Goal: Complete application form

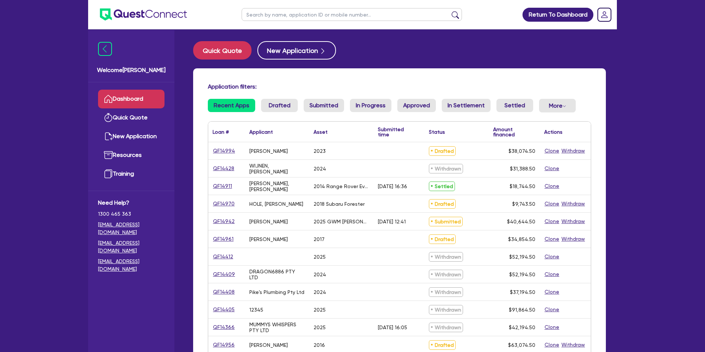
click at [296, 18] on input "text" at bounding box center [352, 14] width 220 height 13
type input "daniel"
click at [449, 11] on button "submit" at bounding box center [455, 16] width 12 height 10
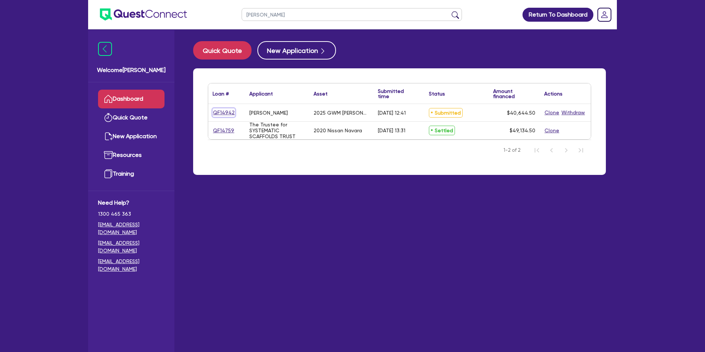
click at [228, 110] on link "QF14942" at bounding box center [224, 112] width 22 height 8
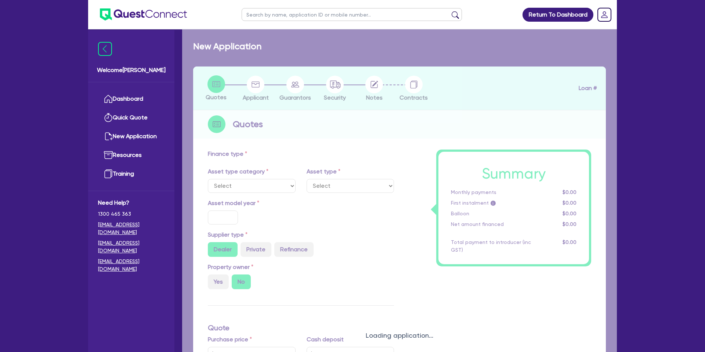
select select "CARS_AND_LIGHT_TRUCKS"
type input "2025"
type input "35,000"
type input "55,000"
type input "59,000"
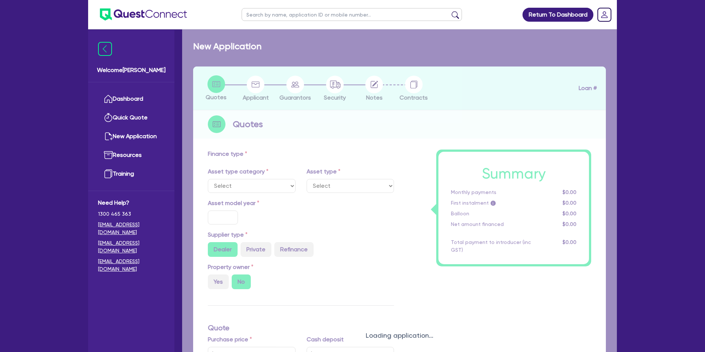
type input "8"
type input "3,251.56"
type input "14.95"
type input "900"
select select "PASSENGER_VEHICLES"
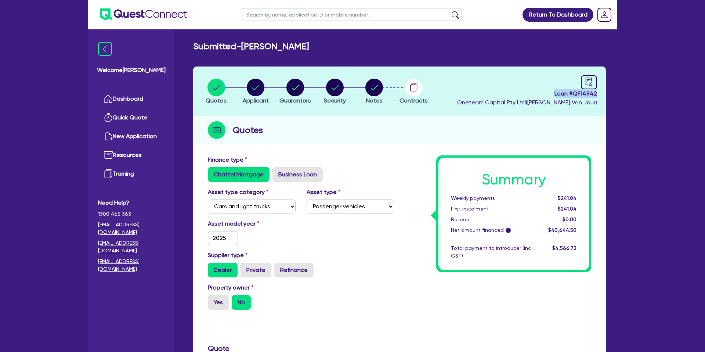
drag, startPoint x: 553, startPoint y: 93, endPoint x: 618, endPoint y: 97, distance: 65.1
click at [618, 97] on div "Return To Dashboard Edit Profile Logout Welcome Gabriel Dashboard Quick Quote N…" at bounding box center [353, 333] width 540 height 667
copy span "Loan # QF14942"
click at [545, 90] on span "Loan # QF14942" at bounding box center [527, 93] width 140 height 9
drag, startPoint x: 556, startPoint y: 93, endPoint x: 604, endPoint y: 95, distance: 48.9
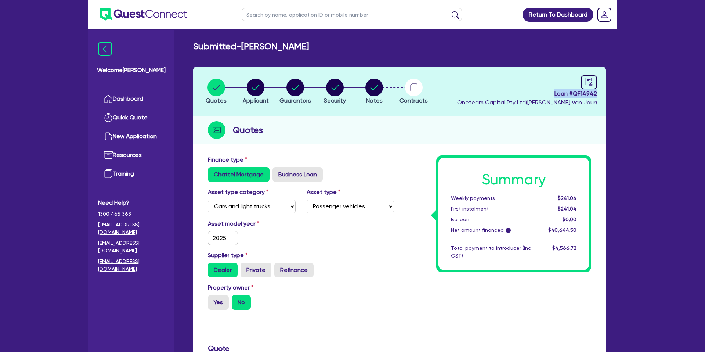
click at [605, 95] on header "Quotes Applicant Guarantors Security Notes Contracts Loan # QF14942 Oneteam Cap…" at bounding box center [399, 91] width 413 height 50
click at [588, 93] on span "Loan # QF14942" at bounding box center [527, 93] width 140 height 9
drag, startPoint x: 575, startPoint y: 94, endPoint x: 601, endPoint y: 94, distance: 26.1
click at [601, 94] on header "Quotes Applicant Guarantors Security Notes Contracts Loan # QF14942 Oneteam Cap…" at bounding box center [399, 91] width 413 height 50
copy span "QF14942"
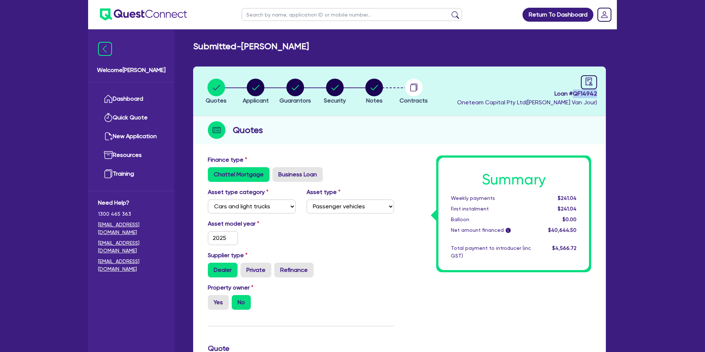
drag, startPoint x: 311, startPoint y: 46, endPoint x: 344, endPoint y: 46, distance: 33.0
click at [344, 46] on div "Submitted - WEATHERBURN, DANIEL" at bounding box center [400, 46] width 424 height 11
copy h2 "DANIEL"
click at [449, 73] on header "Quotes Applicant Guarantors Security Notes Contracts Loan # QF14942 Oneteam Cap…" at bounding box center [399, 91] width 413 height 50
click at [130, 98] on link "Dashboard" at bounding box center [131, 99] width 66 height 19
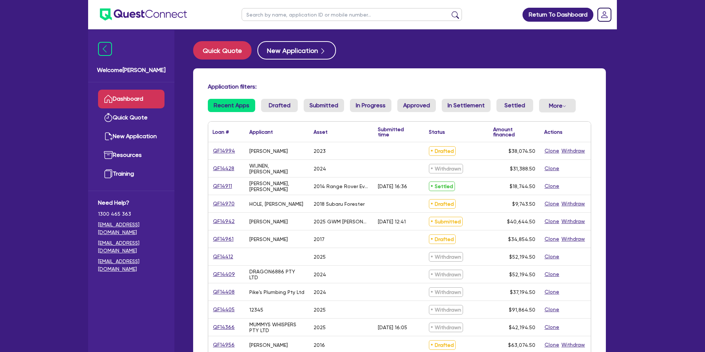
click at [442, 63] on div "Quick Quote New Application Application filters: Recent Apps Drafted Submitted …" at bounding box center [399, 290] width 435 height 498
click at [236, 54] on button "Quick Quote" at bounding box center [222, 50] width 58 height 18
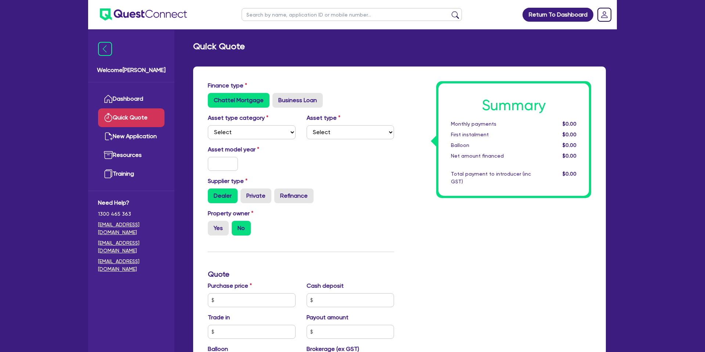
click at [314, 65] on div "Quick Quote Finance type Chattel Mortgage Business Loan Asset type category Sel…" at bounding box center [399, 299] width 435 height 516
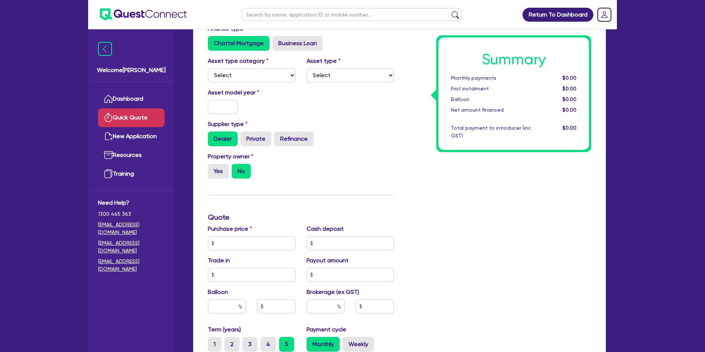
scroll to position [57, 0]
click at [286, 76] on select "Select Cars and light trucks Primary assets Secondary assets Tertiary assets" at bounding box center [252, 75] width 88 height 14
select select "CARS_AND_LIGHT_TRUCKS"
click at [208, 68] on select "Select Cars and light trucks Primary assets Secondary assets Tertiary assets" at bounding box center [252, 75] width 88 height 14
click at [313, 91] on div "Asset model year" at bounding box center [300, 104] width 197 height 32
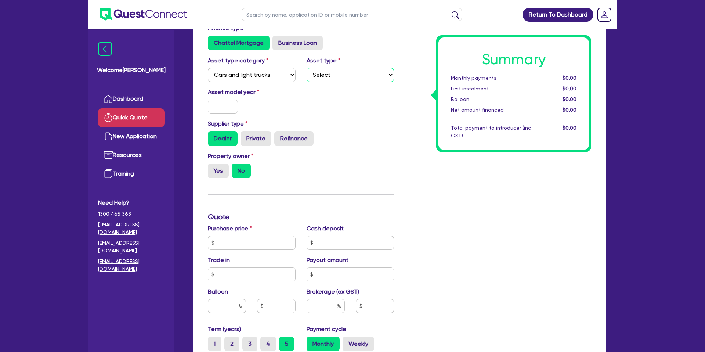
click at [338, 76] on select "Select Passenger vehicles Vans and utes Light trucks up to 4.5 tonne" at bounding box center [351, 75] width 88 height 14
select select "PASSENGER_VEHICLES"
click at [307, 68] on select "Select Passenger vehicles Vans and utes Light trucks up to 4.5 tonne" at bounding box center [351, 75] width 88 height 14
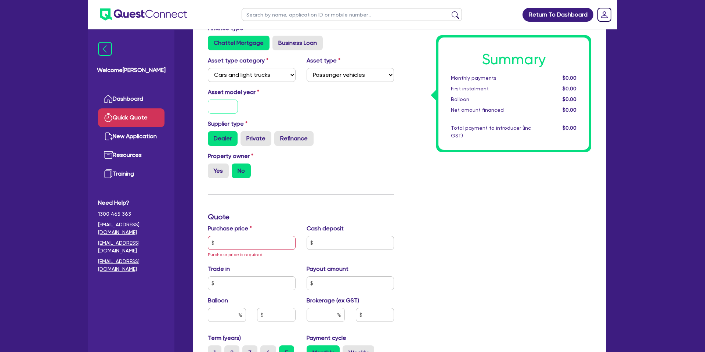
click at [218, 106] on input "text" at bounding box center [223, 107] width 30 height 14
type input "2025"
drag, startPoint x: 332, startPoint y: 97, endPoint x: 334, endPoint y: 100, distance: 4.0
click at [333, 98] on div "Asset model year 2025" at bounding box center [300, 104] width 197 height 32
drag, startPoint x: 210, startPoint y: 165, endPoint x: 213, endPoint y: 169, distance: 4.5
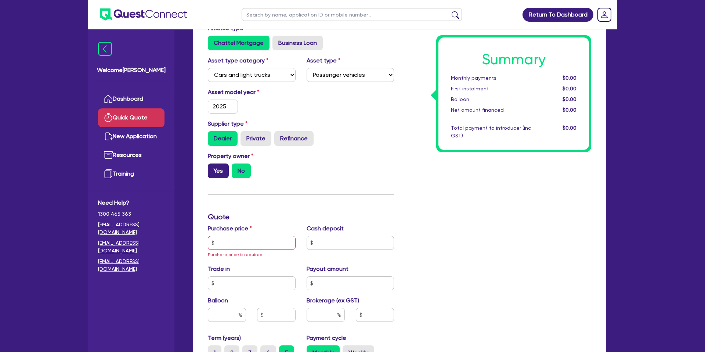
click at [211, 165] on input "Yes" at bounding box center [210, 165] width 5 height 5
radio input "true"
click at [213, 169] on label "Yes" at bounding box center [218, 170] width 21 height 15
click at [213, 168] on input "Yes" at bounding box center [210, 165] width 5 height 5
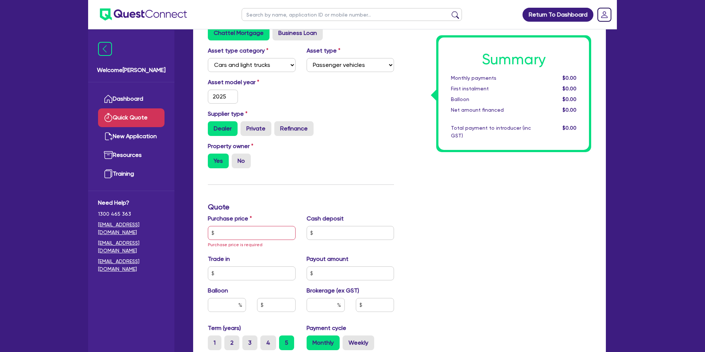
scroll to position [81, 0]
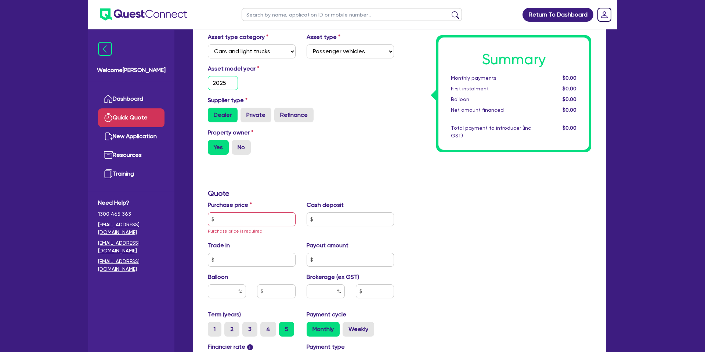
drag, startPoint x: 227, startPoint y: 80, endPoint x: 203, endPoint y: 79, distance: 23.9
click at [203, 79] on div "2025" at bounding box center [222, 83] width 41 height 14
click at [346, 83] on div "Asset model year 2025" at bounding box center [300, 80] width 197 height 32
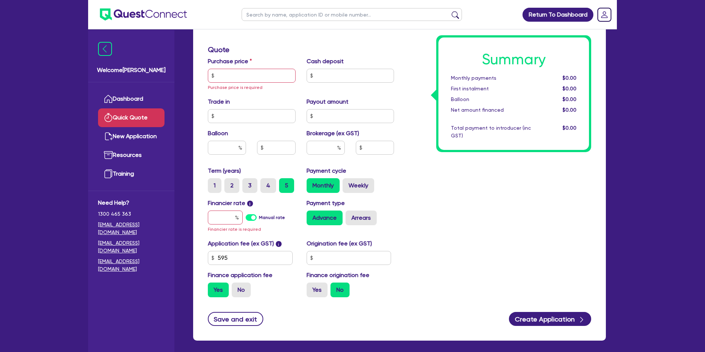
scroll to position [221, 0]
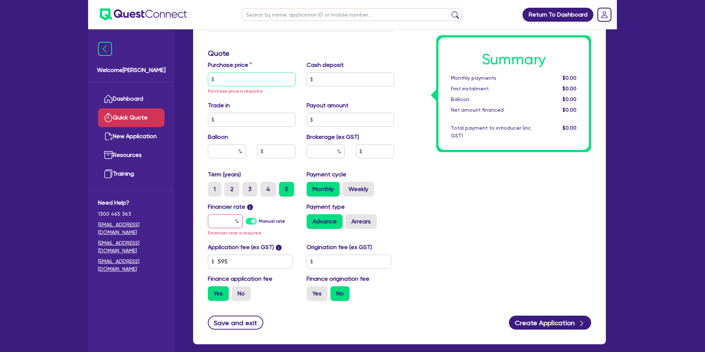
click at [248, 79] on input "text" at bounding box center [252, 79] width 88 height 14
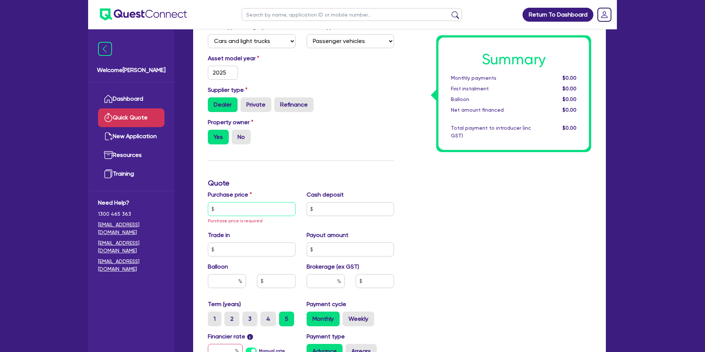
scroll to position [93, 0]
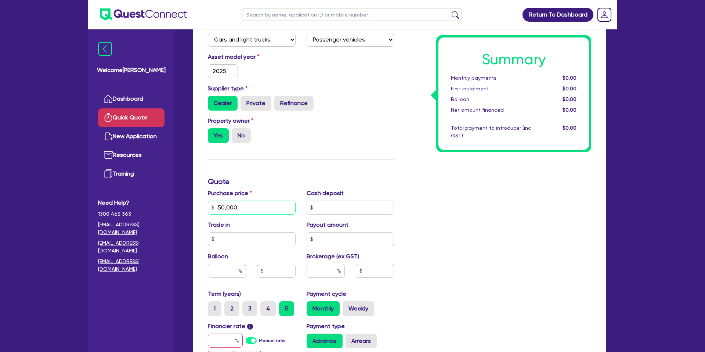
type input "50,000"
drag, startPoint x: 479, startPoint y: 145, endPoint x: 458, endPoint y: 141, distance: 21.8
click at [479, 145] on div "Summary Monthly payments $0.00 First instalment $0.00 Balloon $0.00 Net amount …" at bounding box center [513, 93] width 151 height 112
click at [230, 70] on input "2025" at bounding box center [223, 71] width 30 height 14
type input "2021"
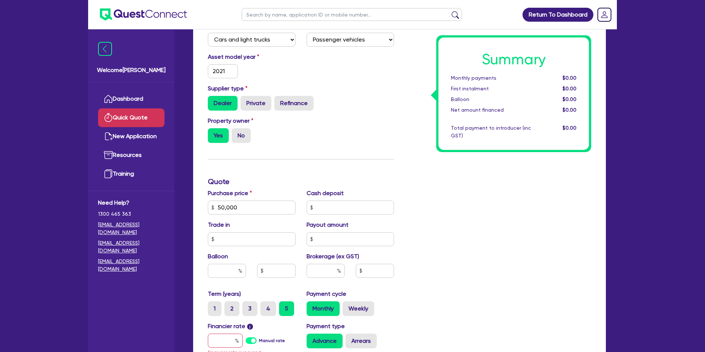
click at [330, 73] on div "Asset model year [DATE]" at bounding box center [300, 69] width 197 height 32
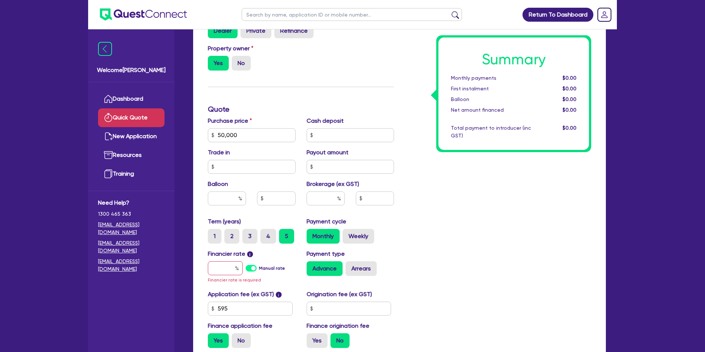
scroll to position [165, 0]
click at [244, 134] on input "50,000" at bounding box center [252, 135] width 88 height 14
click at [512, 198] on div "Summary Monthly payments $0.00 First instalment $0.00 Balloon $0.00 Net amount …" at bounding box center [497, 134] width 197 height 437
drag, startPoint x: 420, startPoint y: 106, endPoint x: 381, endPoint y: 108, distance: 39.0
click at [420, 106] on div "Summary Monthly payments $0.00 First instalment $0.00 Balloon $0.00 Net amount …" at bounding box center [497, 134] width 197 height 437
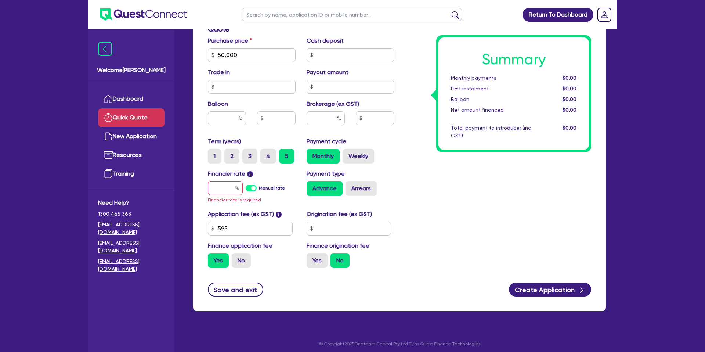
scroll to position [249, 0]
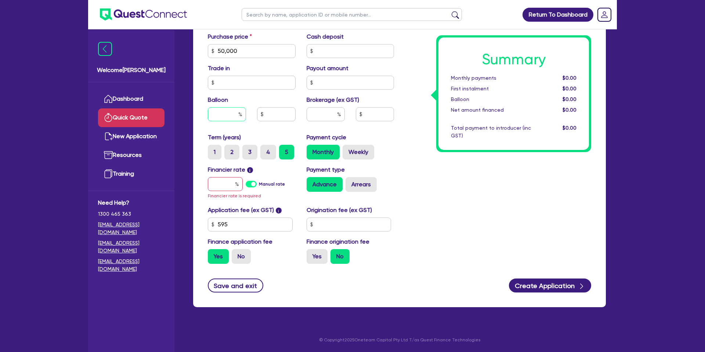
click at [238, 115] on div at bounding box center [227, 114] width 38 height 14
click at [412, 169] on div "Summary Monthly payments $0.00 First instalment $0.00 Balloon $0.00 Net amount …" at bounding box center [497, 50] width 197 height 437
drag, startPoint x: 233, startPoint y: 182, endPoint x: 240, endPoint y: 182, distance: 7.3
click at [236, 182] on div at bounding box center [225, 184] width 35 height 14
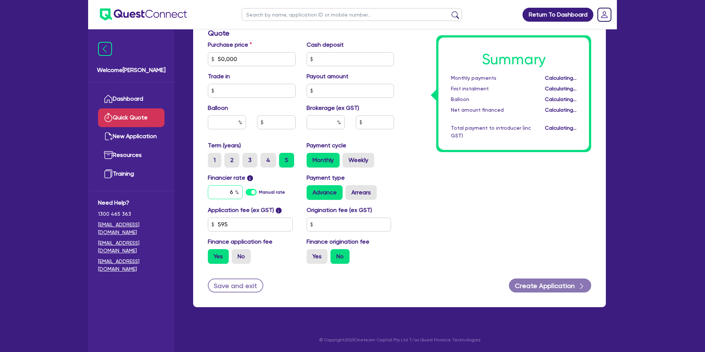
scroll to position [241, 0]
type input "6"
type input "7.59"
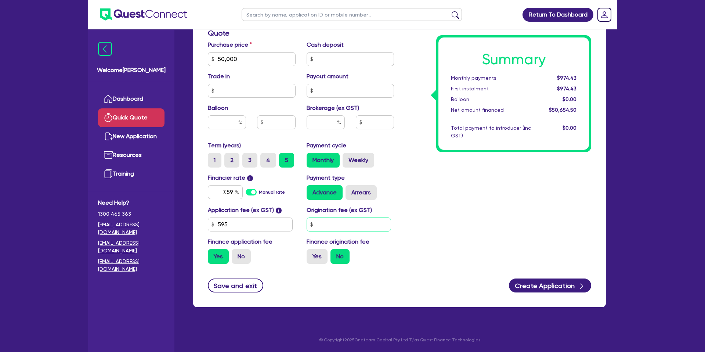
click at [352, 220] on input "text" at bounding box center [349, 224] width 85 height 14
type input "2"
type input "1,650"
click at [455, 251] on div "Summary Monthly payments $1,010.79 First instalment $1,010.79 Balloon $0.00 Net…" at bounding box center [497, 54] width 197 height 429
click at [315, 257] on label "Yes" at bounding box center [317, 256] width 21 height 15
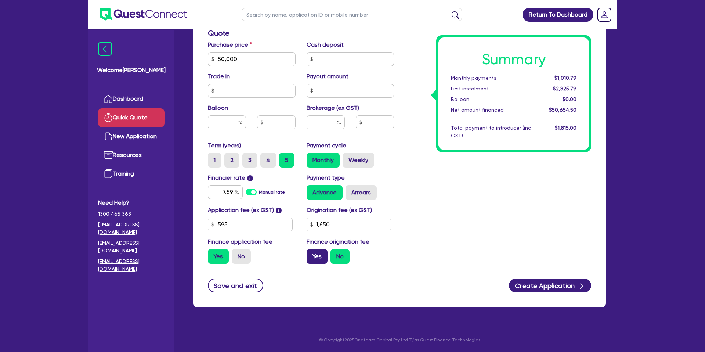
click at [311, 254] on input "Yes" at bounding box center [309, 251] width 5 height 5
radio input "true"
click at [334, 120] on input "text" at bounding box center [326, 122] width 38 height 14
type input "1"
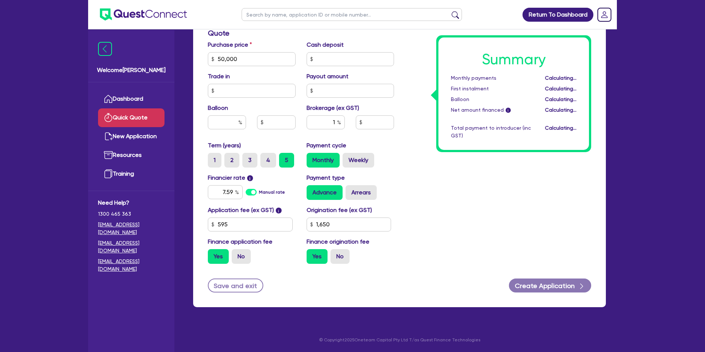
type input "524.7"
drag, startPoint x: 384, startPoint y: 152, endPoint x: 387, endPoint y: 146, distance: 5.7
click at [386, 148] on div "Payment cycle Monthly Weekly" at bounding box center [350, 154] width 99 height 26
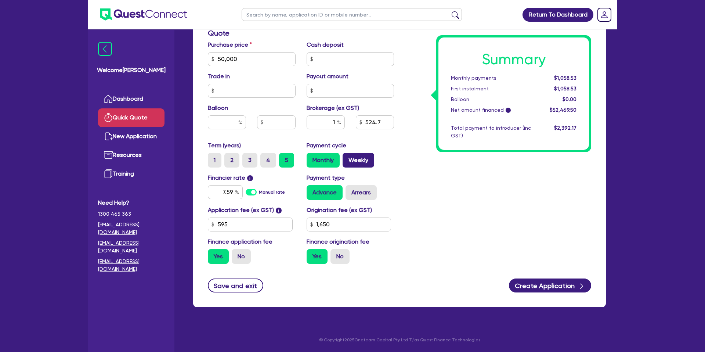
click at [359, 158] on label "Weekly" at bounding box center [359, 160] width 32 height 15
click at [347, 158] on input "Weekly" at bounding box center [345, 155] width 5 height 5
radio input "true"
click at [235, 123] on input "text" at bounding box center [227, 122] width 38 height 14
type input "0"
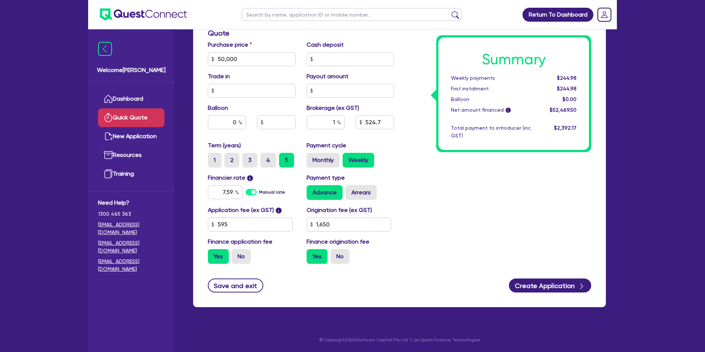
click at [405, 113] on div "Summary Weekly payments $244.98 First instalment $244.98 Balloon $0.00 Net amou…" at bounding box center [497, 54] width 197 height 429
click at [347, 56] on input "text" at bounding box center [351, 59] width 88 height 14
type input "5,000"
type input "474.7"
click at [416, 54] on div "Summary Weekly payments $244.98 First instalment $244.98 Balloon $0.00 Net amou…" at bounding box center [497, 54] width 197 height 429
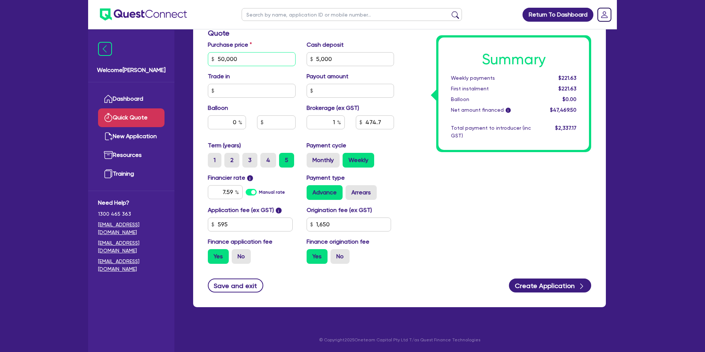
drag, startPoint x: 247, startPoint y: 59, endPoint x: 212, endPoint y: 61, distance: 34.9
click at [212, 61] on div "50,000" at bounding box center [252, 59] width 88 height 14
click at [416, 53] on div "Summary Weekly payments Calculating... First instalment Calculating... Balloon …" at bounding box center [497, 54] width 197 height 429
drag, startPoint x: 557, startPoint y: 76, endPoint x: 582, endPoint y: 76, distance: 24.6
click at [582, 76] on div "$221.63" at bounding box center [559, 78] width 46 height 8
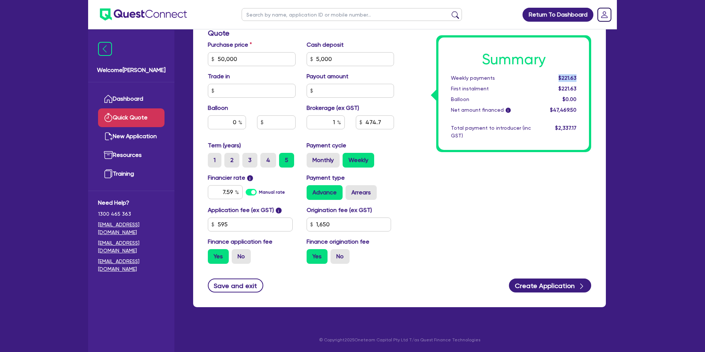
click at [582, 76] on div "$221.63" at bounding box center [559, 78] width 46 height 8
drag, startPoint x: 223, startPoint y: 191, endPoint x: 237, endPoint y: 191, distance: 14.7
click at [237, 191] on div "7.59" at bounding box center [225, 192] width 35 height 14
click at [348, 225] on input "1,650" at bounding box center [349, 224] width 85 height 14
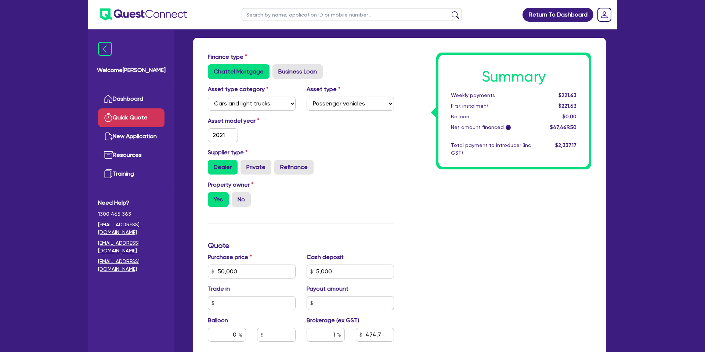
scroll to position [0, 0]
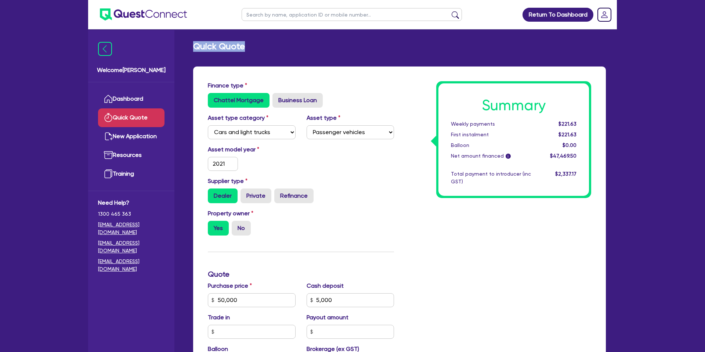
drag, startPoint x: 193, startPoint y: 46, endPoint x: 348, endPoint y: 64, distance: 156.4
click at [354, 60] on div "Quick Quote Finance type Chattel Mortgage Business Loan Asset type category Sel…" at bounding box center [399, 299] width 435 height 516
click at [393, 84] on div "Finance type Chattel Mortgage Business Loan" at bounding box center [300, 94] width 197 height 26
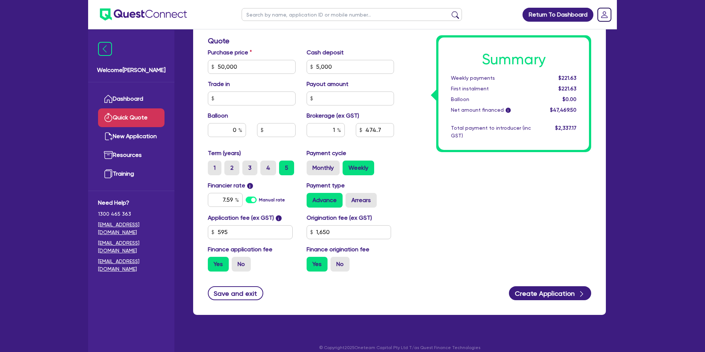
scroll to position [241, 0]
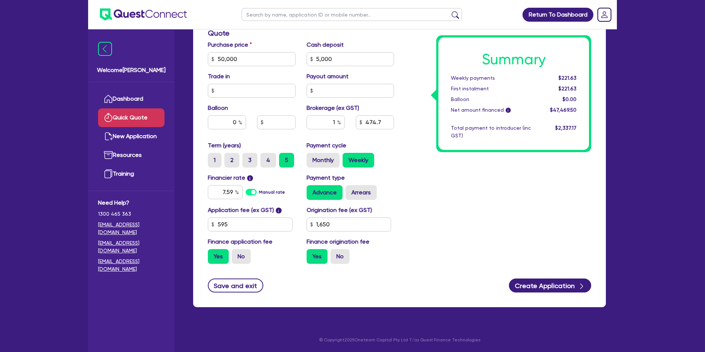
click at [446, 211] on div "Summary Weekly payments $221.63 First instalment $221.63 Balloon $0.00 Net amou…" at bounding box center [497, 54] width 197 height 429
click at [549, 281] on button "Create Application" at bounding box center [550, 285] width 82 height 14
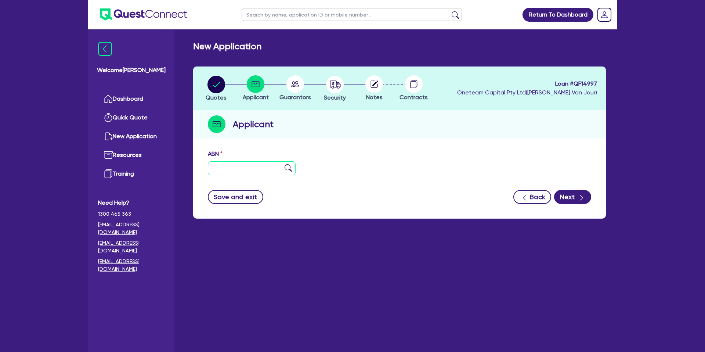
drag, startPoint x: 222, startPoint y: 170, endPoint x: 169, endPoint y: 158, distance: 54.2
click at [222, 170] on input "text" at bounding box center [252, 168] width 88 height 14
type input "82 067 023 206"
drag, startPoint x: 351, startPoint y: 176, endPoint x: 482, endPoint y: 190, distance: 131.5
click at [351, 176] on div "ABN 82 067 023 206" at bounding box center [399, 165] width 394 height 32
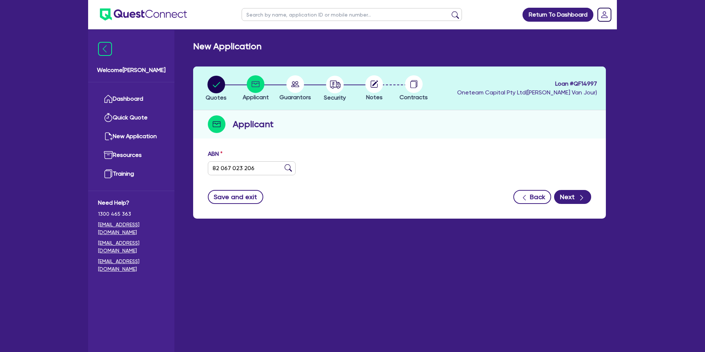
type input "The trustee for The [PERSON_NAME] Family Trust"
type input "Perth Skylights"
select select "TRUST"
type input "12/11/2008"
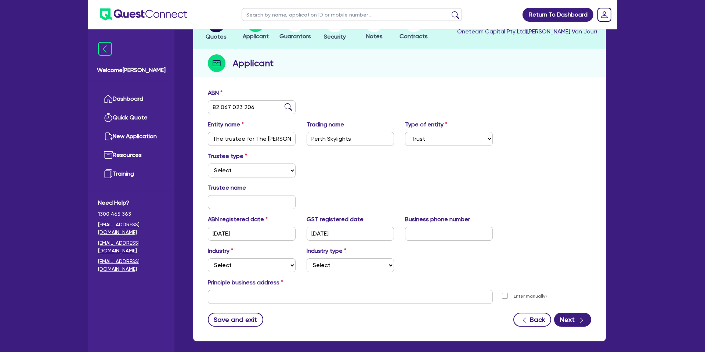
scroll to position [75, 0]
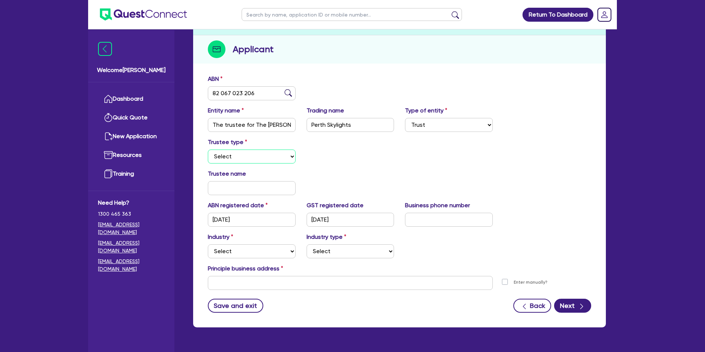
click at [235, 152] on select "Select Individual Company" at bounding box center [252, 156] width 88 height 14
select select "INDIVIDUAL"
click at [208, 149] on select "Select Individual Company" at bounding box center [252, 156] width 88 height 14
click at [363, 162] on div "Trustee type Select Individual Company" at bounding box center [399, 154] width 394 height 32
click at [243, 182] on input "text" at bounding box center [252, 188] width 88 height 14
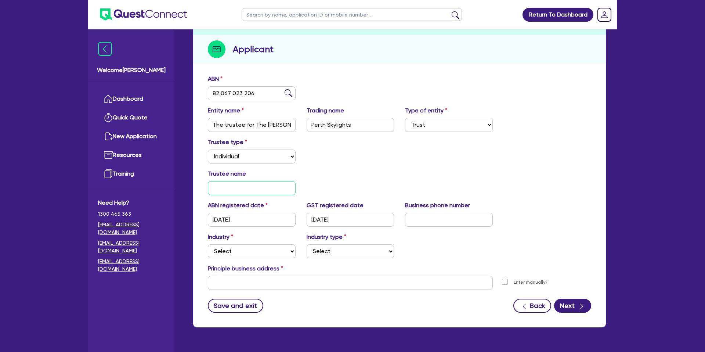
scroll to position [0, 0]
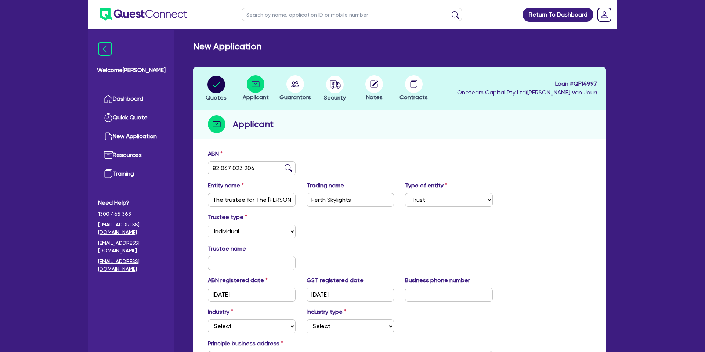
click at [346, 107] on header "Quotes Applicant Guarantors Security Notes Contracts Loan # QF14997 Oneteam Cap…" at bounding box center [399, 88] width 413 height 44
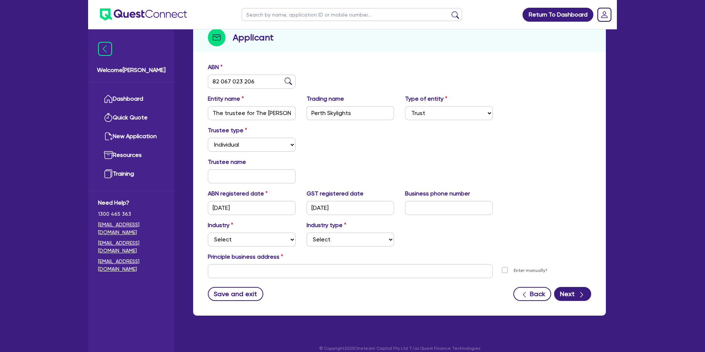
scroll to position [95, 0]
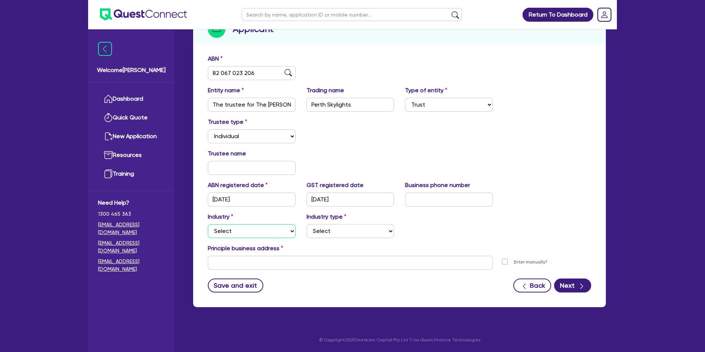
click at [232, 237] on select "Select Accomodation & Food Services Administrative & Support Services Agricultu…" at bounding box center [252, 231] width 88 height 14
select select "BUILDING_CONSTRUCTION"
click at [208, 224] on select "Select Accomodation & Food Services Administrative & Support Services Agricultu…" at bounding box center [252, 231] width 88 height 14
click at [319, 231] on select "Select Trades People Providing Services Direct to Consumers Trades People Provi…" at bounding box center [351, 231] width 88 height 14
select select "TRADES_SERVICES_CONSUMERS"
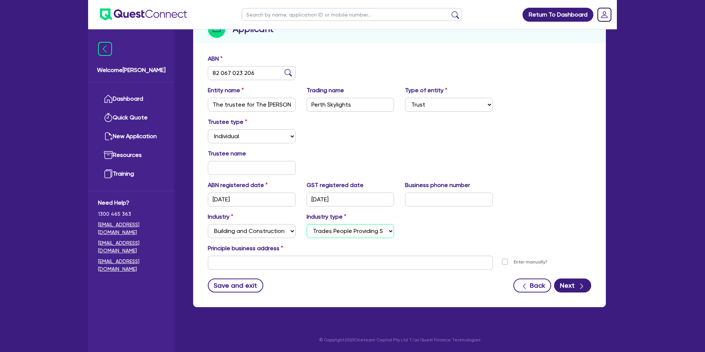
click at [307, 224] on select "Select Trades People Providing Services Direct to Consumers Trades People Provi…" at bounding box center [351, 231] width 88 height 14
click at [241, 258] on input "text" at bounding box center [350, 263] width 285 height 14
paste input "18 Baldessin Avenue"
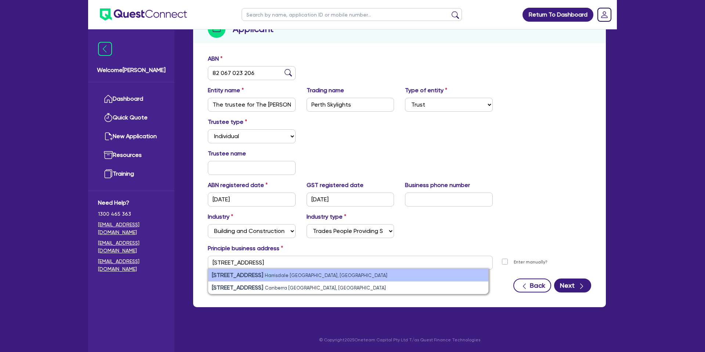
drag, startPoint x: 267, startPoint y: 276, endPoint x: 275, endPoint y: 276, distance: 7.4
click at [273, 276] on small "Harrisdale WA, Australia" at bounding box center [326, 275] width 123 height 6
type input "18 Baldessin Ave Harrisdale WA 6112"
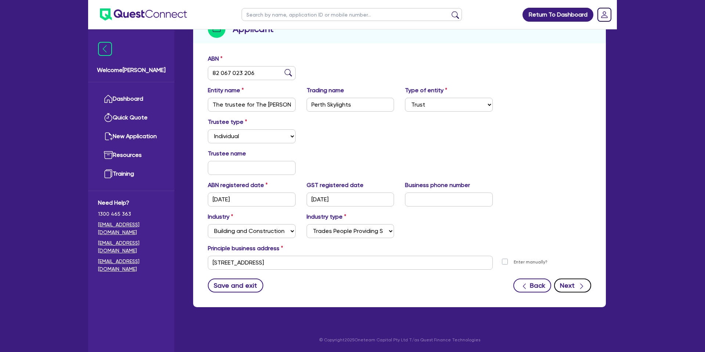
click at [567, 283] on button "Next" at bounding box center [572, 285] width 37 height 14
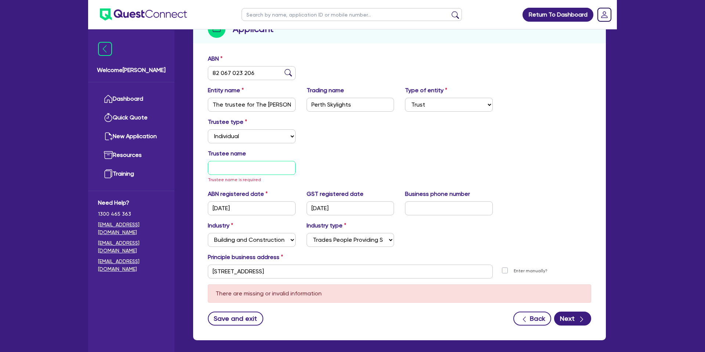
click at [249, 165] on input "text" at bounding box center [252, 168] width 88 height 14
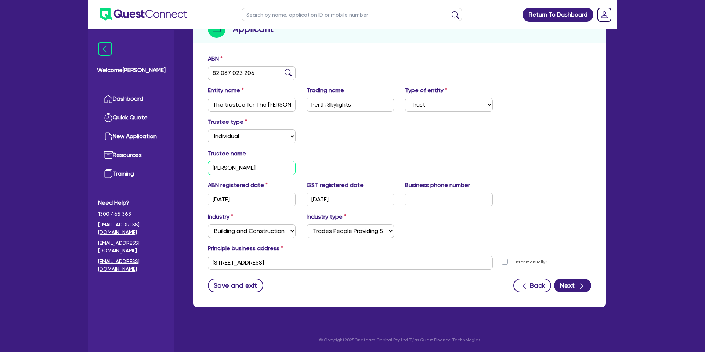
type input "Corey Oliver Thomas"
drag, startPoint x: 586, startPoint y: 153, endPoint x: 574, endPoint y: 286, distance: 133.5
click at [579, 161] on div "Trustee name Corey Oliver Thomas" at bounding box center [399, 165] width 394 height 32
click at [574, 283] on button "Next" at bounding box center [572, 285] width 37 height 14
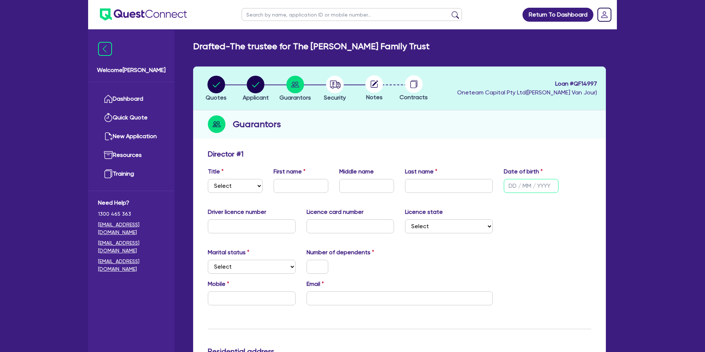
drag, startPoint x: 518, startPoint y: 184, endPoint x: 518, endPoint y: 174, distance: 9.6
click at [518, 183] on input "text" at bounding box center [531, 186] width 55 height 14
type input "02/01/1976"
drag, startPoint x: 546, startPoint y: 218, endPoint x: 250, endPoint y: 240, distance: 296.7
click at [536, 218] on div "Driver licence number Licence card number Licence state Select NSW VIC QLD TAS …" at bounding box center [399, 223] width 394 height 32
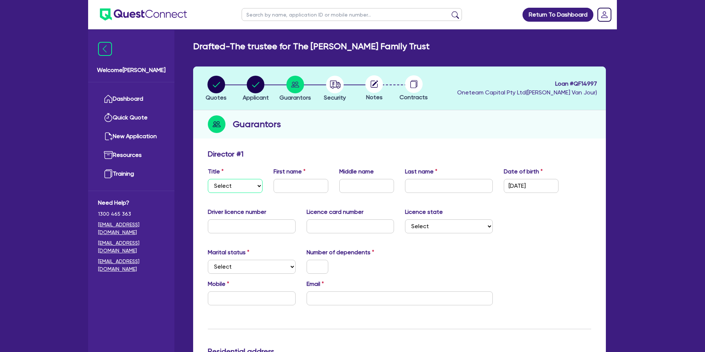
click at [227, 186] on select "Select Mr Mrs Ms Miss Dr" at bounding box center [235, 186] width 55 height 14
select select "MR"
click at [208, 179] on select "Select Mr Mrs Ms Miss Dr" at bounding box center [235, 186] width 55 height 14
click at [240, 226] on input "text" at bounding box center [252, 226] width 88 height 14
type input "3886640"
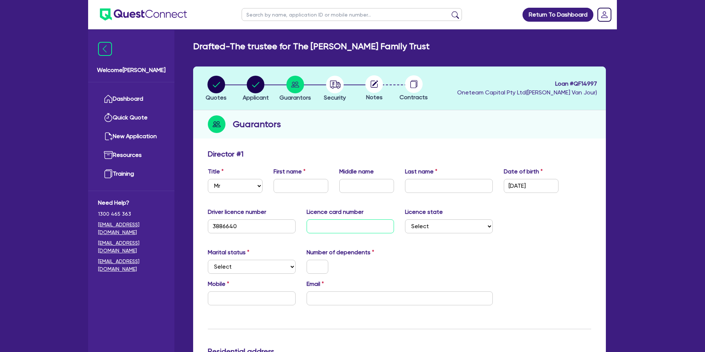
click at [357, 226] on input "text" at bounding box center [351, 226] width 88 height 14
click at [293, 186] on input "text" at bounding box center [301, 186] width 55 height 14
type input "Corey"
type input "o"
type input "Oliver"
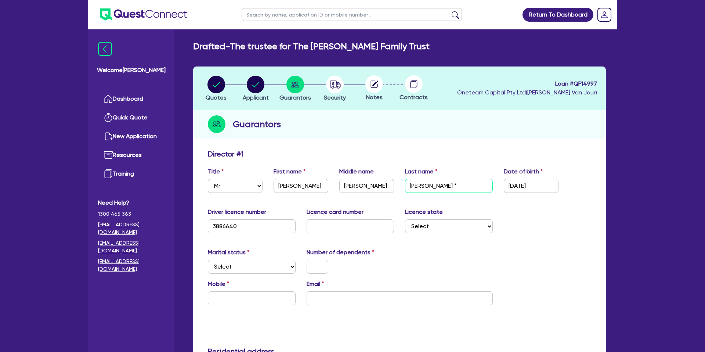
type input "Thomas *"
drag, startPoint x: 548, startPoint y: 227, endPoint x: 495, endPoint y: 232, distance: 53.1
click at [548, 227] on div "Driver licence number 3886640 Licence card number Licence state Select NSW VIC …" at bounding box center [399, 223] width 394 height 32
click at [462, 224] on select "Select [GEOGRAPHIC_DATA] [GEOGRAPHIC_DATA] [GEOGRAPHIC_DATA] [GEOGRAPHIC_DATA] …" at bounding box center [449, 226] width 88 height 14
select select "WA"
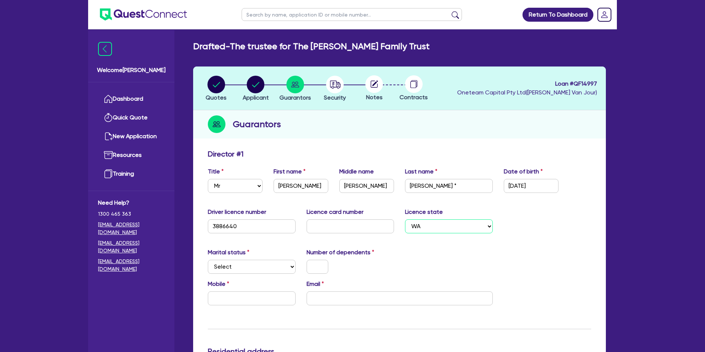
click at [405, 219] on select "Select [GEOGRAPHIC_DATA] [GEOGRAPHIC_DATA] [GEOGRAPHIC_DATA] [GEOGRAPHIC_DATA] …" at bounding box center [449, 226] width 88 height 14
click at [550, 198] on div "Title Select Mr Mrs Ms Miss Dr First name Corey Middle name Oliver Last name Th…" at bounding box center [399, 183] width 394 height 32
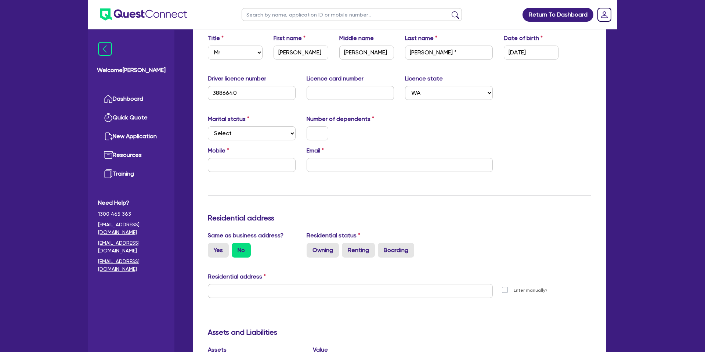
scroll to position [134, 0]
click at [230, 131] on select "Select Single Married De Facto / Partner" at bounding box center [252, 133] width 88 height 14
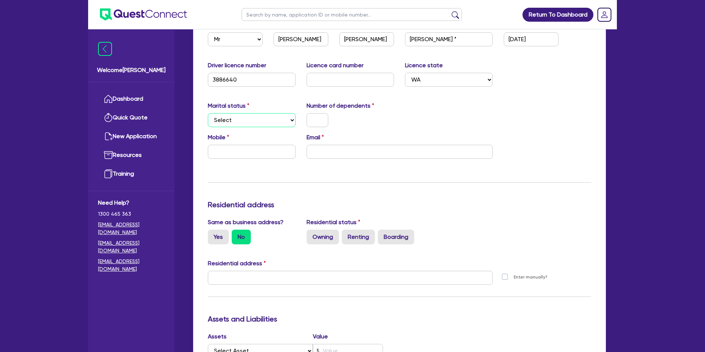
scroll to position [148, 0]
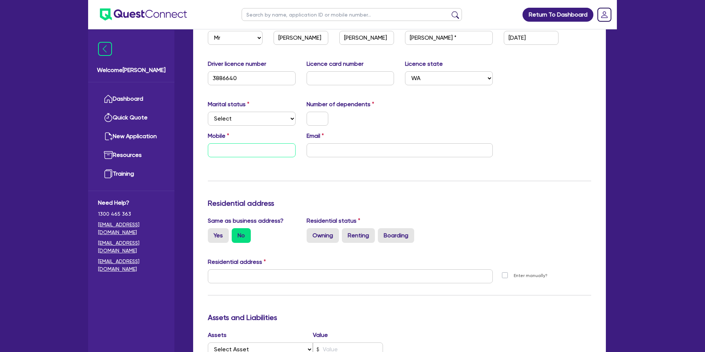
click at [238, 154] on input "text" at bounding box center [252, 150] width 88 height 14
click at [242, 148] on input "text" at bounding box center [252, 150] width 88 height 14
type input "0405 609 571"
click at [325, 80] on input "text" at bounding box center [351, 78] width 88 height 14
type input "H"
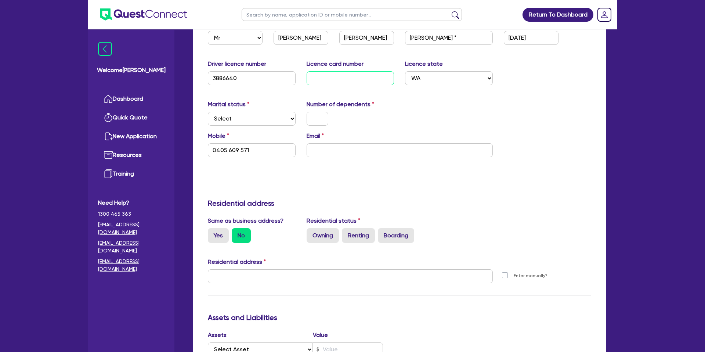
type input "0405 609 571"
type input "H0"
type input "0405 609 571"
type input "H04"
type input "0405 609 571"
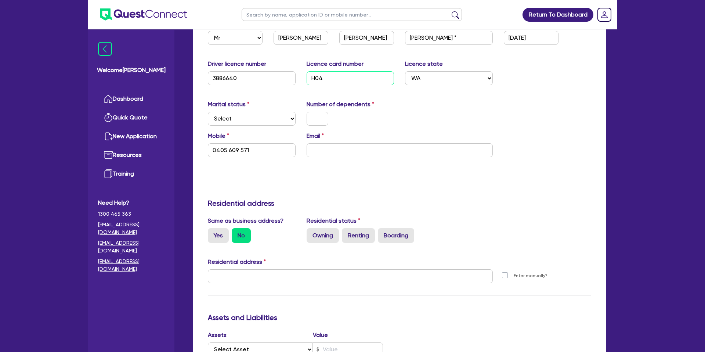
type input "H046"
type input "0405 609 571"
type input "H0468"
type input "0405 609 571"
type input "H04689"
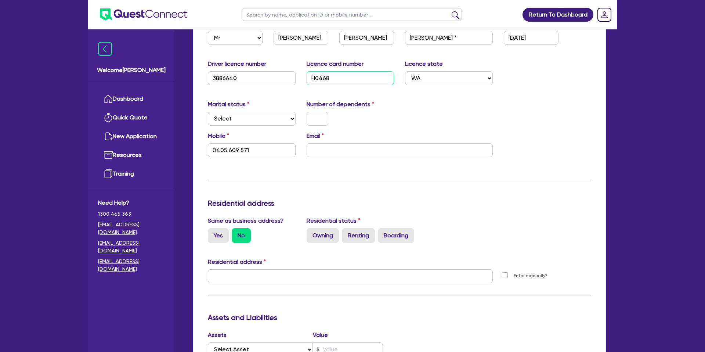
type input "0405 609 571"
type input "H046892"
type input "0405 609 571"
type input "H0468922"
type input "0405 609 571"
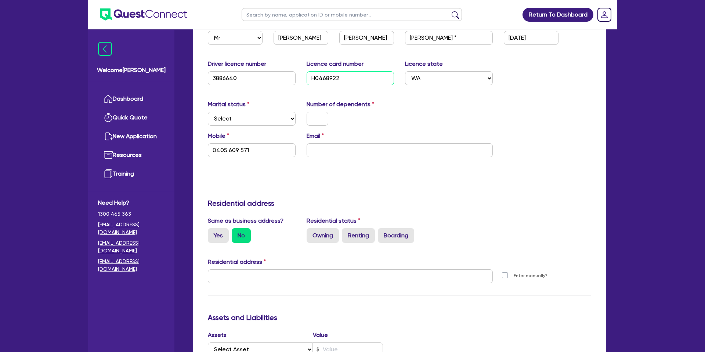
type input "H04689226"
type input "0405 609 571"
type input "H046892261"
type input "0405 609 571"
type input "H046892261"
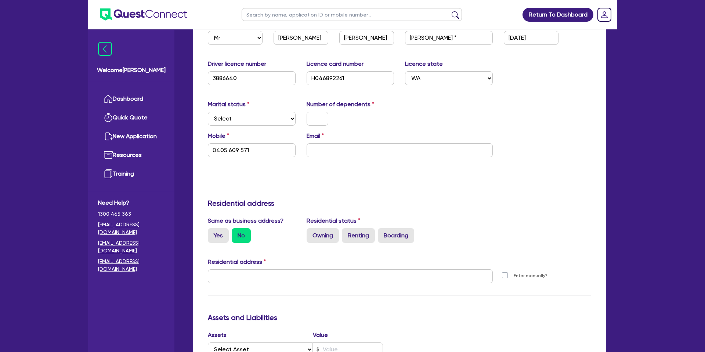
click at [382, 112] on div at bounding box center [350, 119] width 99 height 14
click at [236, 119] on select "Select Single Married De Facto / Partner" at bounding box center [252, 119] width 88 height 14
select select "DE_FACTO"
click at [208, 112] on select "Select Single Married De Facto / Partner" at bounding box center [252, 119] width 88 height 14
type input "0405 609 571"
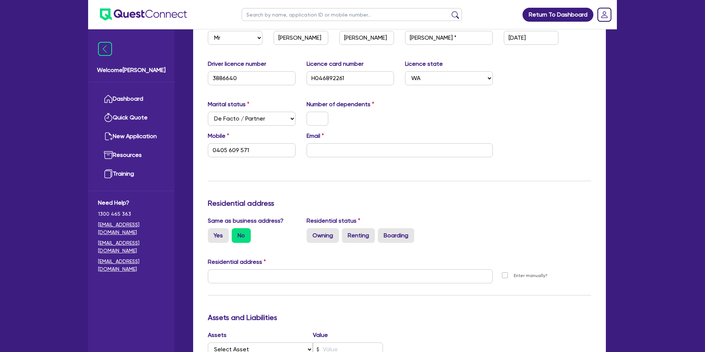
drag, startPoint x: 227, startPoint y: 126, endPoint x: 229, endPoint y: 122, distance: 4.5
click at [227, 124] on div "Marital status Select [DEMOGRAPHIC_DATA] Married De Facto / Partner Number of d…" at bounding box center [399, 116] width 394 height 32
click at [232, 120] on select "Select Single Married De Facto / Partner" at bounding box center [252, 119] width 88 height 14
select select "SINGLE"
click at [208, 112] on select "Select Single Married De Facto / Partner" at bounding box center [252, 119] width 88 height 14
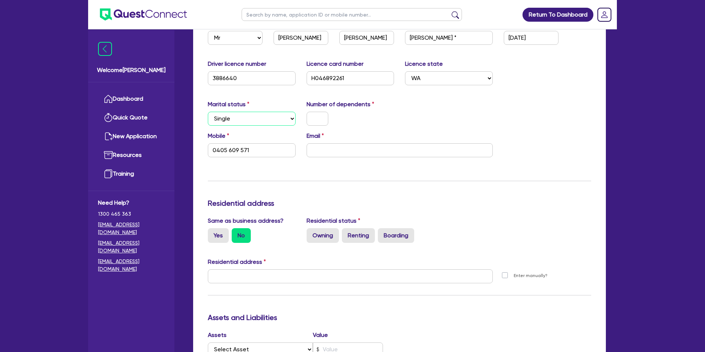
type input "0405 609 571"
click at [312, 119] on input "text" at bounding box center [318, 119] width 22 height 14
type input "2"
type input "0405 609 571"
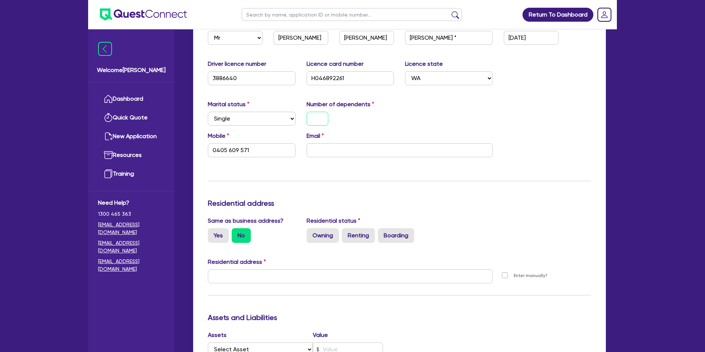
type input "0"
type input "0405 609 571"
click at [332, 149] on input "email" at bounding box center [400, 150] width 186 height 14
paste input "corey@blueskywa.com.au"
type input "0"
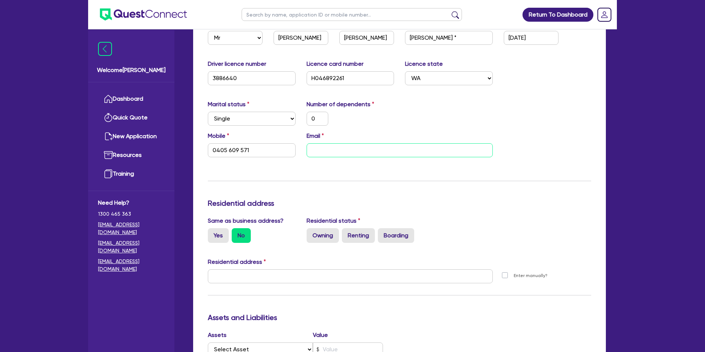
type input "0405 609 571"
type input "corey@blueskywa.com.au"
drag, startPoint x: 394, startPoint y: 168, endPoint x: 288, endPoint y: 189, distance: 108.3
click at [394, 167] on div "Update residential status for Director #1 Boarding is only acceptable when the …" at bounding box center [399, 272] width 383 height 543
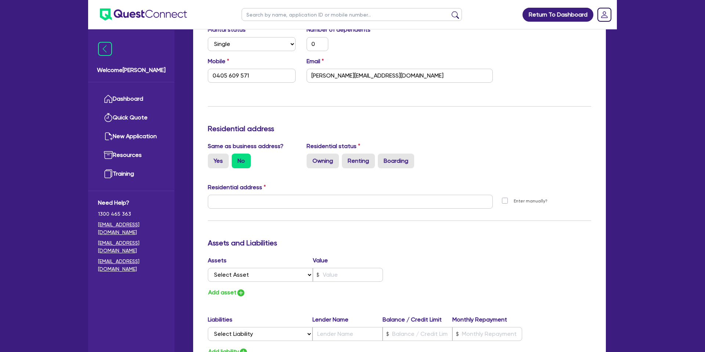
scroll to position [253, 0]
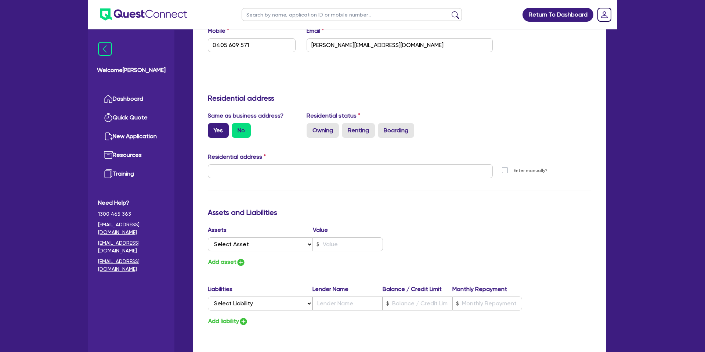
click at [218, 128] on label "Yes" at bounding box center [218, 130] width 21 height 15
click at [213, 128] on input "Yes" at bounding box center [210, 125] width 5 height 5
radio input "true"
type input "0"
type input "0405 609 571"
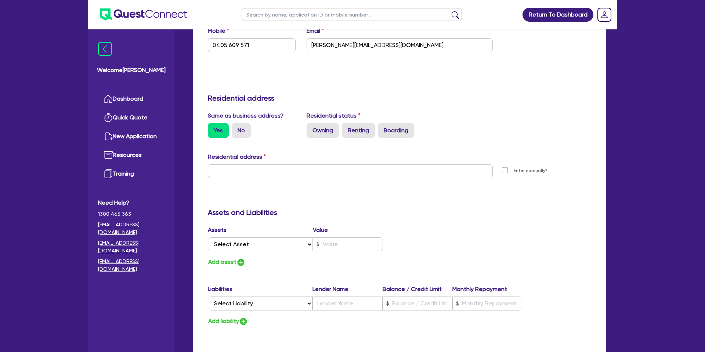
type input "18 Baldessin Ave Harrisdale WA 6112"
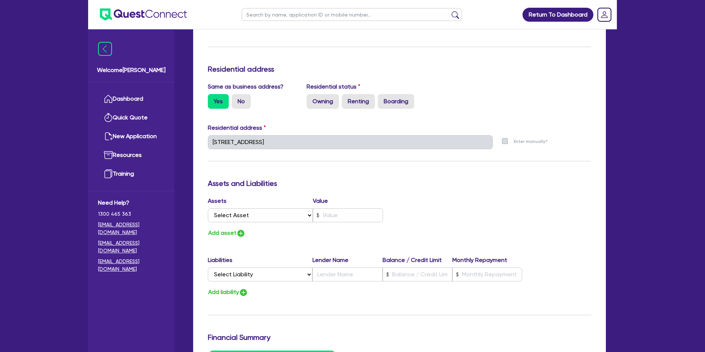
scroll to position [283, 0]
click at [320, 96] on label "Owning" at bounding box center [323, 100] width 32 height 15
click at [311, 96] on input "Owning" at bounding box center [309, 95] width 5 height 5
radio input "true"
type input "0"
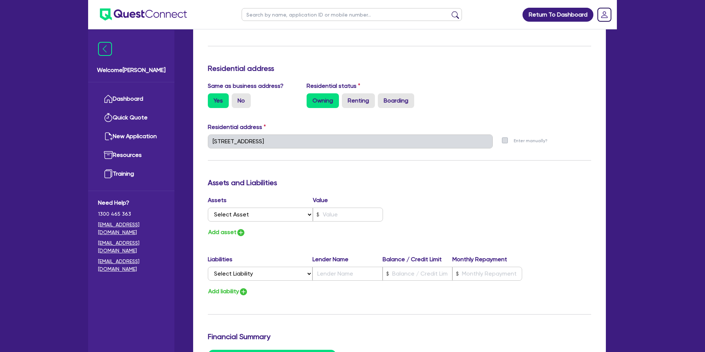
type input "0405 609 571"
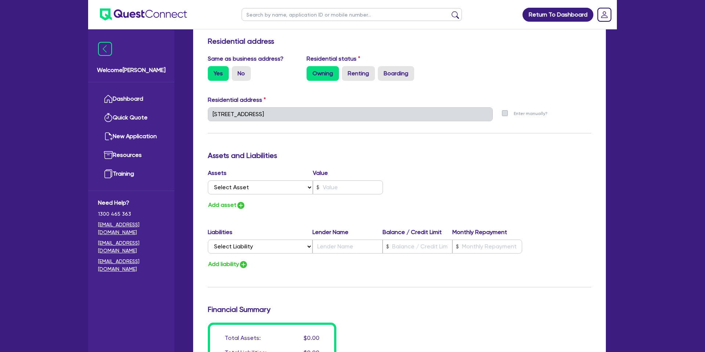
scroll to position [314, 0]
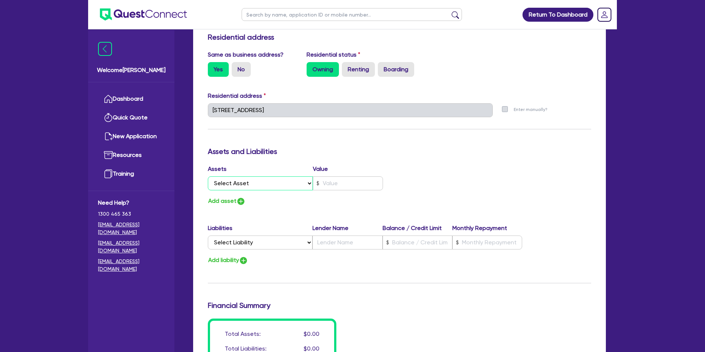
click at [245, 183] on select "Select Asset Cash Property Investment property Vehicle Truck Trailer Equipment …" at bounding box center [260, 183] width 105 height 14
select select "PROPERTY"
click at [208, 176] on select "Select Asset Cash Property Investment property Vehicle Truck Trailer Equipment …" at bounding box center [260, 183] width 105 height 14
type input "0"
type input "0405 609 571"
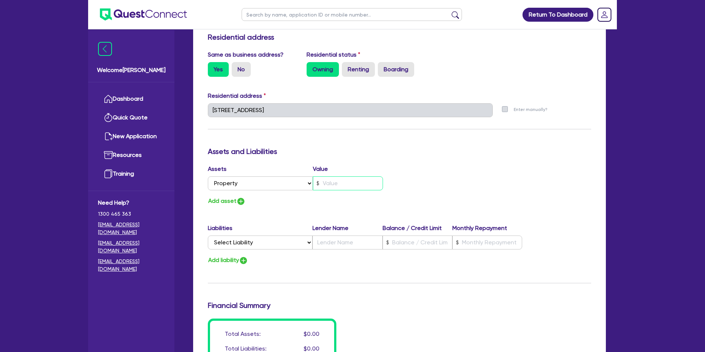
click at [339, 182] on input "text" at bounding box center [348, 183] width 70 height 14
type input "0"
type input "0405 609 571"
type input "1"
type input "0"
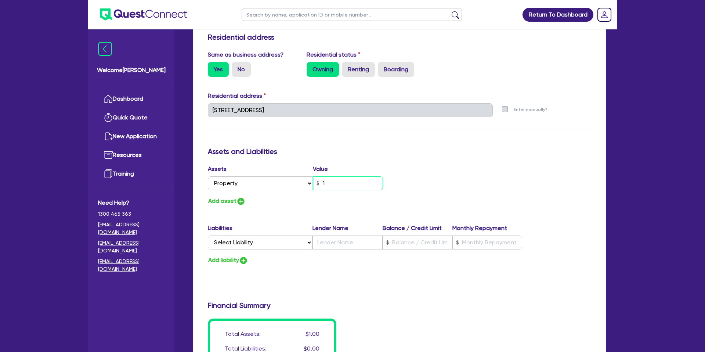
type input "0405 609 571"
type input "15"
type input "0"
type input "0405 609 571"
type input "150"
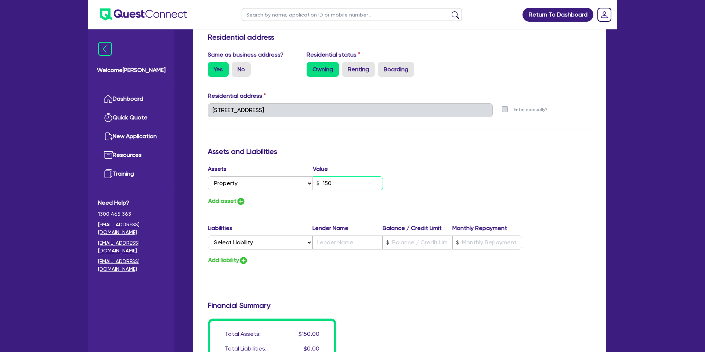
type input "0"
type input "0405 609 571"
type input "1,500"
type input "0"
type input "0405 609 571"
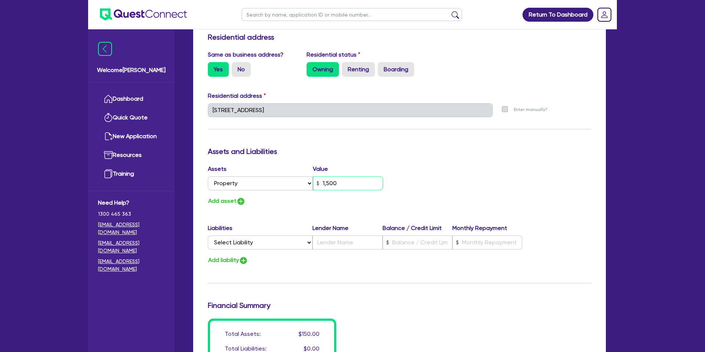
type input "15,000"
type input "0"
type input "0405 609 571"
type input "150,000"
type input "0"
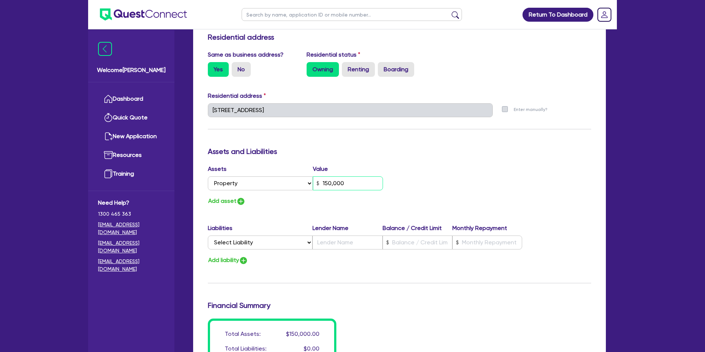
type input "0405 609 571"
type input "1,500,000"
click at [305, 202] on div "Add asset" at bounding box center [300, 201] width 197 height 10
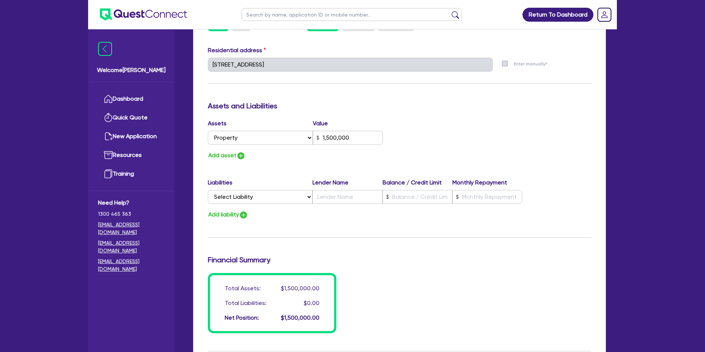
scroll to position [360, 0]
click at [238, 195] on select "Select Liability Credit card Mortgage Investment property loan Vehicle loan Tru…" at bounding box center [260, 196] width 105 height 14
select select "MORTGAGE"
click at [208, 189] on select "Select Liability Credit card Mortgage Investment property loan Vehicle loan Tru…" at bounding box center [260, 196] width 105 height 14
type input "0"
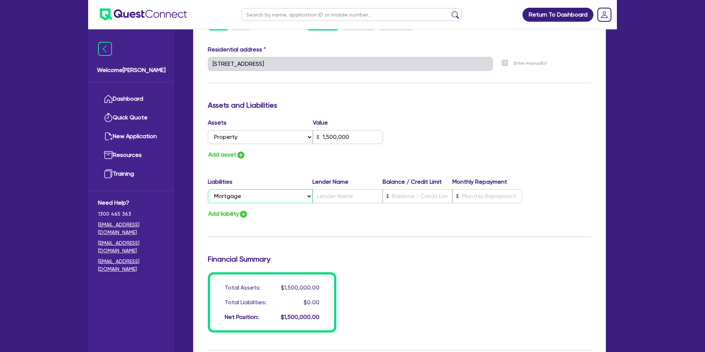
type input "0405 609 571"
type input "1,500,000"
click at [405, 194] on input "text" at bounding box center [418, 196] width 70 height 14
type input "0"
type input "0405 609 571"
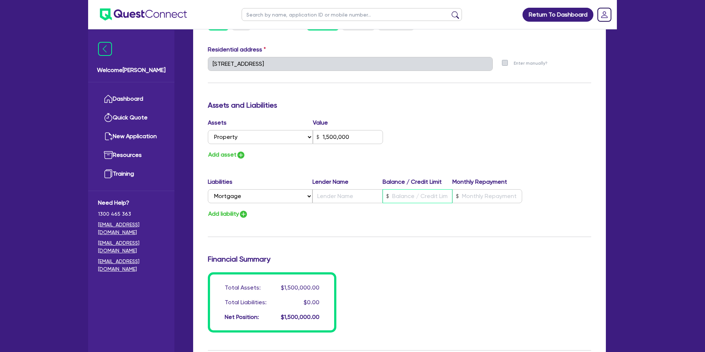
type input "1,500,000"
type input "5"
type input "0"
type input "0405 609 571"
type input "1,500,000"
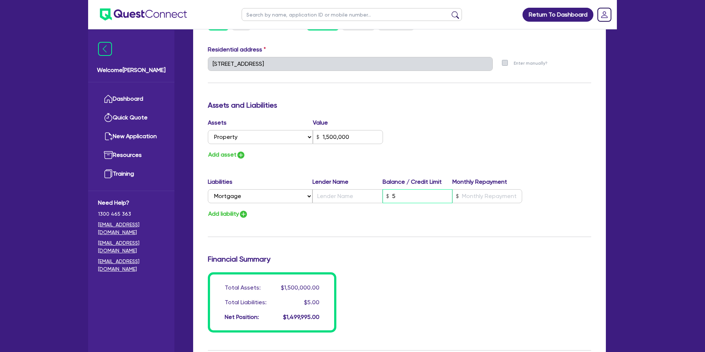
type input "58"
type input "0"
type input "0405 609 571"
type input "1,500,000"
type input "580"
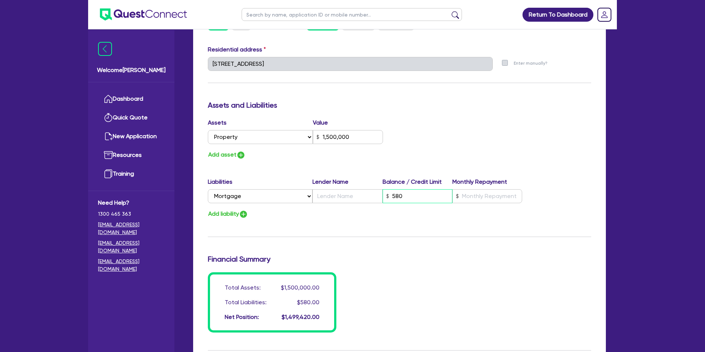
type input "0"
type input "0405 609 571"
type input "1,500,000"
type input "5,800"
type input "0"
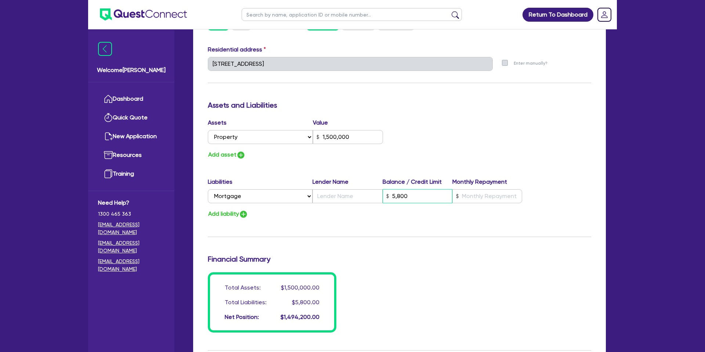
type input "0405 609 571"
type input "1,500,000"
type input "58,000"
type input "0"
type input "0405 609 571"
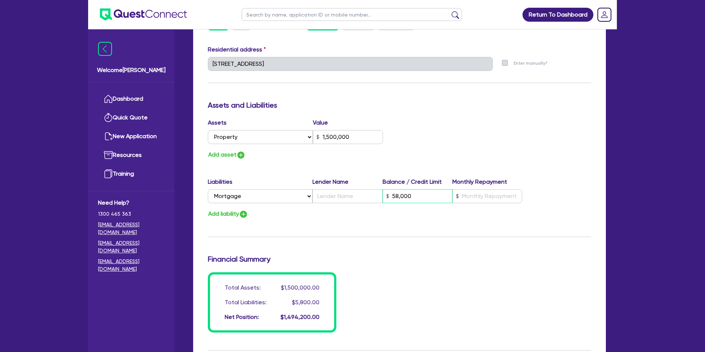
type input "1,500,000"
type input "580,000"
click at [345, 199] on input "text" at bounding box center [347, 196] width 70 height 14
type input "0"
type input "0405 609 571"
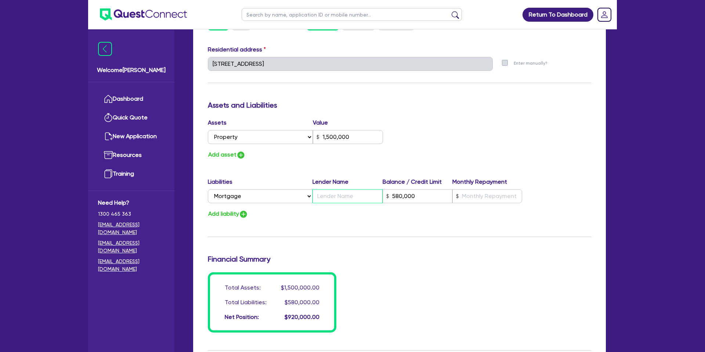
type input "1,500,000"
type input "M"
type input "580,000"
type input "0"
type input "0405 609 571"
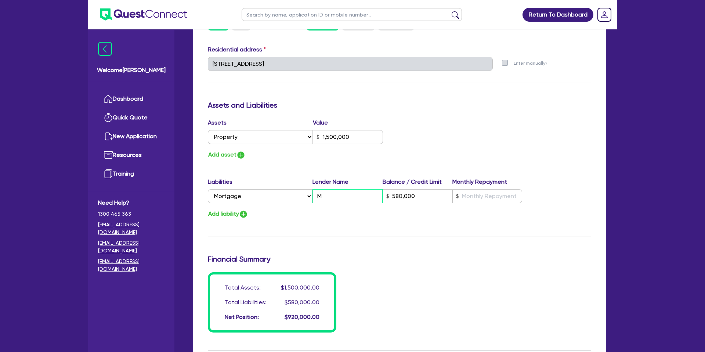
type input "1,500,000"
type input "Ma"
type input "580,000"
type input "0"
type input "0405 609 571"
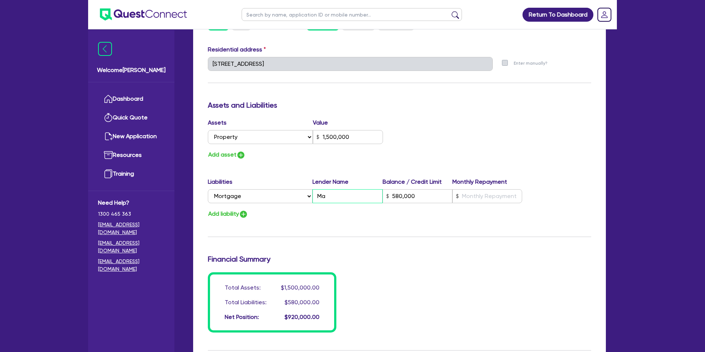
type input "1,500,000"
type input "Maq"
type input "580,000"
type input "0"
type input "0405 609 571"
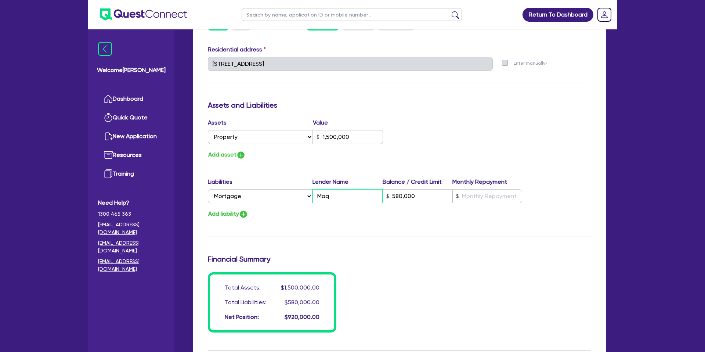
type input "1,500,000"
type input "Maqu"
type input "580,000"
type input "0"
type input "0405 609 571"
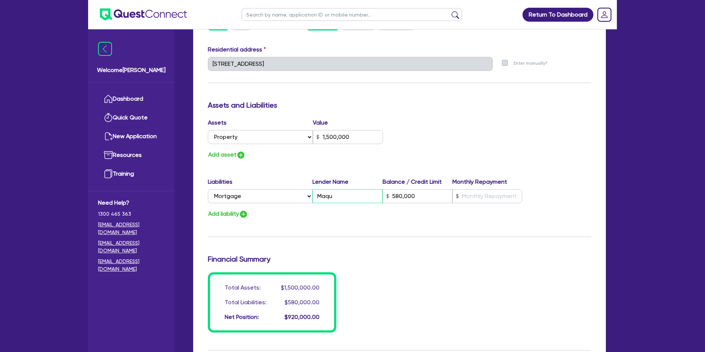
type input "1,500,000"
type input "Maqua"
type input "580,000"
type input "0"
type input "0405 609 571"
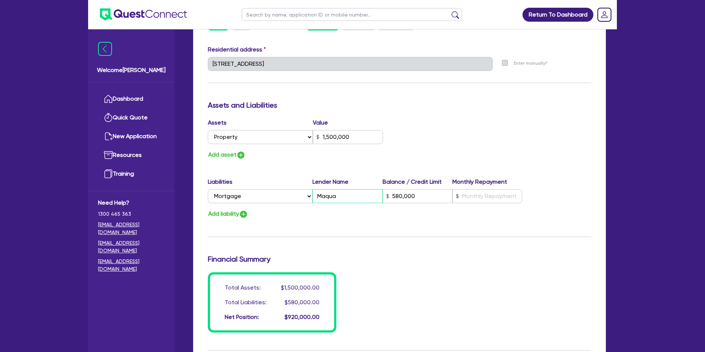
type input "1,500,000"
type input "Maquar"
type input "580,000"
type input "0"
type input "0405 609 571"
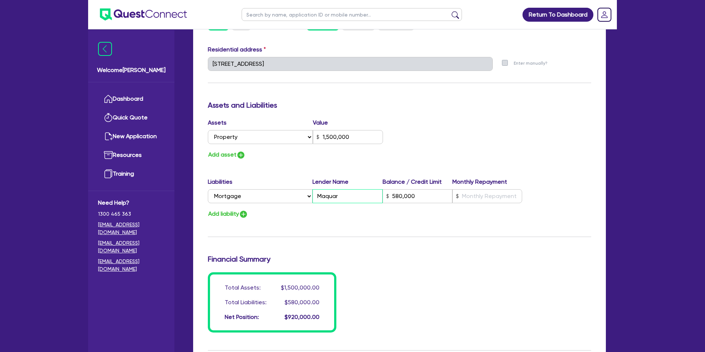
type input "1,500,000"
type input "Maquari"
type input "580,000"
type input "0"
type input "0405 609 571"
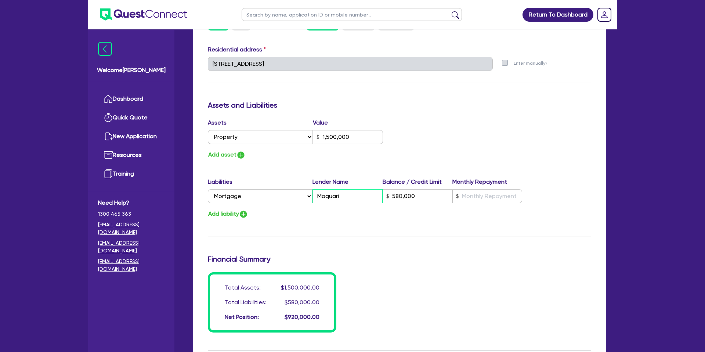
type input "1,500,000"
type input "Maquarie"
type input "580,000"
type input "0"
type input "0405 609 571"
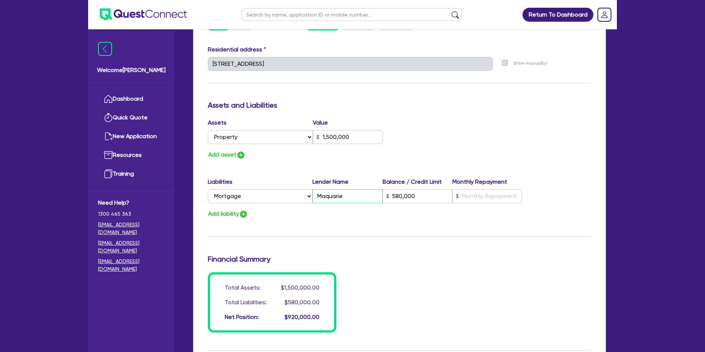
type input "1,500,000"
type input "Maquarie"
type input "580,000"
type input "Maquarie"
click at [471, 198] on input "text" at bounding box center [487, 196] width 70 height 14
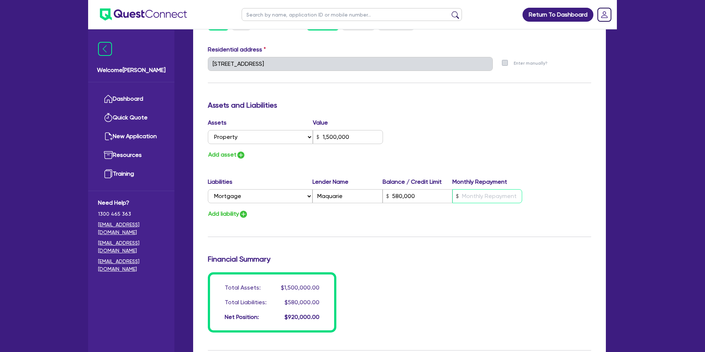
scroll to position [361, 0]
type input "0"
type input "0405 609 571"
type input "1,500,000"
type input "580,000"
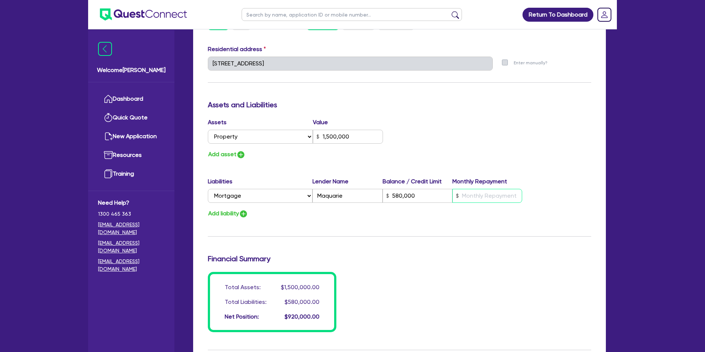
type input "1"
type input "0"
type input "0405 609 571"
type input "1,500,000"
type input "580,000"
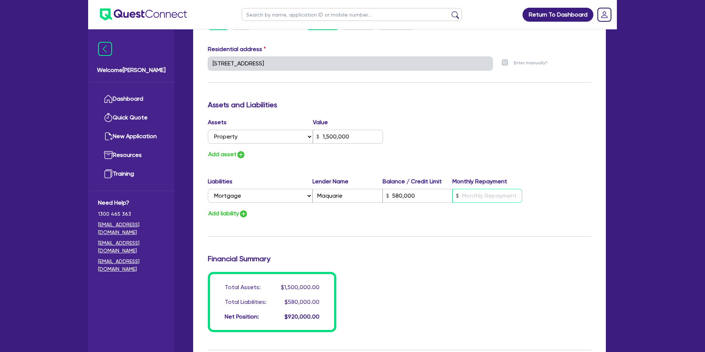
type input "0"
type input "0405 609 571"
type input "1,500,000"
drag, startPoint x: 416, startPoint y: 163, endPoint x: 412, endPoint y: 167, distance: 5.5
click at [416, 163] on div "Update residential status for Director #1 Boarding is only acceptable when the …" at bounding box center [399, 60] width 383 height 543
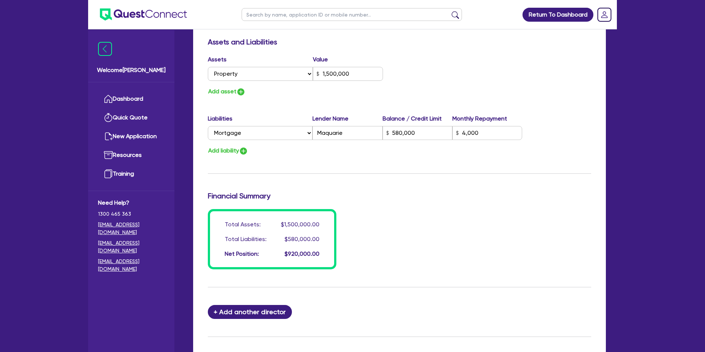
scroll to position [424, 0]
click at [231, 148] on button "Add liability" at bounding box center [228, 150] width 40 height 10
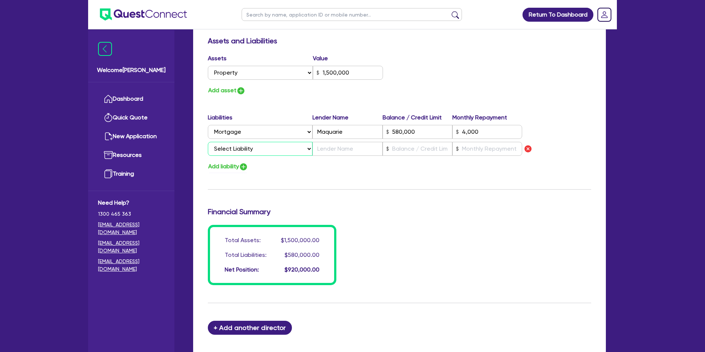
click at [261, 148] on select "Select Liability Credit card Mortgage Investment property loan Vehicle loan Tru…" at bounding box center [260, 149] width 105 height 14
click at [208, 142] on select "Select Liability Credit card Mortgage Investment property loan Vehicle loan Tru…" at bounding box center [260, 149] width 105 height 14
click at [334, 146] on input "text" at bounding box center [347, 149] width 70 height 14
click at [237, 164] on button "Add liability" at bounding box center [228, 167] width 40 height 10
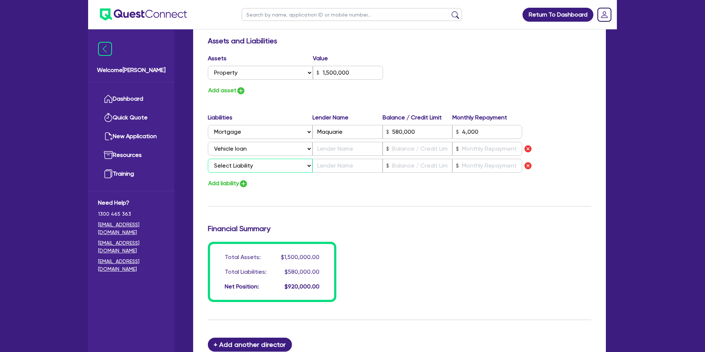
click at [247, 164] on select "Select Liability Credit card Mortgage Investment property loan Vehicle loan Tru…" at bounding box center [260, 166] width 105 height 14
drag, startPoint x: 344, startPoint y: 133, endPoint x: 329, endPoint y: 155, distance: 26.9
click at [329, 155] on div "Liabilities Lender Name Balance / Credit Limit Monthly Repayment Select Liabili…" at bounding box center [399, 144] width 394 height 62
drag, startPoint x: 329, startPoint y: 155, endPoint x: 423, endPoint y: 146, distance: 95.1
click at [423, 146] on input "text" at bounding box center [418, 149] width 70 height 14
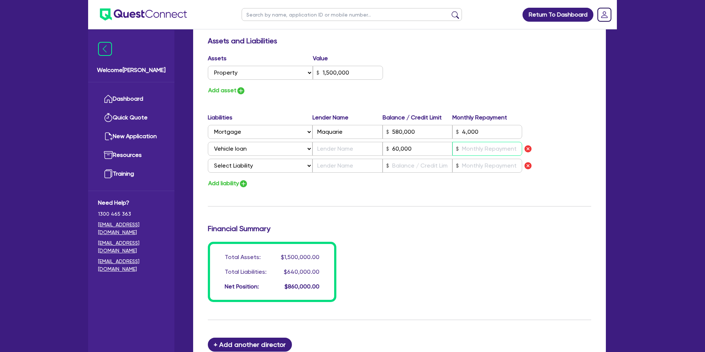
drag, startPoint x: 423, startPoint y: 146, endPoint x: 471, endPoint y: 146, distance: 48.1
click at [471, 146] on input "text" at bounding box center [487, 149] width 70 height 14
click at [333, 146] on input "text" at bounding box center [347, 149] width 70 height 14
click at [471, 146] on input "text" at bounding box center [487, 149] width 70 height 14
click at [245, 167] on select "Select Liability Credit card Mortgage Investment property loan Vehicle loan Tru…" at bounding box center [260, 166] width 105 height 14
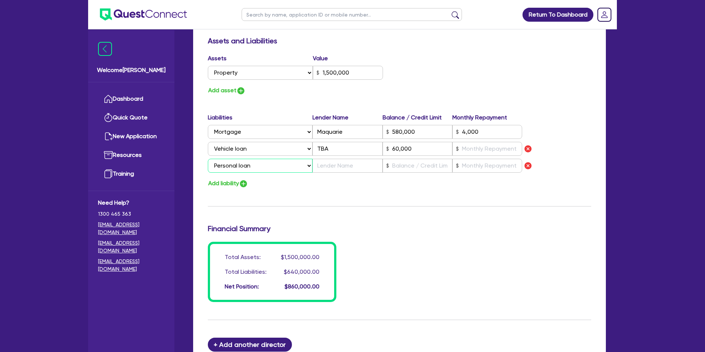
click at [208, 159] on select "Select Liability Credit card Mortgage Investment property loan Vehicle loan Tru…" at bounding box center [260, 166] width 105 height 14
click at [325, 166] on input "text" at bounding box center [347, 166] width 70 height 14
click at [423, 170] on input "text" at bounding box center [418, 166] width 70 height 14
click at [462, 170] on input "text" at bounding box center [487, 166] width 70 height 14
drag, startPoint x: 471, startPoint y: 152, endPoint x: 484, endPoint y: 156, distance: 13.7
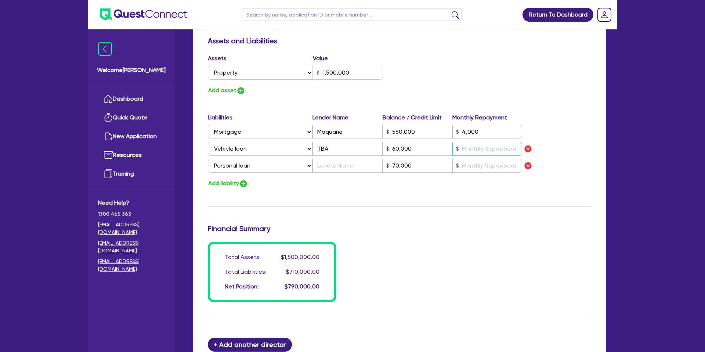
click at [471, 151] on input "text" at bounding box center [487, 149] width 70 height 14
drag, startPoint x: 343, startPoint y: 148, endPoint x: 319, endPoint y: 148, distance: 23.5
click at [319, 148] on input "TBA" at bounding box center [347, 149] width 70 height 14
click at [384, 182] on div "Add liability" at bounding box center [399, 183] width 394 height 10
click at [480, 150] on input "text" at bounding box center [487, 149] width 70 height 14
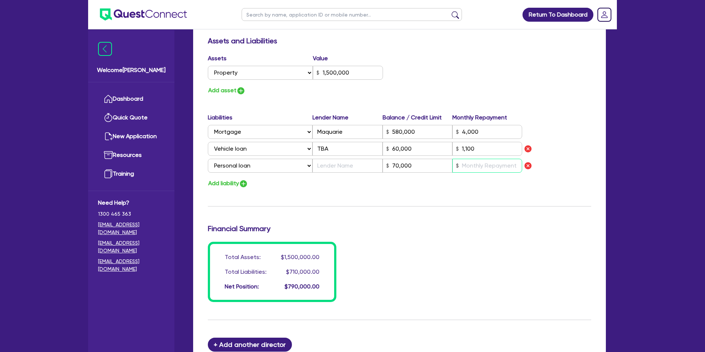
click at [467, 164] on input "text" at bounding box center [487, 166] width 70 height 14
click at [328, 164] on input "text" at bounding box center [347, 166] width 70 height 14
click at [334, 177] on div "Liabilities Lender Name Balance / Credit Limit Monthly Repayment Select Liabili…" at bounding box center [399, 150] width 394 height 75
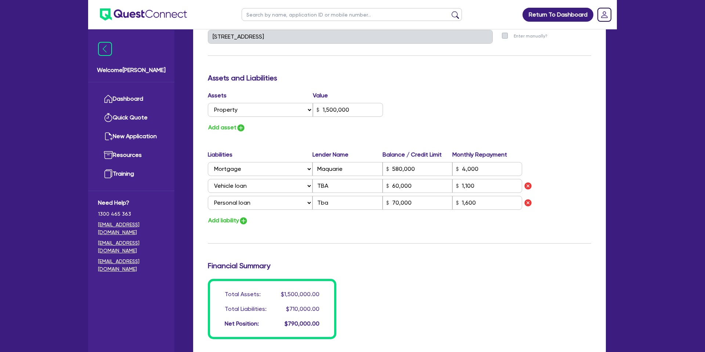
scroll to position [387, 0]
click at [229, 127] on button "Add asset" at bounding box center [227, 128] width 38 height 10
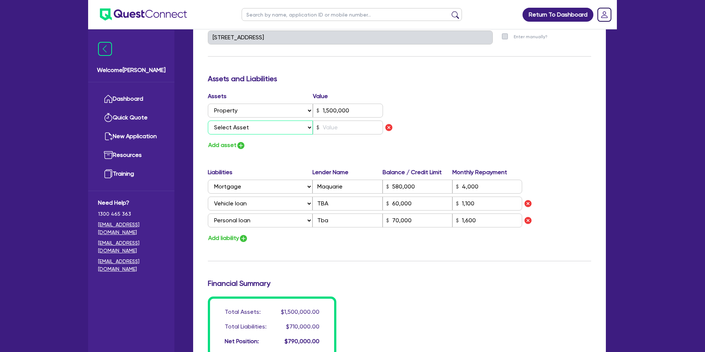
click at [240, 127] on select "Select Asset Cash Property Investment property Vehicle Truck Trailer Equipment …" at bounding box center [260, 127] width 105 height 14
click at [208, 120] on select "Select Asset Cash Property Investment property Vehicle Truck Trailer Equipment …" at bounding box center [260, 127] width 105 height 14
click at [333, 127] on input "text" at bounding box center [348, 127] width 70 height 14
drag, startPoint x: 292, startPoint y: 149, endPoint x: 225, endPoint y: 147, distance: 66.8
click at [290, 148] on div "Add asset" at bounding box center [300, 145] width 197 height 10
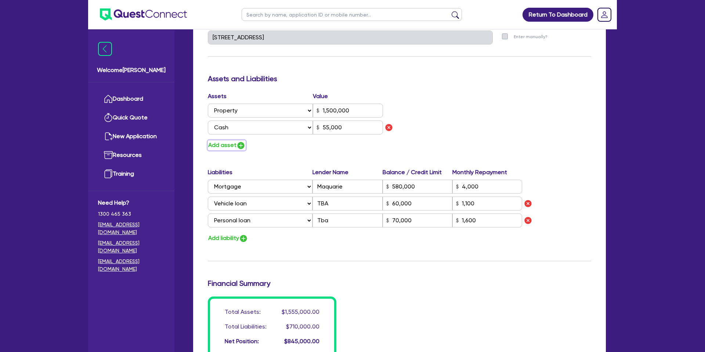
click at [213, 147] on button "Add asset" at bounding box center [227, 145] width 38 height 10
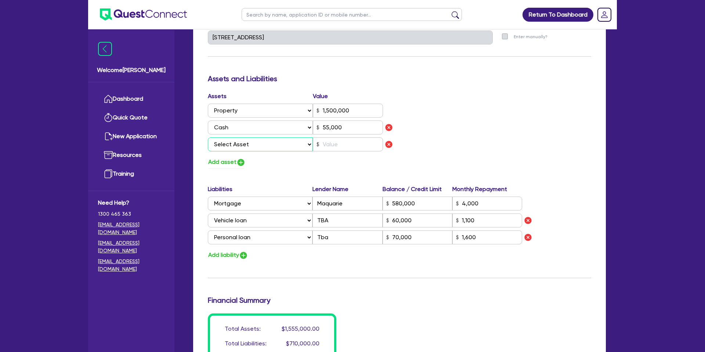
click at [249, 150] on select "Select Asset Cash Property Investment property Vehicle Truck Trailer Equipment …" at bounding box center [260, 144] width 105 height 14
click at [391, 144] on img "button" at bounding box center [388, 144] width 9 height 9
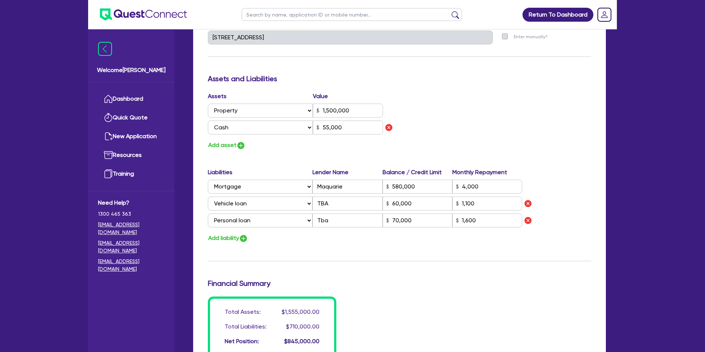
click at [528, 135] on div "Assets Value Select Asset Cash Property Investment property Vehicle Truck Trail…" at bounding box center [399, 121] width 394 height 58
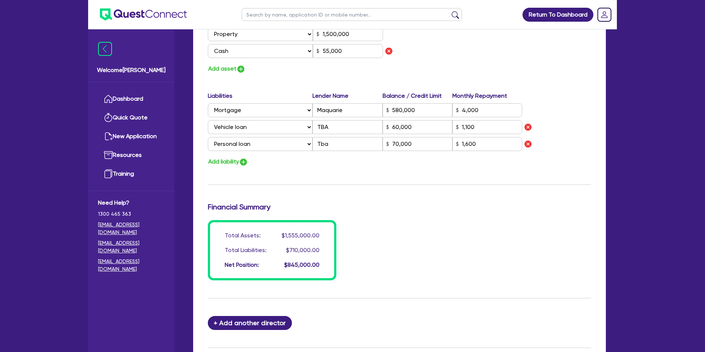
scroll to position [464, 0]
click at [223, 67] on button "Add asset" at bounding box center [227, 68] width 38 height 10
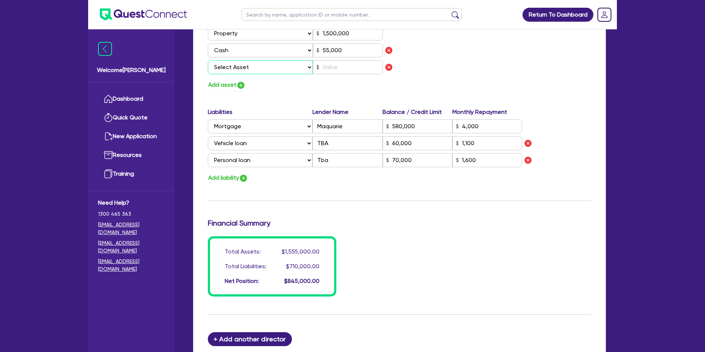
click at [245, 65] on select "Select Asset Cash Property Investment property Vehicle Truck Trailer Equipment …" at bounding box center [260, 67] width 105 height 14
click at [208, 60] on select "Select Asset Cash Property Investment property Vehicle Truck Trailer Equipment …" at bounding box center [260, 67] width 105 height 14
click at [349, 56] on input "55,000" at bounding box center [348, 50] width 70 height 14
click at [340, 68] on input "text" at bounding box center [348, 67] width 70 height 14
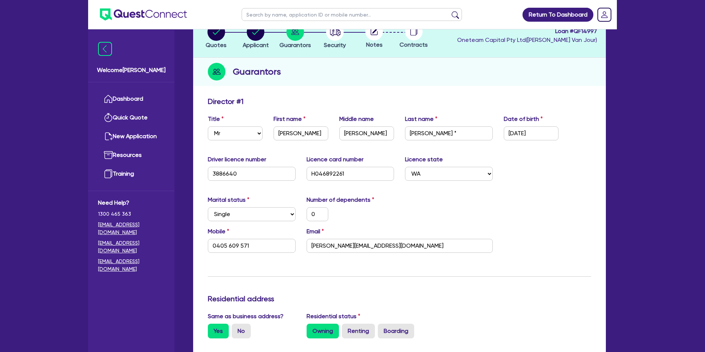
scroll to position [0, 0]
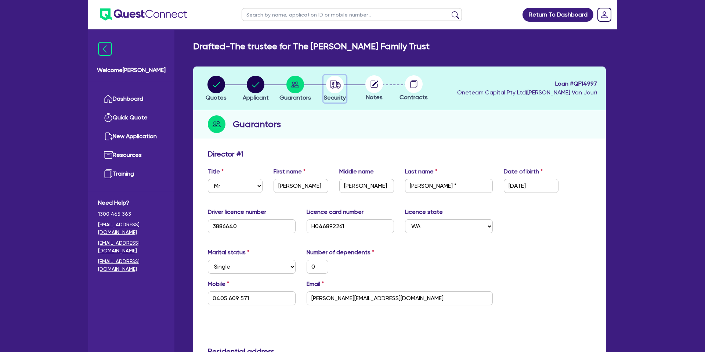
click at [334, 82] on circle "button" at bounding box center [335, 85] width 18 height 18
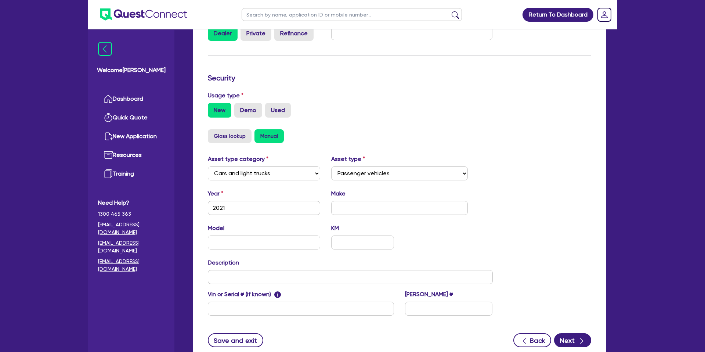
scroll to position [213, 0]
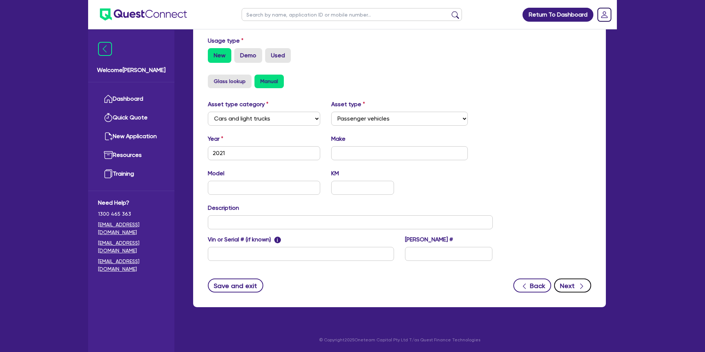
click at [581, 286] on icon "button" at bounding box center [581, 285] width 7 height 7
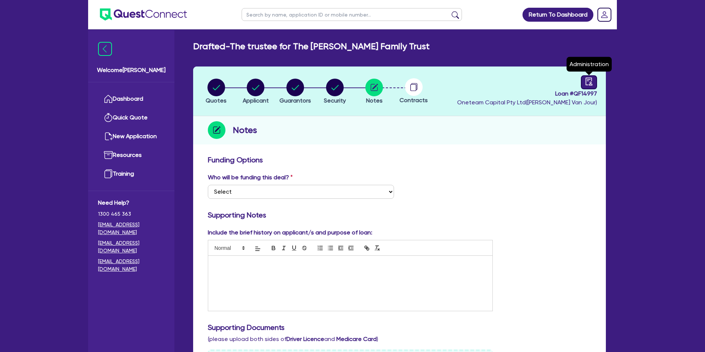
click at [586, 79] on icon "audit" at bounding box center [589, 81] width 7 height 8
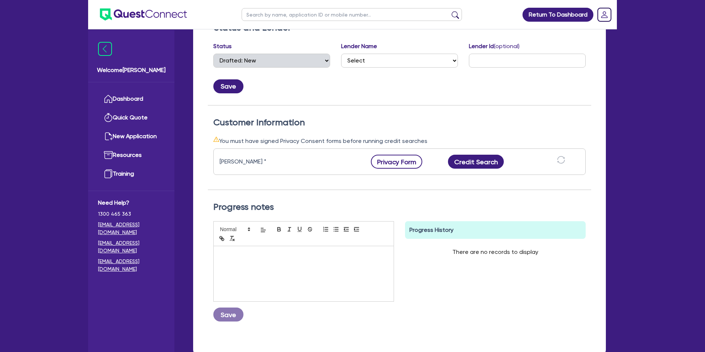
scroll to position [134, 0]
click at [394, 163] on button "Privacy Form" at bounding box center [396, 161] width 51 height 14
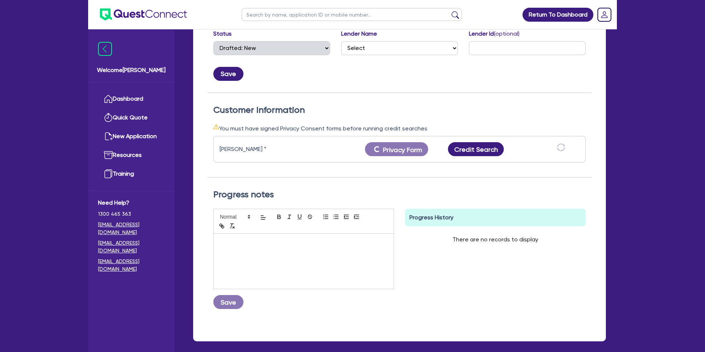
scroll to position [146, 0]
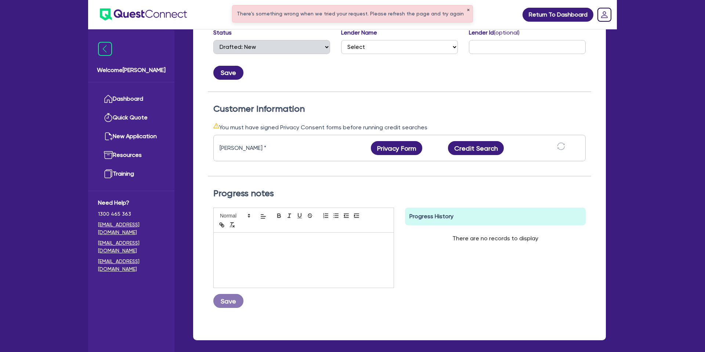
click at [467, 9] on button "✕" at bounding box center [468, 10] width 3 height 4
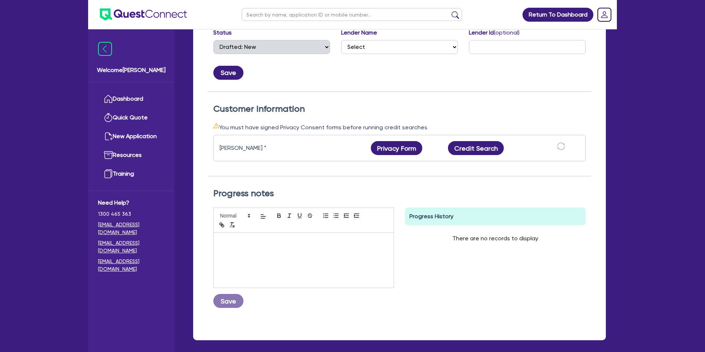
scroll to position [0, 0]
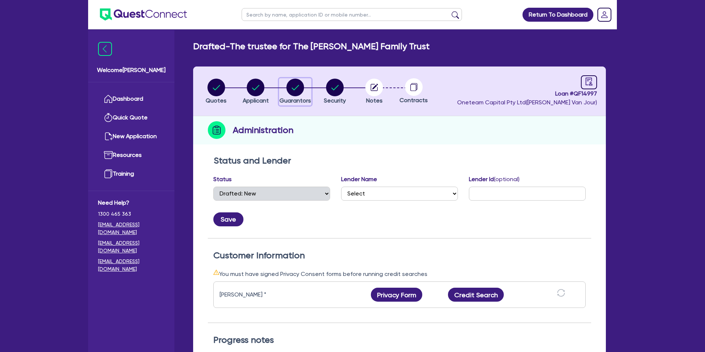
click at [291, 86] on circle "button" at bounding box center [295, 88] width 18 height 18
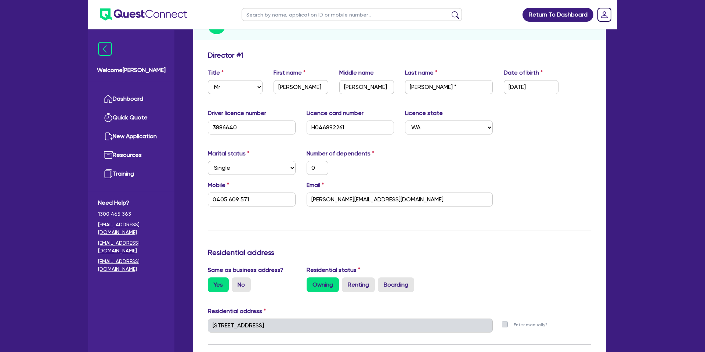
click at [352, 232] on div "Update residential status for Director #1 Boarding is only acceptable when the …" at bounding box center [399, 356] width 383 height 611
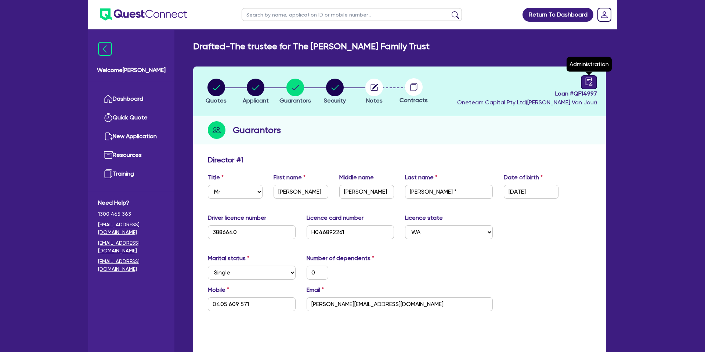
click at [596, 79] on link at bounding box center [589, 82] width 16 height 14
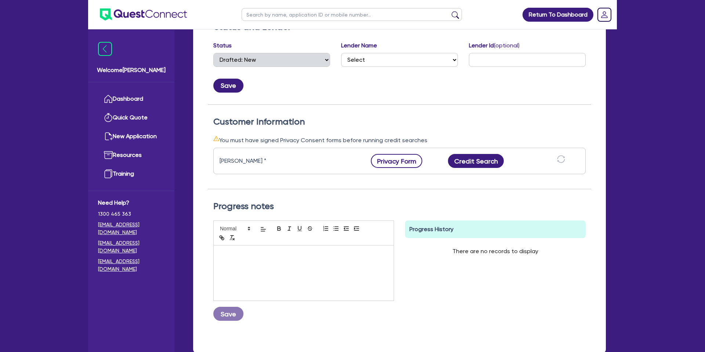
scroll to position [134, 0]
click at [399, 165] on button "Privacy Form" at bounding box center [396, 160] width 51 height 14
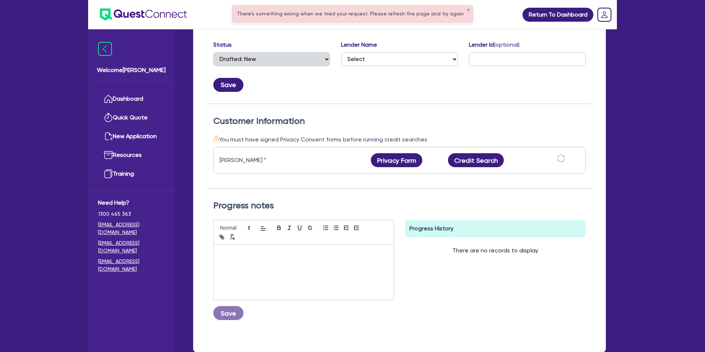
scroll to position [0, 0]
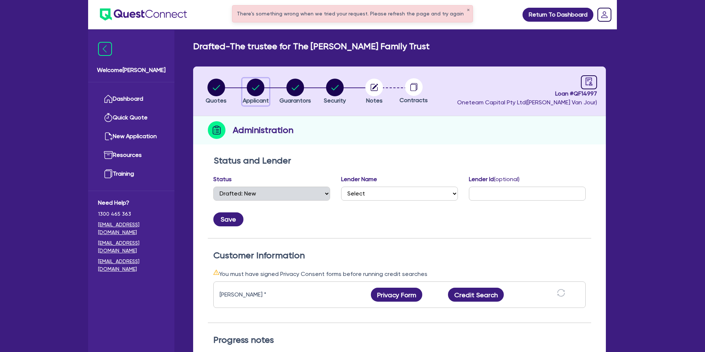
click at [252, 83] on circle "button" at bounding box center [256, 88] width 18 height 18
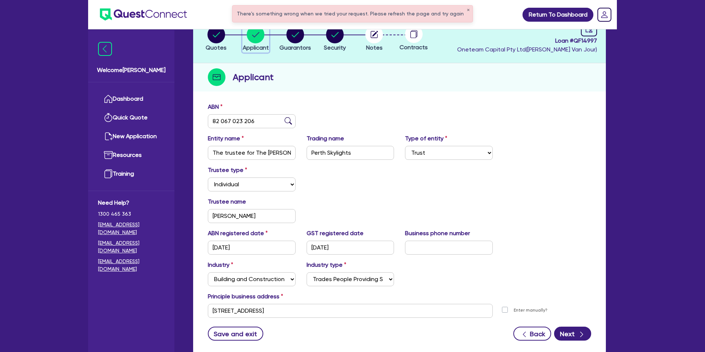
scroll to position [43, 0]
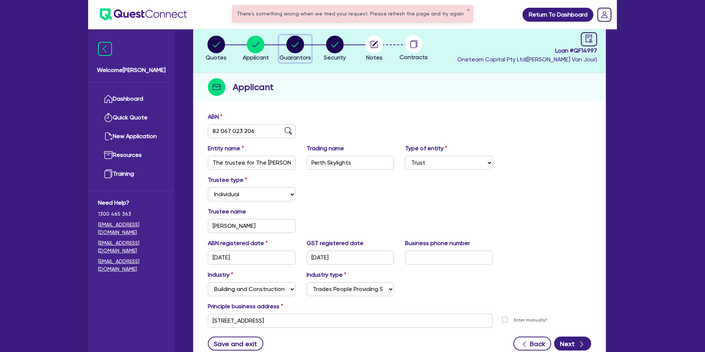
click at [297, 46] on circle "button" at bounding box center [295, 45] width 18 height 18
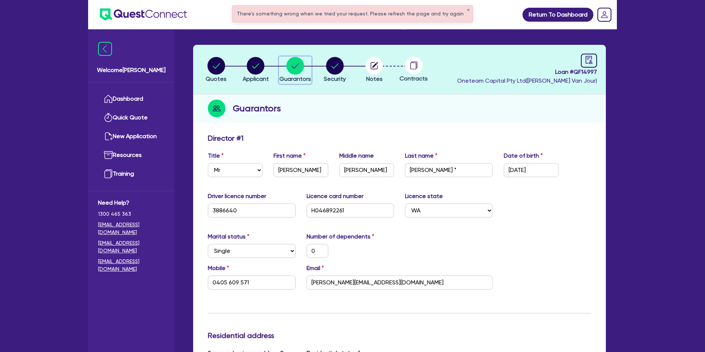
scroll to position [21, 0]
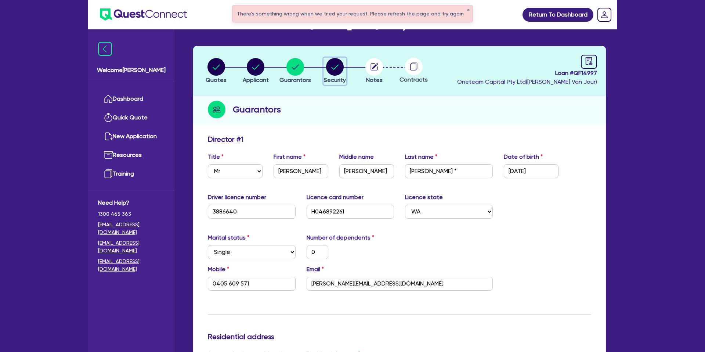
click at [332, 63] on circle "button" at bounding box center [335, 67] width 18 height 18
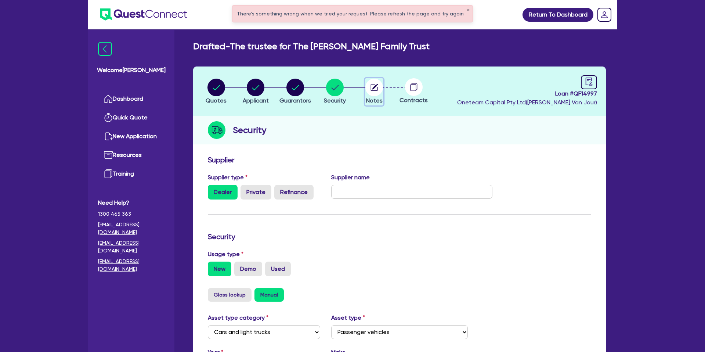
click at [375, 84] on circle "button" at bounding box center [374, 88] width 18 height 18
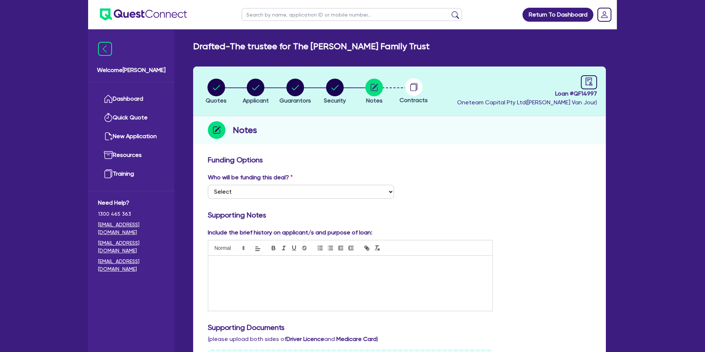
click at [421, 85] on circle at bounding box center [414, 87] width 18 height 18
drag, startPoint x: 419, startPoint y: 83, endPoint x: 513, endPoint y: 91, distance: 94.7
click at [425, 82] on div at bounding box center [414, 87] width 40 height 18
click at [589, 82] on icon "audit" at bounding box center [589, 81] width 8 height 8
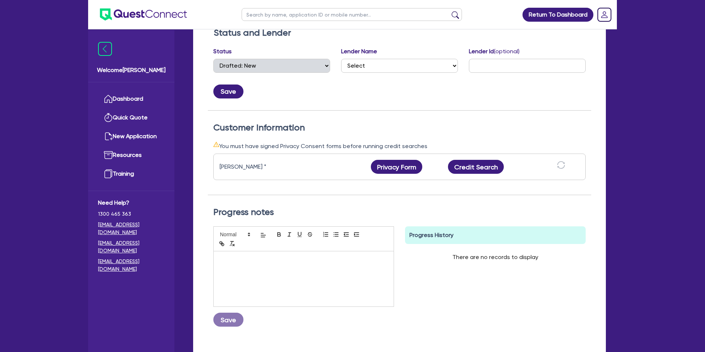
scroll to position [128, 0]
drag, startPoint x: 279, startPoint y: 163, endPoint x: 234, endPoint y: 162, distance: 45.9
click at [232, 161] on div "Corey Oliver Thomas * Privacy Form Privacy form logs Close Send new privacy for…" at bounding box center [399, 166] width 372 height 26
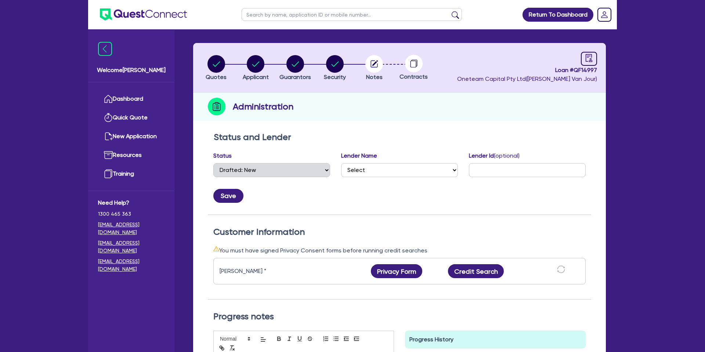
scroll to position [0, 0]
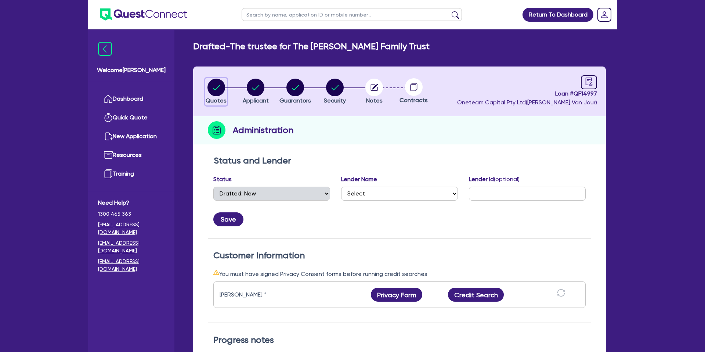
click at [220, 84] on circle "button" at bounding box center [216, 88] width 18 height 18
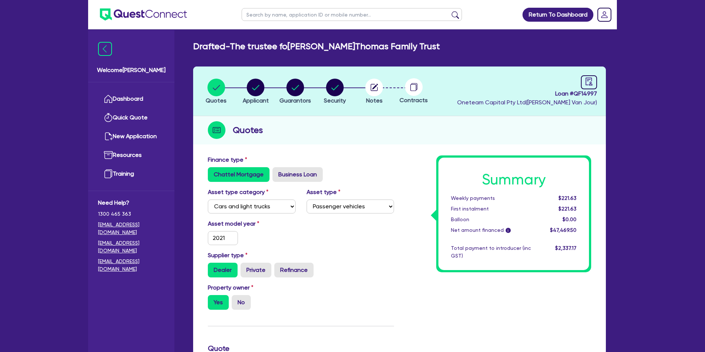
select select "CARS_AND_LIGHT_TRUCKS"
select select "PASSENGER_VEHICLES"
click at [255, 87] on circle "button" at bounding box center [256, 88] width 18 height 18
select select "TRUST"
select select "INDIVIDUAL"
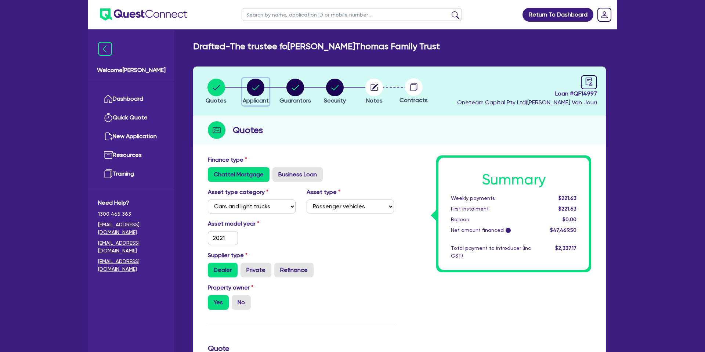
select select "BUILDING_CONSTRUCTION"
select select "TRADES_SERVICES_CONSUMERS"
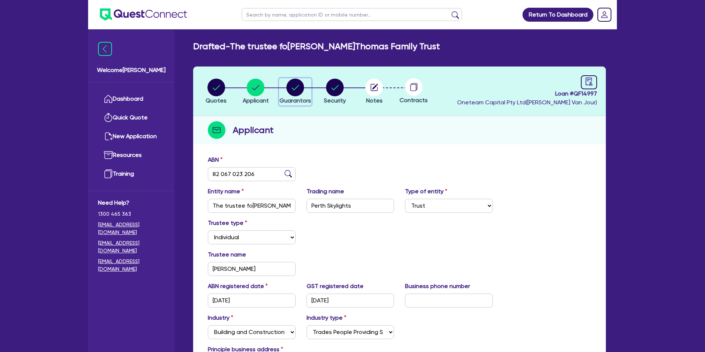
click at [297, 87] on circle "button" at bounding box center [295, 88] width 18 height 18
select select "MR"
select select "WA"
select select "SINGLE"
select select "PROPERTY"
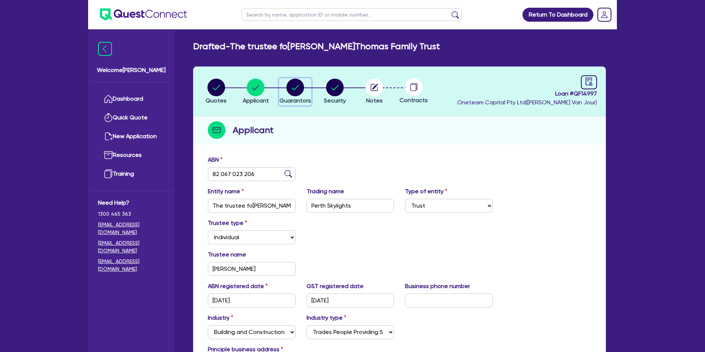
select select "CASH"
select select "VEHICLE"
select select "MORTGAGE"
select select "VEHICLE_LOAN"
select select "PERSONAL_LOAN"
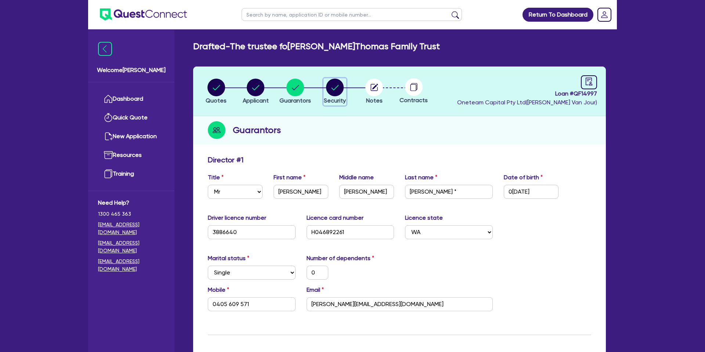
click at [337, 90] on circle "button" at bounding box center [335, 88] width 18 height 18
select select "CARS_AND_LIGHT_TRUCKS"
select select "PASSENGER_VEHICLES"
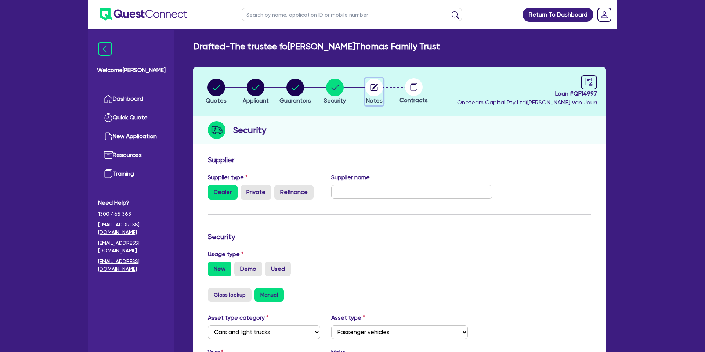
click at [371, 86] on circle "button" at bounding box center [374, 88] width 18 height 18
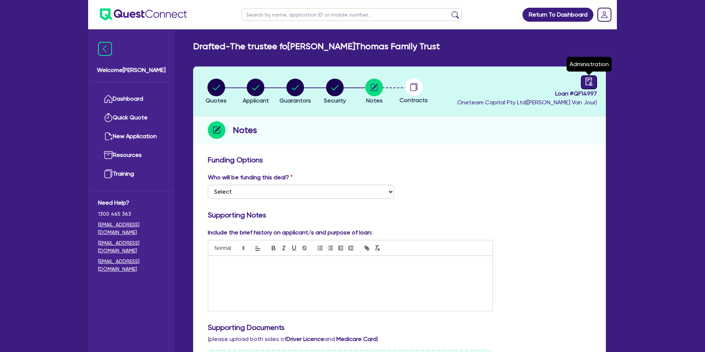
click at [591, 81] on icon "audit" at bounding box center [589, 81] width 8 height 8
select select "DRAFTED_NEW"
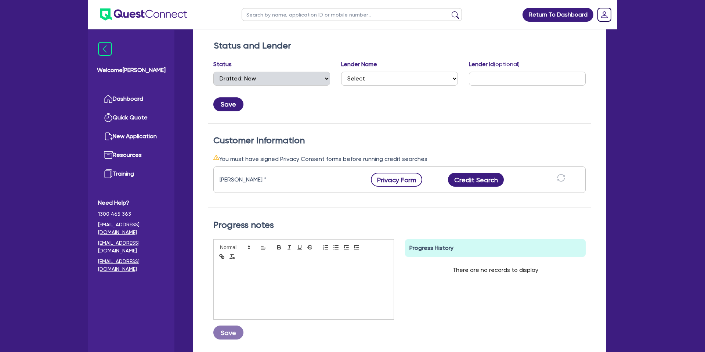
scroll to position [115, 0]
click at [405, 180] on button "Privacy Form" at bounding box center [396, 179] width 51 height 14
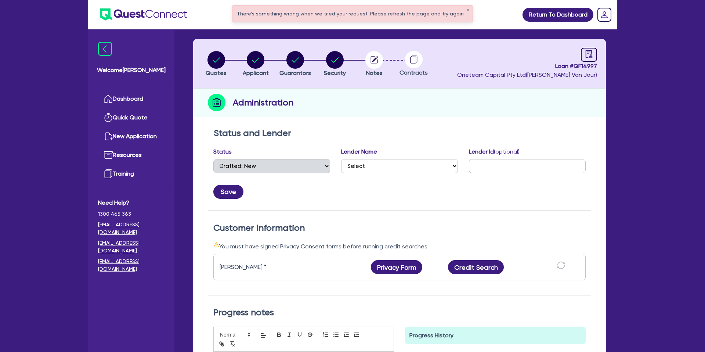
scroll to position [0, 0]
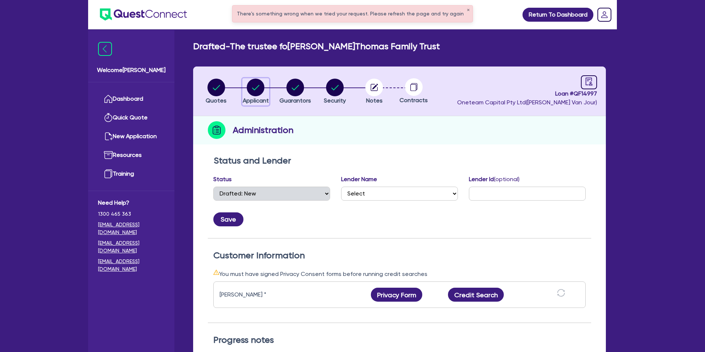
click at [251, 86] on circle "button" at bounding box center [256, 88] width 18 height 18
select select "TRUST"
select select "INDIVIDUAL"
select select "BUILDING_CONSTRUCTION"
select select "TRADES_SERVICES_CONSUMERS"
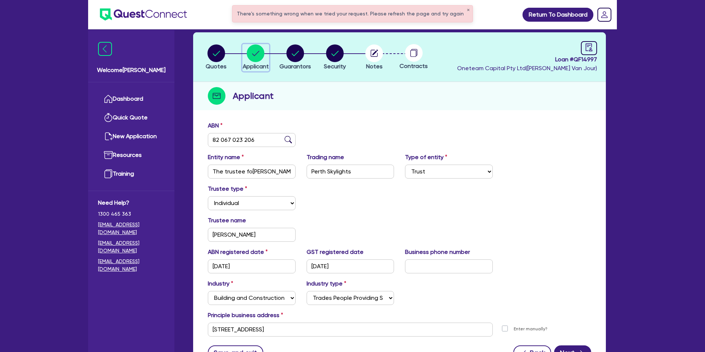
scroll to position [101, 0]
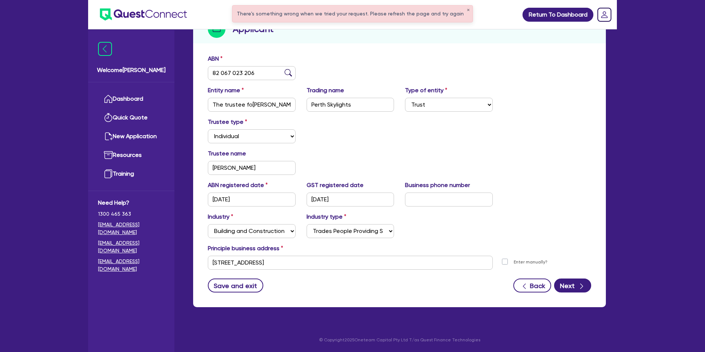
click at [369, 130] on div "Trustee type Select Individual Company" at bounding box center [399, 133] width 394 height 32
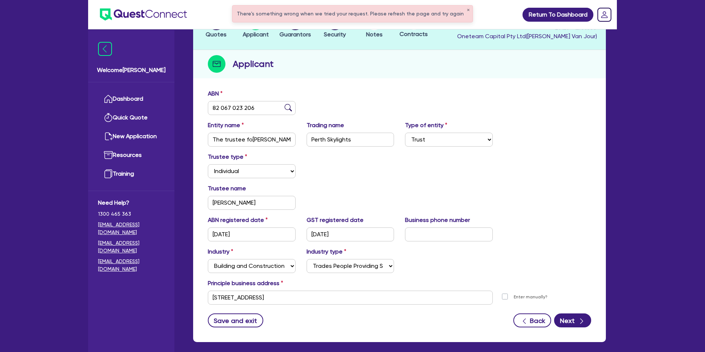
scroll to position [0, 0]
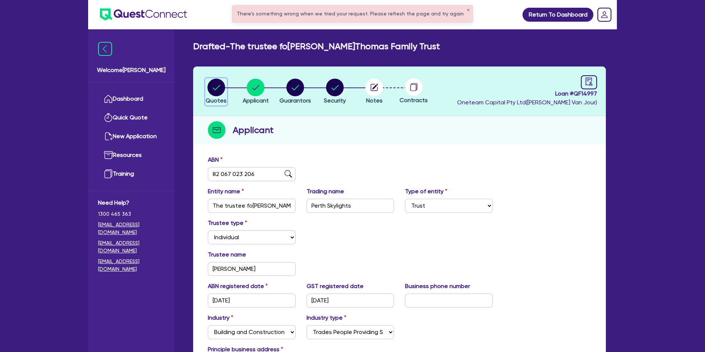
click at [221, 87] on circle "button" at bounding box center [216, 88] width 18 height 18
select select "CARS_AND_LIGHT_TRUCKS"
select select "PASSENGER_VEHICLES"
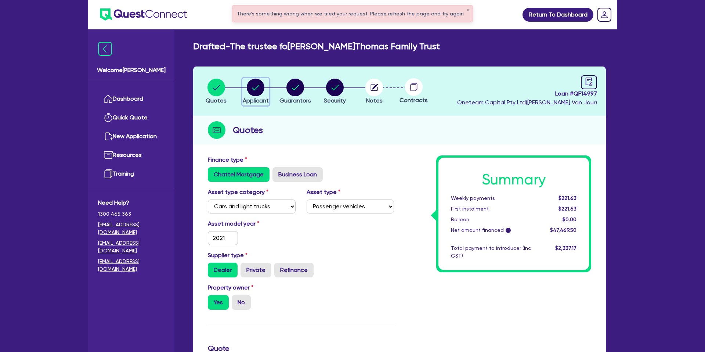
click at [253, 84] on circle "button" at bounding box center [256, 88] width 18 height 18
select select "TRUST"
select select "INDIVIDUAL"
select select "BUILDING_CONSTRUCTION"
select select "TRADES_SERVICES_CONSUMERS"
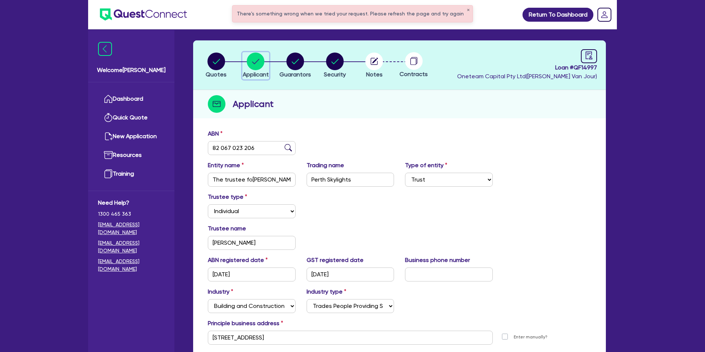
scroll to position [23, 0]
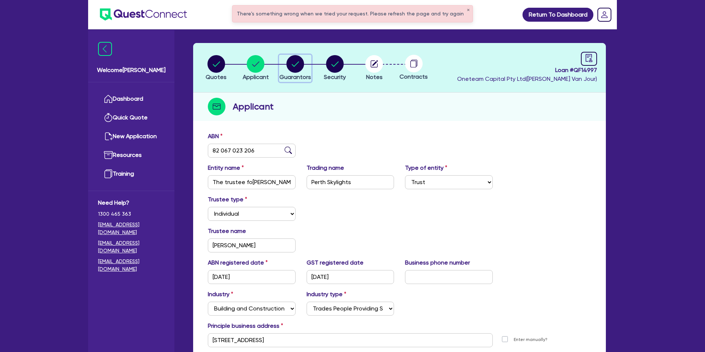
click at [288, 66] on circle "button" at bounding box center [295, 64] width 18 height 18
select select "MR"
select select "WA"
select select "SINGLE"
select select "PROPERTY"
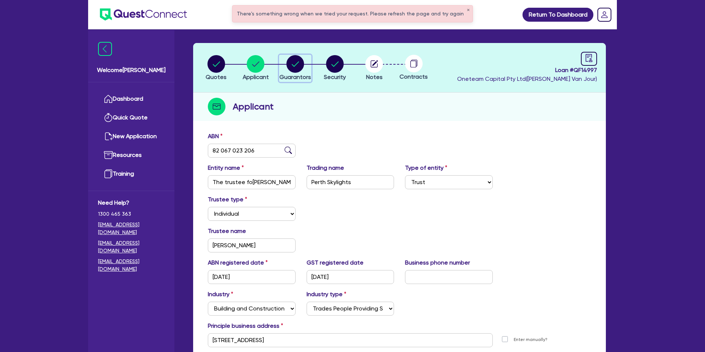
select select "CASH"
select select "VEHICLE"
select select "MORTGAGE"
select select "VEHICLE_LOAN"
select select "PERSONAL_LOAN"
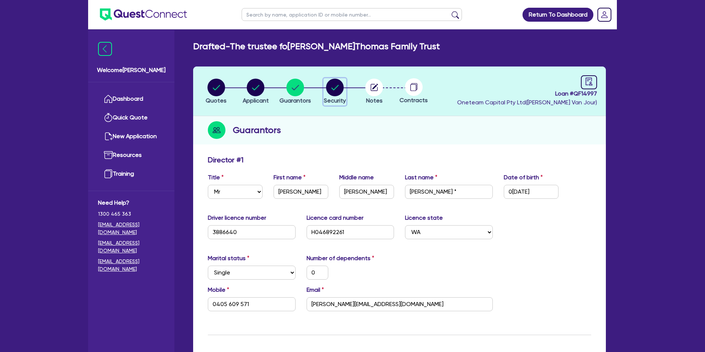
click at [338, 85] on icon "button" at bounding box center [334, 87] width 7 height 5
select select "CARS_AND_LIGHT_TRUCKS"
select select "PASSENGER_VEHICLES"
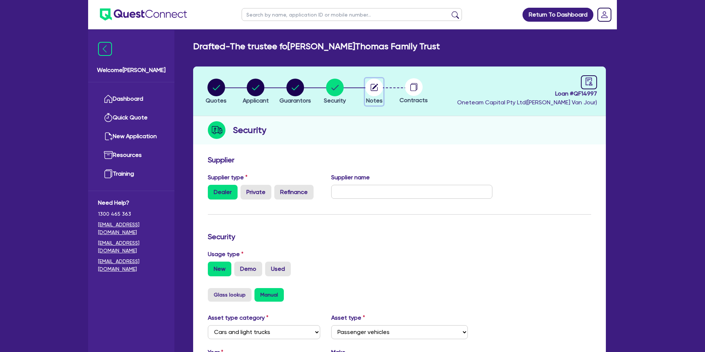
click at [369, 88] on circle "button" at bounding box center [374, 88] width 18 height 18
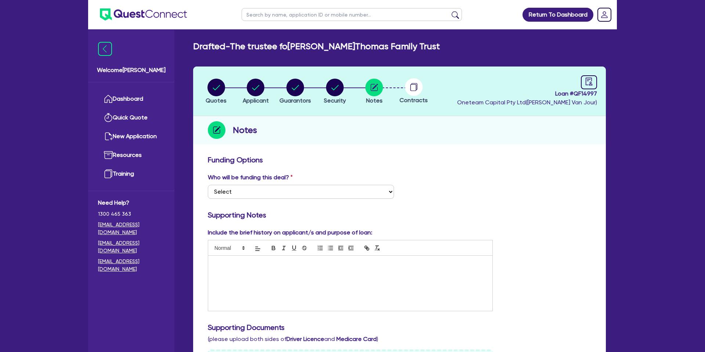
click at [421, 87] on circle at bounding box center [414, 87] width 18 height 18
click at [581, 79] on link at bounding box center [589, 82] width 16 height 14
select select "DRAFTED_NEW"
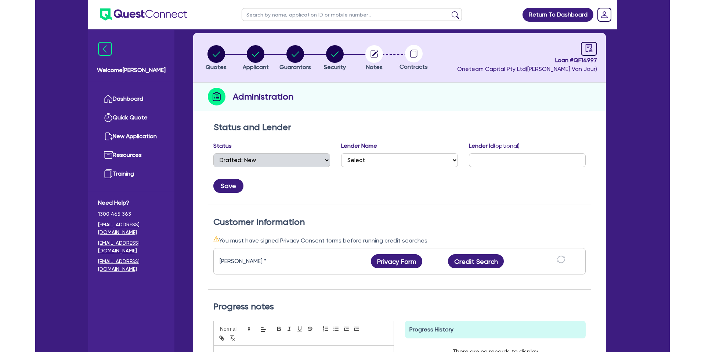
scroll to position [32, 0]
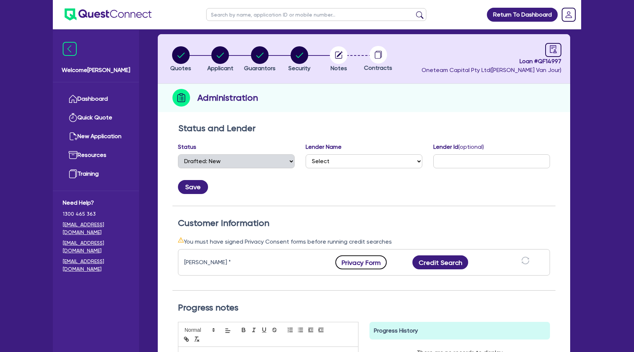
click at [355, 267] on button "Privacy Form" at bounding box center [361, 262] width 51 height 14
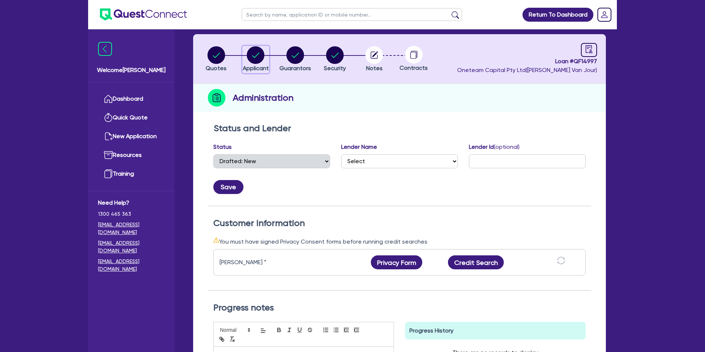
drag, startPoint x: 255, startPoint y: 57, endPoint x: 263, endPoint y: 45, distance: 14.3
click at [255, 57] on icon "button" at bounding box center [255, 55] width 7 height 5
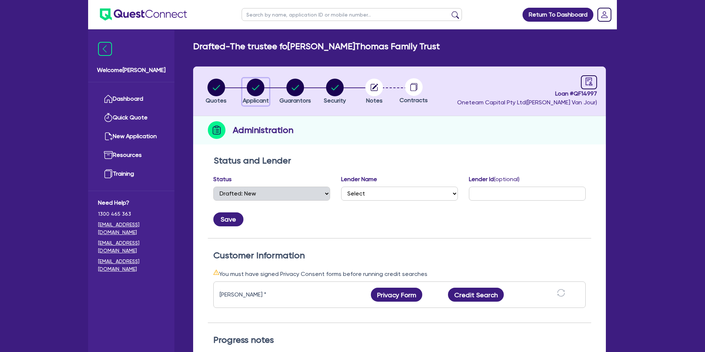
select select "TRUST"
select select "INDIVIDUAL"
select select "BUILDING_CONSTRUCTION"
select select "TRADES_SERVICES_CONSUMERS"
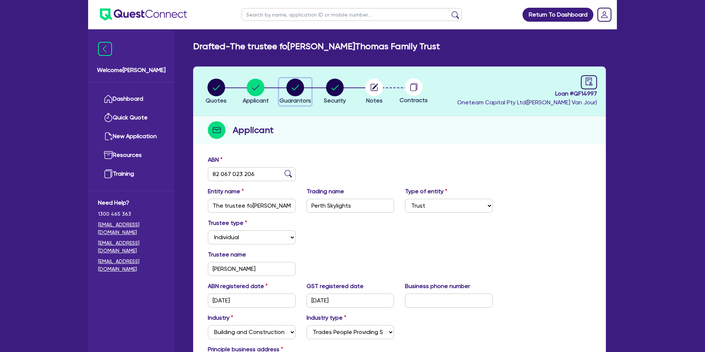
click at [299, 93] on circle "button" at bounding box center [295, 88] width 18 height 18
select select "MR"
select select "WA"
select select "SINGLE"
select select "PROPERTY"
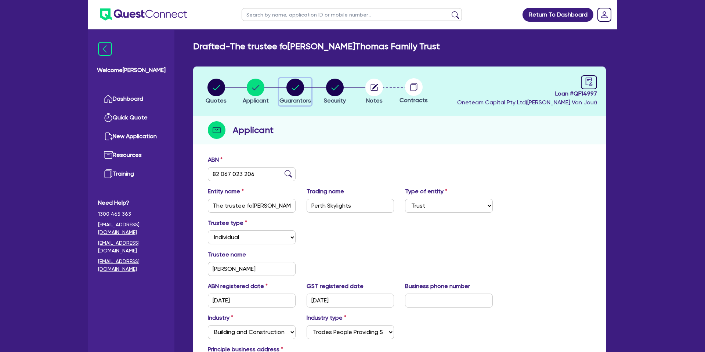
select select "CASH"
select select "VEHICLE"
select select "MORTGAGE"
select select "VEHICLE_LOAN"
select select "PERSONAL_LOAN"
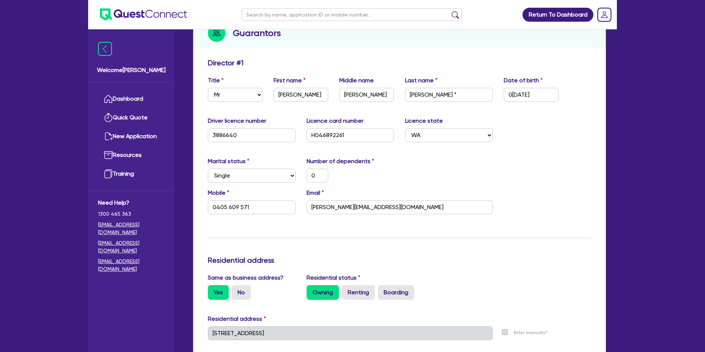
scroll to position [101, 0]
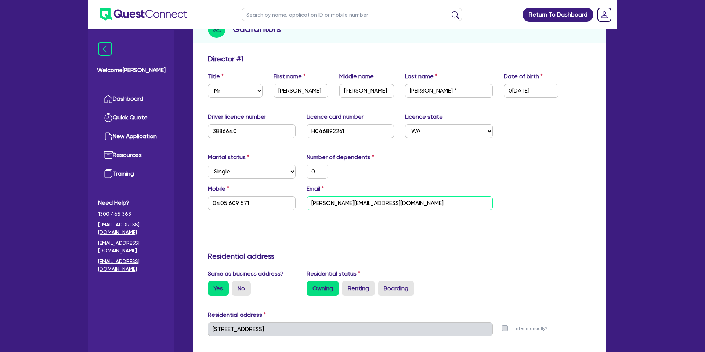
drag, startPoint x: 367, startPoint y: 204, endPoint x: 311, endPoint y: 202, distance: 55.8
click at [295, 202] on div "Mobile 0405 609 571 Email corey@blueskywa.com.au" at bounding box center [399, 200] width 394 height 32
drag, startPoint x: 502, startPoint y: 161, endPoint x: 510, endPoint y: 155, distance: 10.0
click at [502, 161] on div "Marital status Select [DEMOGRAPHIC_DATA] Married De Facto / Partner Number of d…" at bounding box center [399, 169] width 394 height 32
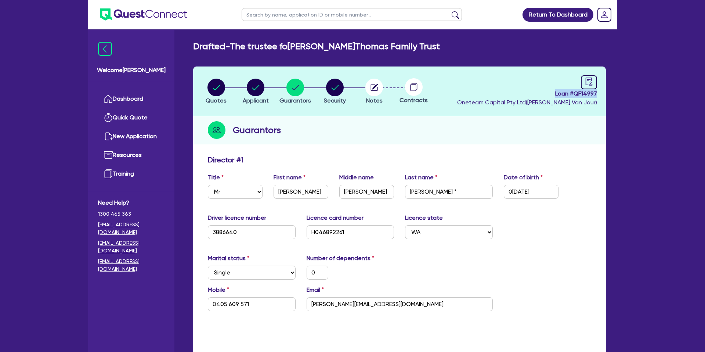
drag, startPoint x: 555, startPoint y: 94, endPoint x: 616, endPoint y: 94, distance: 61.0
copy span "Loan # QF14997"
click at [118, 100] on link "Dashboard" at bounding box center [131, 99] width 66 height 19
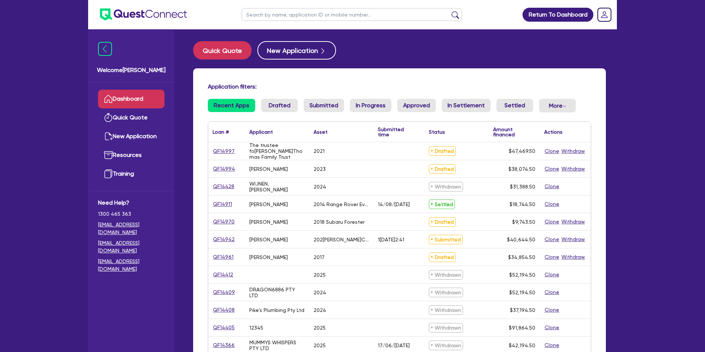
click at [274, 18] on input "text" at bounding box center [352, 14] width 220 height 13
type input "daniel"
click at [449, 11] on button "submit" at bounding box center [455, 16] width 12 height 10
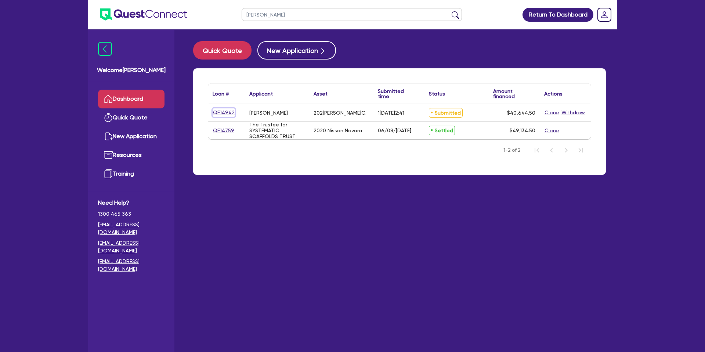
click at [231, 112] on link "QF14942" at bounding box center [224, 112] width 22 height 8
select select "CARS_AND_LIGHT_TRUCKS"
select select "PASSENGER_VEHICLES"
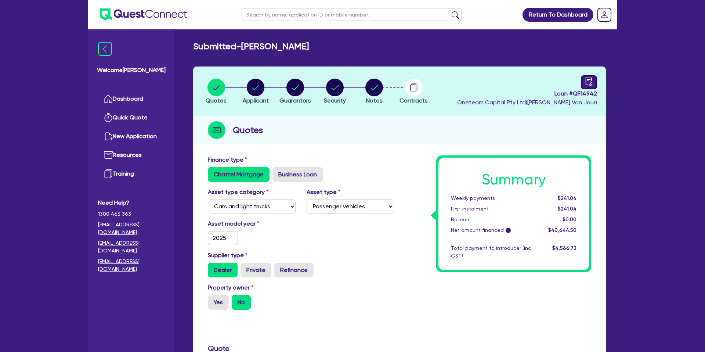
drag, startPoint x: 598, startPoint y: 87, endPoint x: 594, endPoint y: 83, distance: 4.9
click at [597, 87] on header "Quotes Applicant Guarantors Security Notes Contracts Loan # QF14942 Oneteam Cap…" at bounding box center [399, 91] width 413 height 50
click at [594, 82] on link at bounding box center [589, 82] width 16 height 14
select select "SUBMITTED_NEW"
select select "Azora"
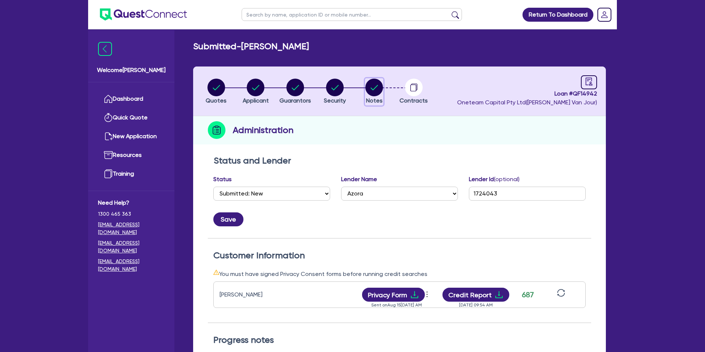
click at [373, 89] on icon "button" at bounding box center [374, 87] width 7 height 5
select select "Other"
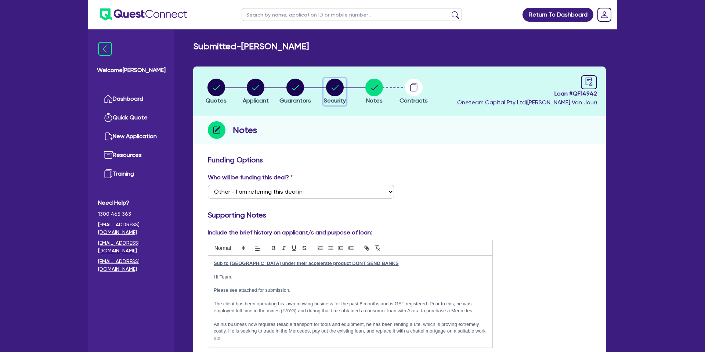
click at [341, 88] on circle "button" at bounding box center [335, 88] width 18 height 18
select select "CARS_AND_LIGHT_TRUCKS"
select select "PASSENGER_VEHICLES"
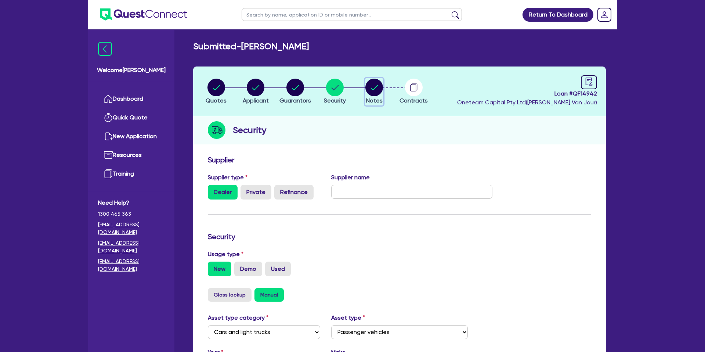
drag, startPoint x: 370, startPoint y: 87, endPoint x: 373, endPoint y: 84, distance: 4.2
click at [370, 86] on circle "button" at bounding box center [374, 88] width 18 height 18
select select "Other"
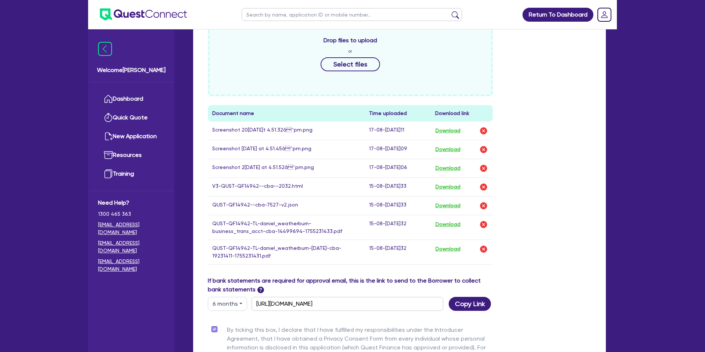
scroll to position [375, 0]
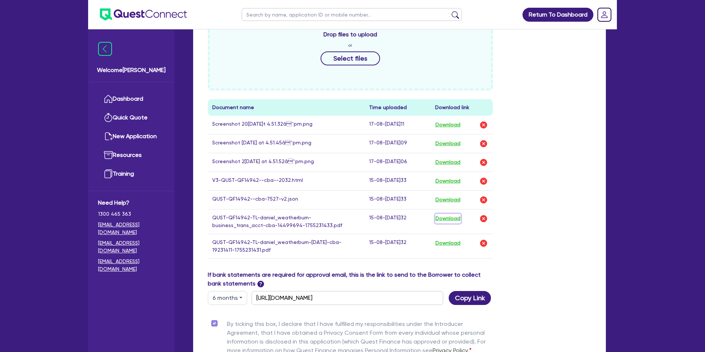
click at [445, 219] on button "Download" at bounding box center [448, 219] width 26 height 10
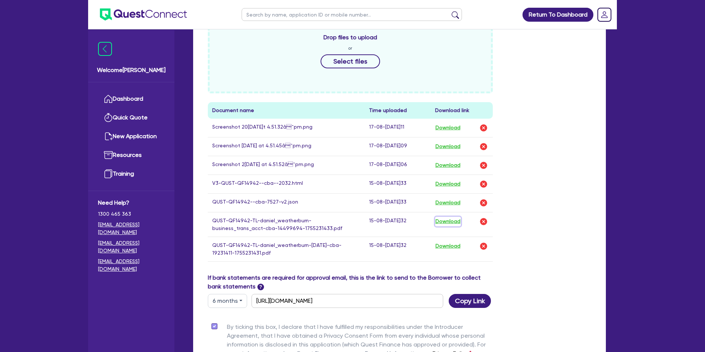
scroll to position [373, 0]
click at [447, 202] on button "Download" at bounding box center [448, 202] width 26 height 10
click at [451, 221] on button "Download" at bounding box center [448, 221] width 26 height 10
click at [448, 245] on button "Download" at bounding box center [448, 245] width 26 height 10
click at [561, 127] on div "Drop files to upload or Select files Document name Time uploaded Download link …" at bounding box center [399, 142] width 394 height 259
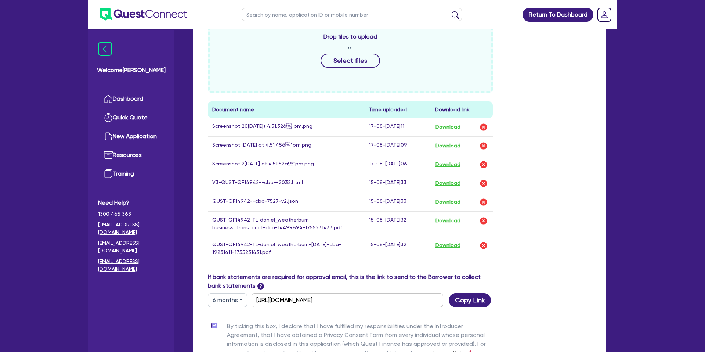
click at [515, 119] on div "Drop files to upload or Select files Document name Time uploaded Download link …" at bounding box center [399, 142] width 394 height 259
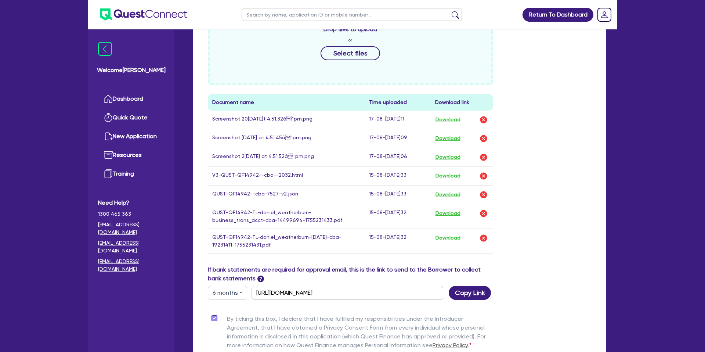
scroll to position [375, 0]
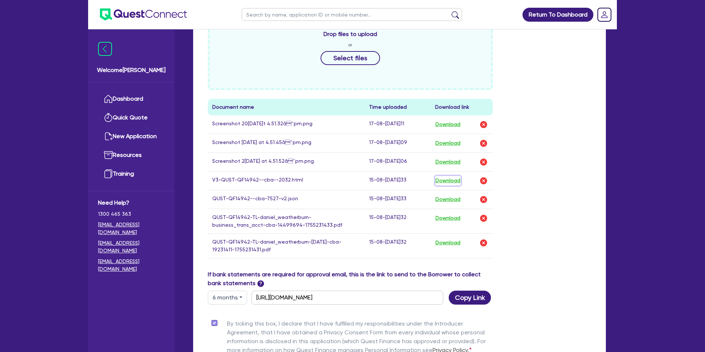
click at [449, 182] on button "Download" at bounding box center [448, 181] width 26 height 10
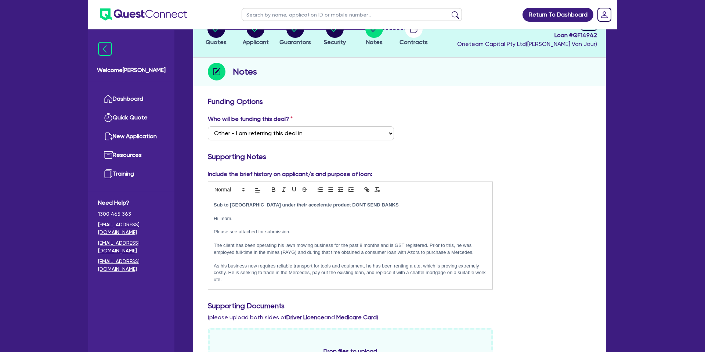
scroll to position [0, 0]
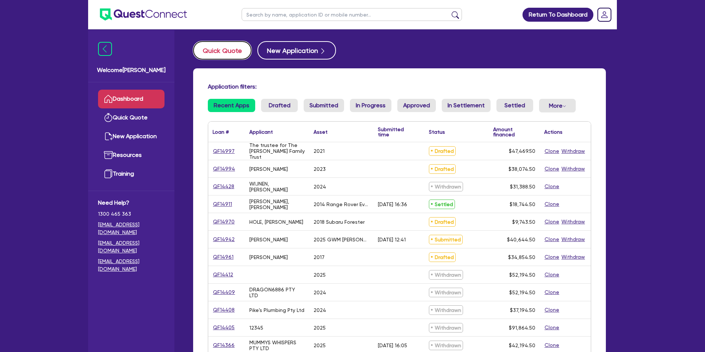
click at [232, 50] on button "Quick Quote" at bounding box center [222, 50] width 58 height 18
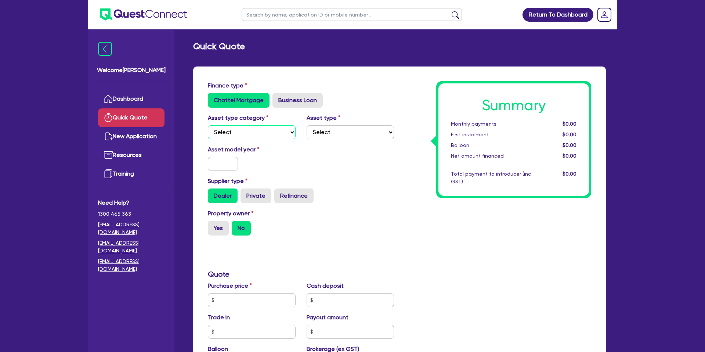
click at [239, 129] on select "Select Cars and light trucks Primary assets Secondary assets Tertiary assets" at bounding box center [252, 132] width 88 height 14
select select "CARS_AND_LIGHT_TRUCKS"
click at [208, 125] on select "Select Cars and light trucks Primary assets Secondary assets Tertiary assets" at bounding box center [252, 132] width 88 height 14
click at [363, 131] on select "Select" at bounding box center [351, 132] width 88 height 14
select select "PASSENGER_VEHICLES"
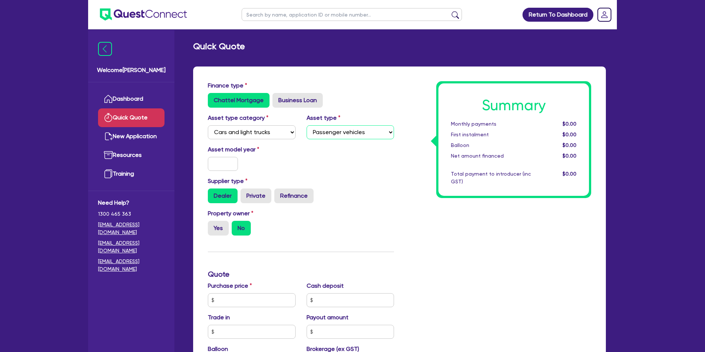
click at [307, 125] on select "Select Passenger vehicles Vans and utes Light trucks up to 4.5 tonne" at bounding box center [351, 132] width 88 height 14
click at [225, 168] on input "text" at bounding box center [223, 164] width 30 height 14
type input "2021"
drag, startPoint x: 355, startPoint y: 155, endPoint x: 353, endPoint y: 160, distance: 4.8
click at [355, 155] on div "Asset model year [DATE]" at bounding box center [300, 161] width 197 height 32
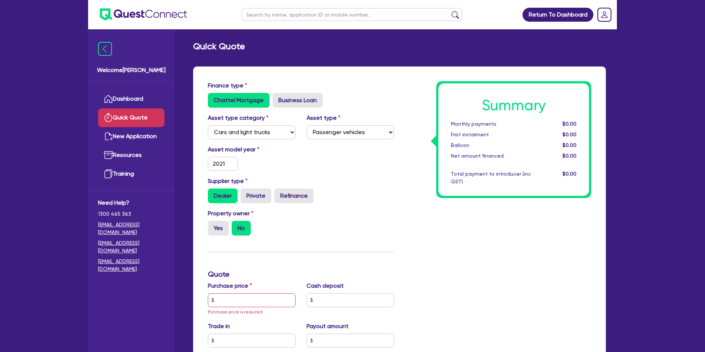
scroll to position [19, 0]
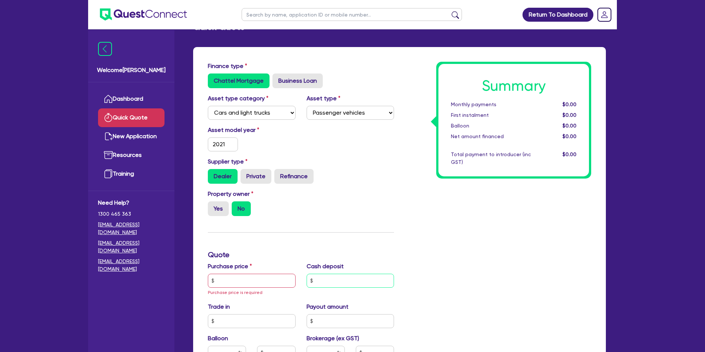
click at [319, 275] on input "text" at bounding box center [351, 281] width 88 height 14
click at [229, 279] on input "text" at bounding box center [252, 281] width 88 height 14
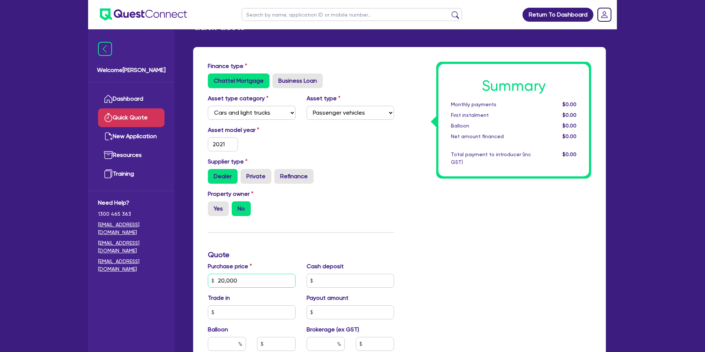
type input "20,000"
click at [405, 229] on div "Summary Monthly payments $0.00 First instalment $0.00 Balloon $0.00 Net amount …" at bounding box center [497, 280] width 197 height 437
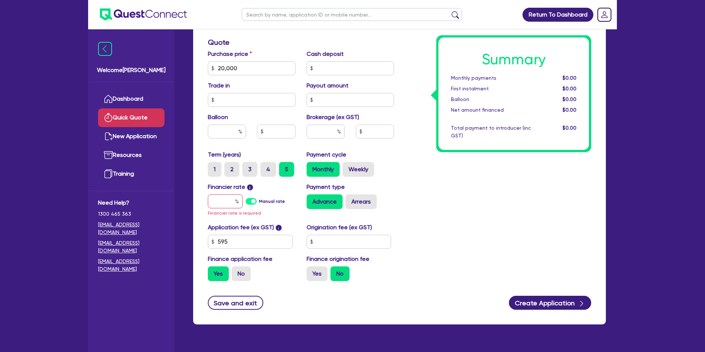
scroll to position [232, 0]
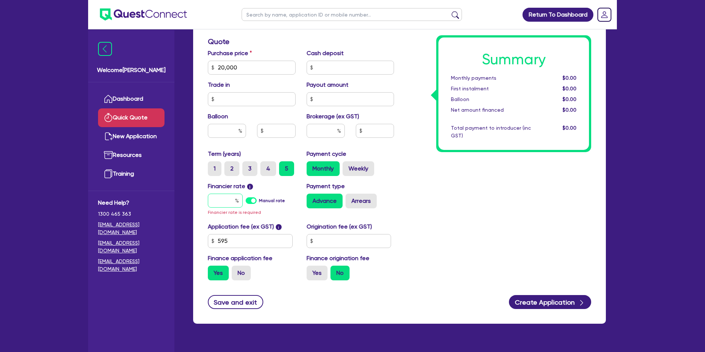
click at [218, 197] on input "text" at bounding box center [225, 200] width 35 height 14
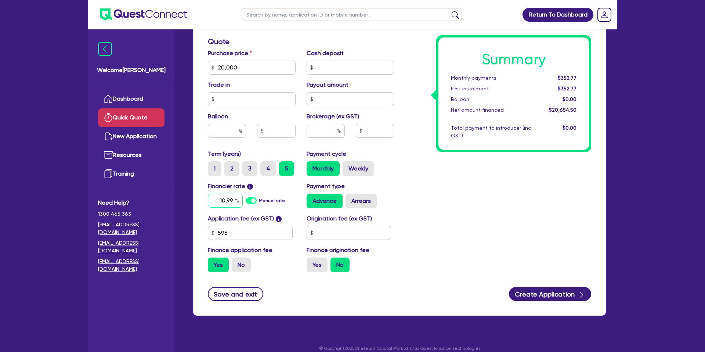
type input "10.99"
click at [329, 231] on input "text" at bounding box center [349, 233] width 85 height 14
type input "1,400"
click at [437, 231] on div "Summary Monthly payments $444.91 First instalment $444.91 Balloon $0.00 Net amo…" at bounding box center [497, 63] width 197 height 429
click at [314, 263] on label "Yes" at bounding box center [317, 264] width 21 height 15
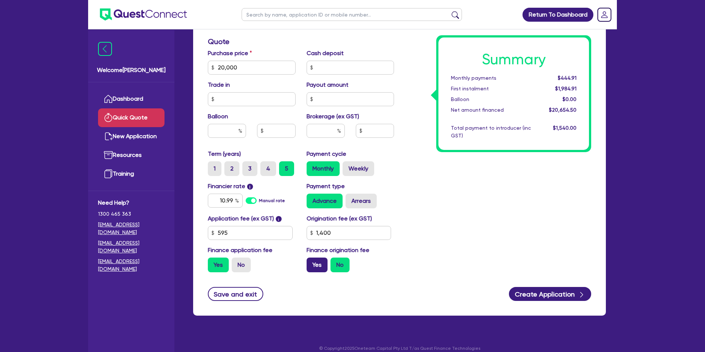
click at [311, 262] on input "Yes" at bounding box center [309, 259] width 5 height 5
radio input "true"
click at [250, 70] on input "20,000" at bounding box center [252, 68] width 88 height 14
type input "25,000"
click at [415, 146] on div "Summary Monthly payments $478.08 First instalment $478.08 Balloon $0.00 Net amo…" at bounding box center [497, 63] width 197 height 429
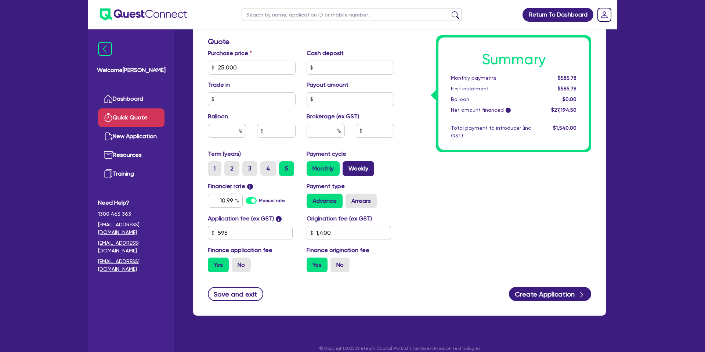
click at [357, 169] on label "Weekly" at bounding box center [359, 168] width 32 height 15
click at [347, 166] on input "Weekly" at bounding box center [345, 163] width 5 height 5
radio input "true"
drag, startPoint x: 246, startPoint y: 67, endPoint x: 218, endPoint y: 66, distance: 27.2
click at [218, 66] on input "25,000" at bounding box center [252, 68] width 88 height 14
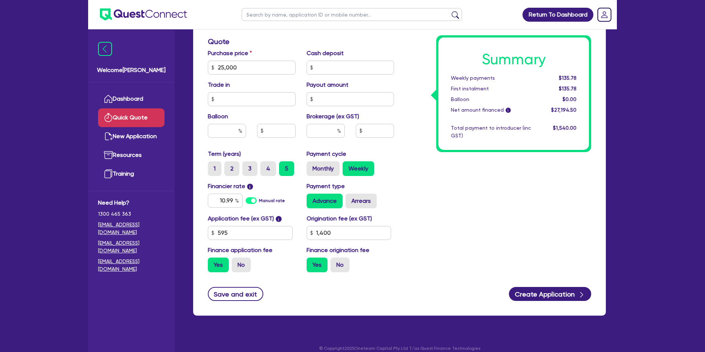
click at [456, 153] on div "Summary Weekly payments $135.78 First instalment $135.78 Balloon $0.00 Net amou…" at bounding box center [497, 63] width 197 height 429
click at [234, 201] on input "10.99" at bounding box center [225, 200] width 35 height 14
click at [459, 198] on div "Summary Weekly payments $135.78 First instalment $135.78 Balloon $0.00 Net amou…" at bounding box center [497, 63] width 197 height 429
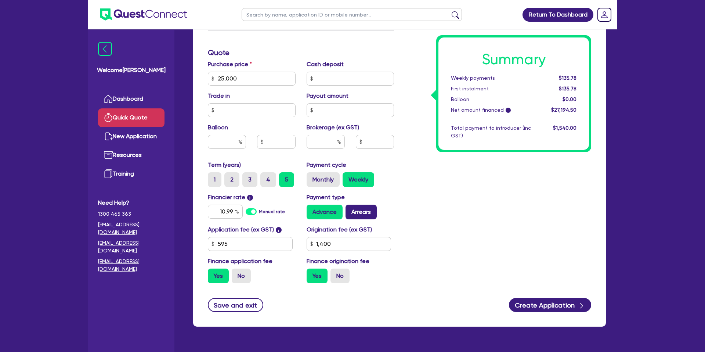
click at [352, 212] on label "Arrears" at bounding box center [361, 212] width 31 height 15
click at [350, 209] on input "Arrears" at bounding box center [348, 207] width 5 height 5
radio input "true"
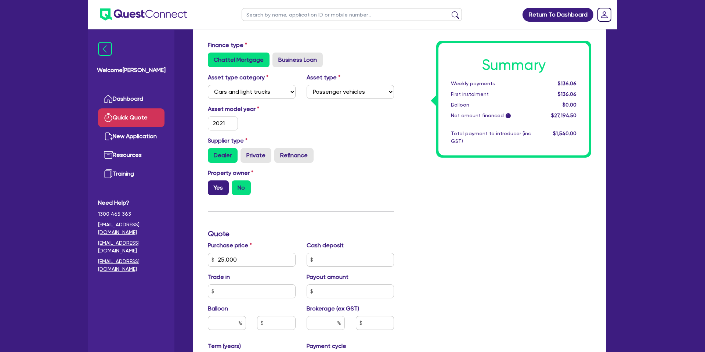
scroll to position [40, 0]
click at [223, 184] on label "Yes" at bounding box center [218, 188] width 21 height 15
click at [213, 184] on input "Yes" at bounding box center [210, 183] width 5 height 5
radio input "true"
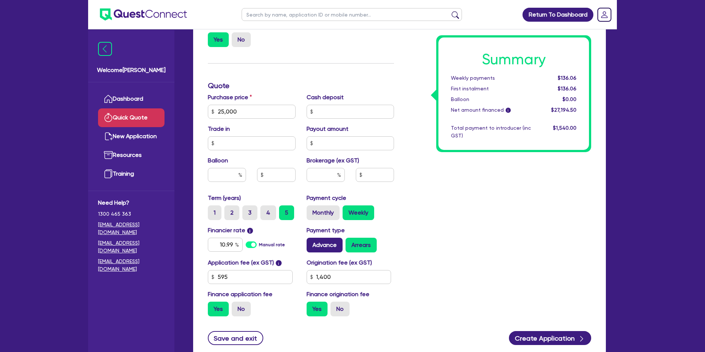
scroll to position [241, 0]
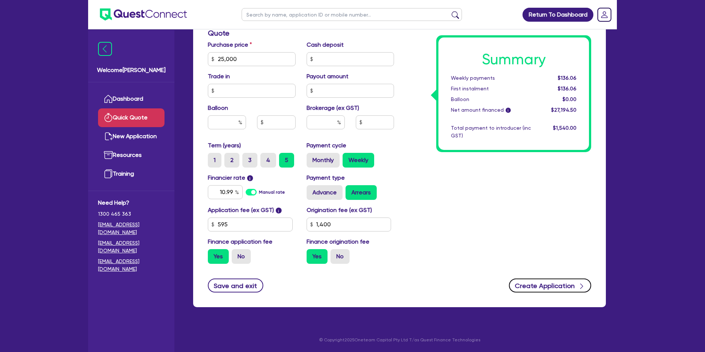
click at [578, 285] on icon "button" at bounding box center [581, 285] width 7 height 7
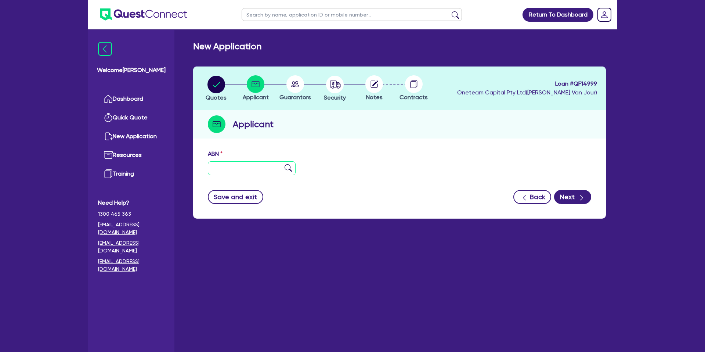
click at [234, 163] on input "text" at bounding box center [252, 168] width 88 height 14
paste input "66 994 787 387"
type input "66 994 787 387"
drag, startPoint x: 374, startPoint y: 148, endPoint x: 553, endPoint y: 214, distance: 190.4
click at [374, 147] on div "ABN 66 994 787 387 Entity name Trading name Type of entity Select Sole Trader C…" at bounding box center [399, 182] width 413 height 73
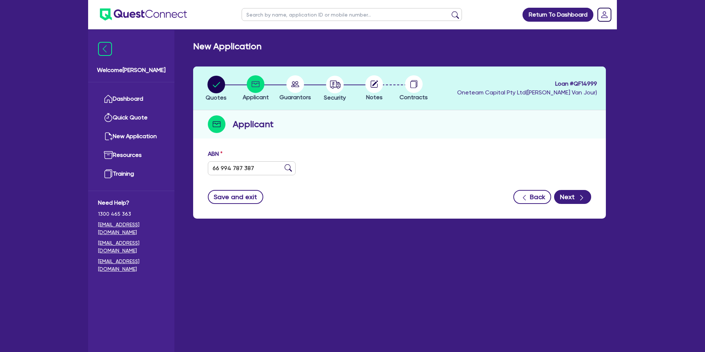
type input "[PERSON_NAME], [PERSON_NAME]"
type input "Artisan Concrete WA"
select select "SOLE_TRADER"
type input "[DATE]"
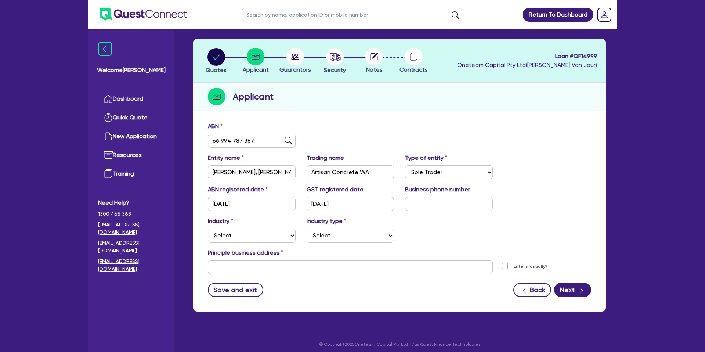
scroll to position [32, 0]
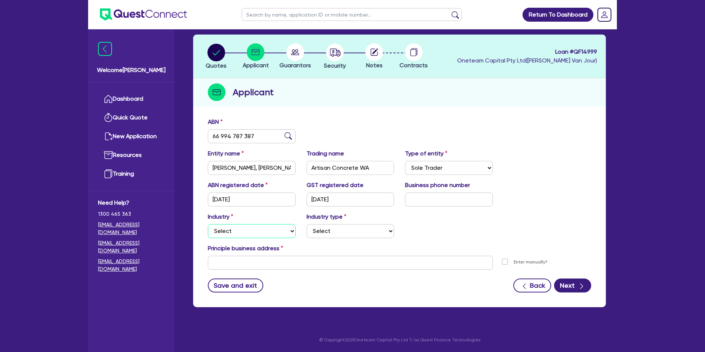
click at [225, 234] on select "Select Accomodation & Food Services Administrative & Support Services Agricultu…" at bounding box center [252, 231] width 88 height 14
select select "BUILDING_CONSTRUCTION"
click at [208, 224] on select "Select Accomodation & Food Services Administrative & Support Services Agricultu…" at bounding box center [252, 231] width 88 height 14
click at [323, 231] on select "Select Trades People Providing Services Direct to Consumers Trades People Provi…" at bounding box center [351, 231] width 88 height 14
click at [229, 260] on input "text" at bounding box center [350, 263] width 285 height 14
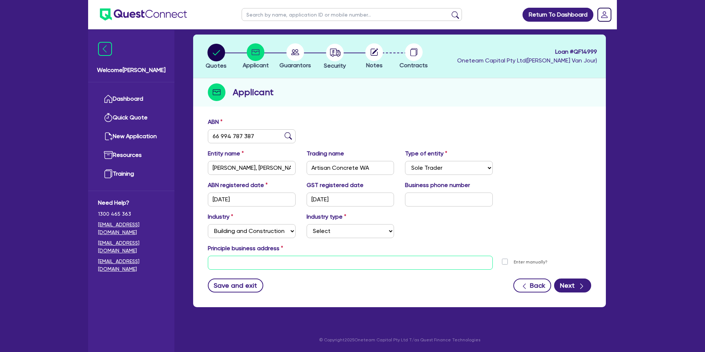
paste input "[STREET_ADDRESS]"
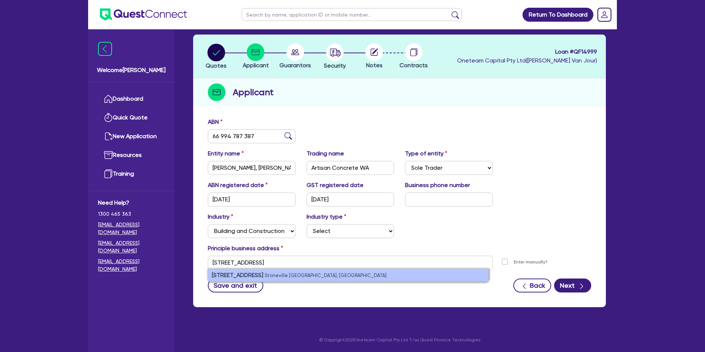
click at [277, 271] on li "[STREET_ADDRESS]" at bounding box center [348, 275] width 280 height 12
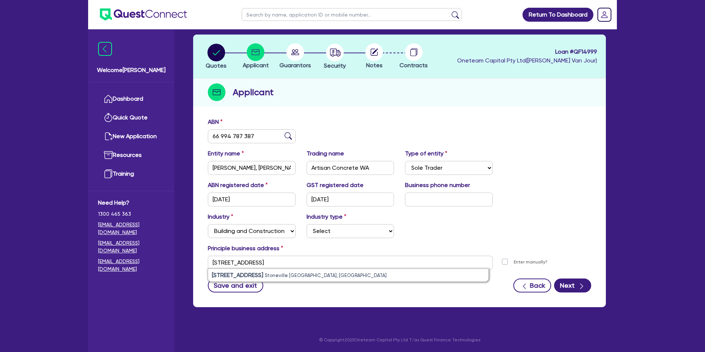
type input "[STREET_ADDRESS]"
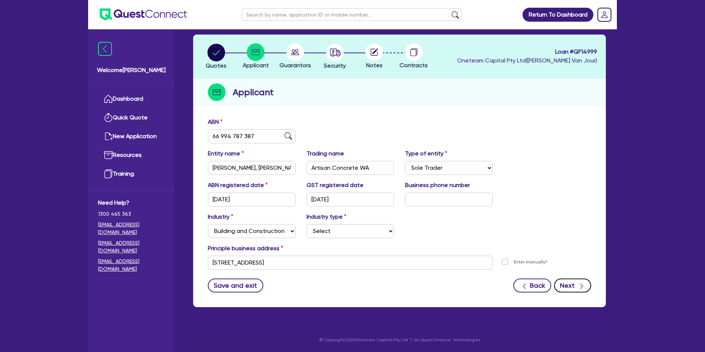
click at [568, 283] on button "Next" at bounding box center [572, 285] width 37 height 14
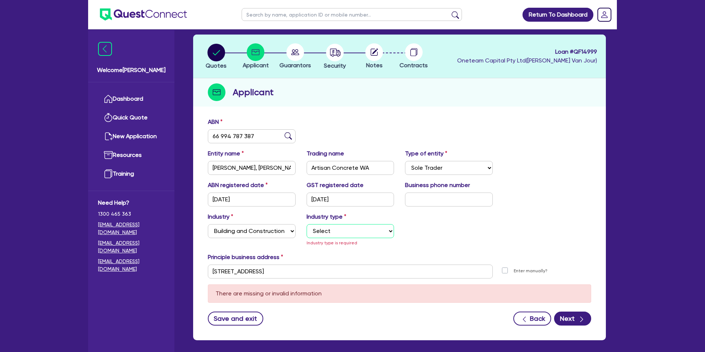
click at [344, 234] on select "Select Trades People Providing Services Direct to Consumers Trades People Provi…" at bounding box center [351, 231] width 88 height 14
select select "TRADES_SERVICES_CONSUMERS"
click at [307, 224] on select "Select Trades People Providing Services Direct to Consumers Trades People Provi…" at bounding box center [351, 231] width 88 height 14
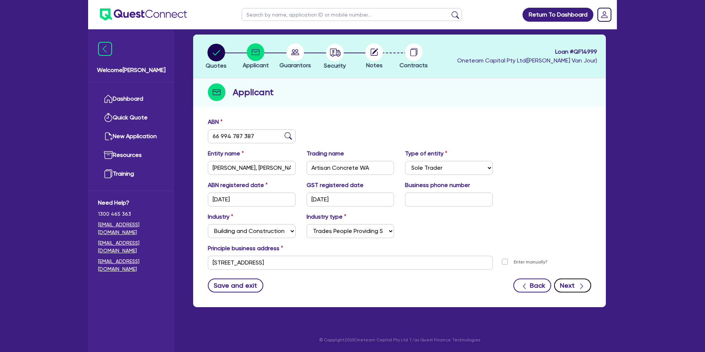
click at [580, 283] on icon "button" at bounding box center [581, 285] width 7 height 7
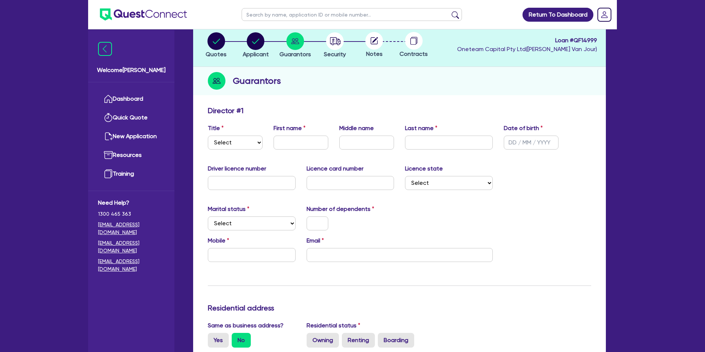
scroll to position [44, 0]
click at [233, 184] on input "text" at bounding box center [252, 183] width 88 height 14
type input "6682997"
drag, startPoint x: 335, startPoint y: 174, endPoint x: 332, endPoint y: 177, distance: 4.2
click at [334, 175] on div "Licence card number" at bounding box center [350, 177] width 99 height 26
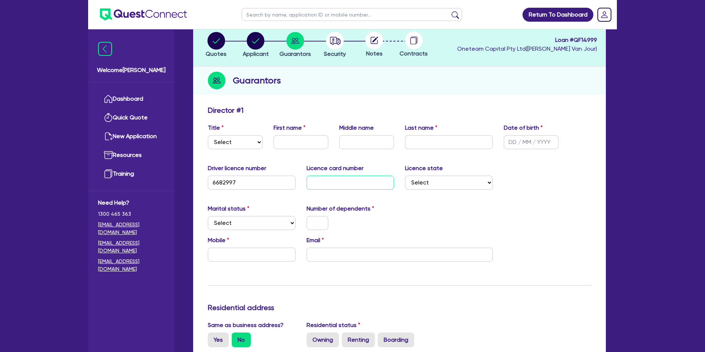
drag, startPoint x: 327, startPoint y: 181, endPoint x: 325, endPoint y: 177, distance: 5.1
click at [327, 180] on input "text" at bounding box center [351, 183] width 88 height 14
type input "l042116632"
drag, startPoint x: 440, startPoint y: 210, endPoint x: 436, endPoint y: 209, distance: 4.2
click at [440, 209] on div "Marital status Select [DEMOGRAPHIC_DATA] Married De Facto / Partner Number of d…" at bounding box center [399, 220] width 394 height 32
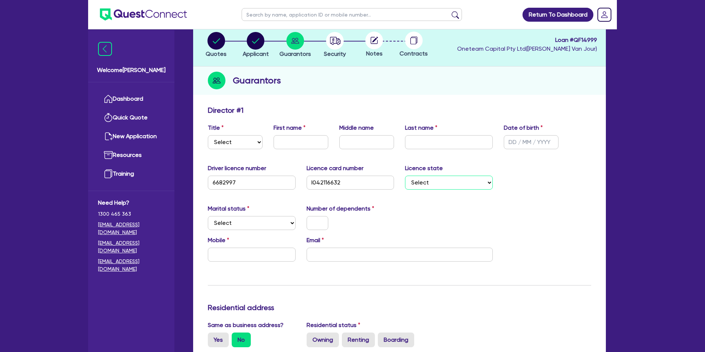
click at [434, 184] on select "Select [GEOGRAPHIC_DATA] [GEOGRAPHIC_DATA] [GEOGRAPHIC_DATA] [GEOGRAPHIC_DATA] …" at bounding box center [449, 183] width 88 height 14
select select "WA"
click at [405, 176] on select "Select [GEOGRAPHIC_DATA] [GEOGRAPHIC_DATA] [GEOGRAPHIC_DATA] [GEOGRAPHIC_DATA] …" at bounding box center [449, 183] width 88 height 14
click at [512, 148] on input "text" at bounding box center [531, 142] width 55 height 14
type input "[DATE]"
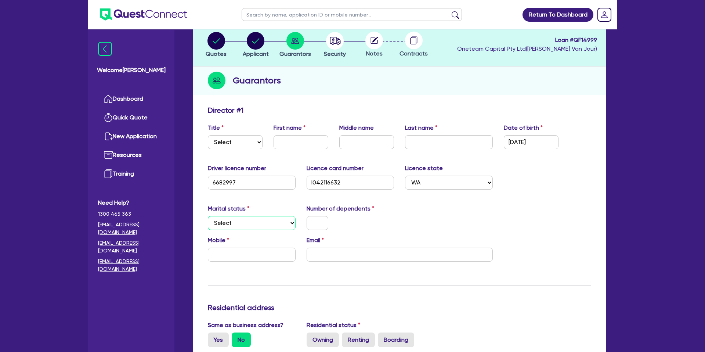
click at [227, 221] on select "Select Single Married De Facto / Partner" at bounding box center [252, 223] width 88 height 14
select select "DE_FACTO"
click at [208, 216] on select "Select Single Married De Facto / Partner" at bounding box center [252, 223] width 88 height 14
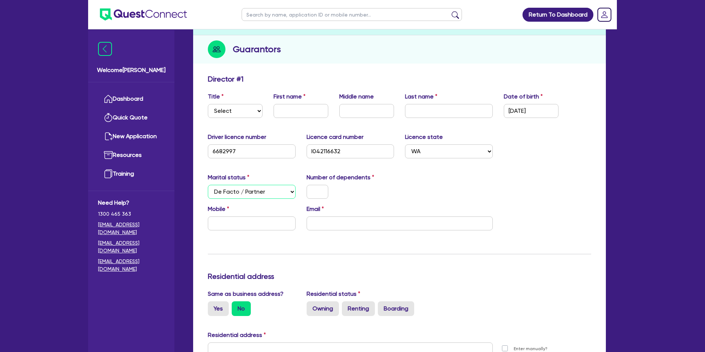
scroll to position [79, 0]
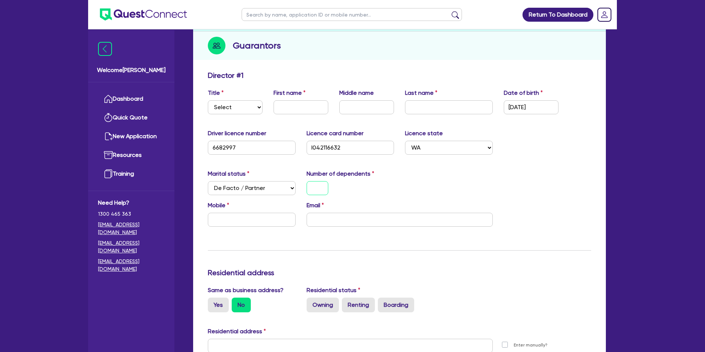
click at [315, 191] on input "text" at bounding box center [318, 188] width 22 height 14
click at [242, 224] on input "text" at bounding box center [252, 220] width 88 height 14
type input "0"
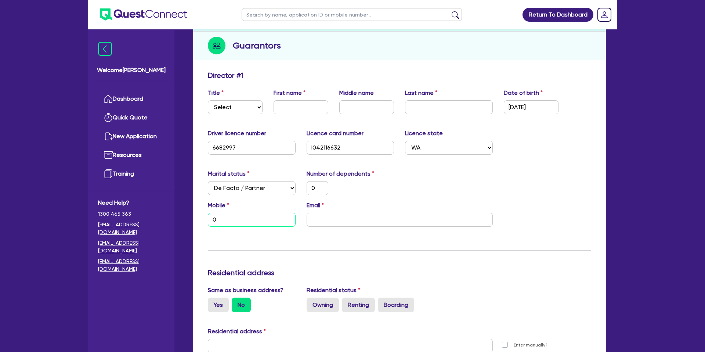
type input "04"
type input "0"
type input "046"
type input "0"
type input "0469"
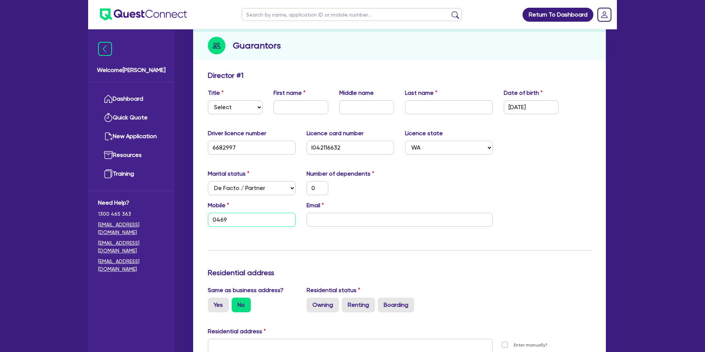
type input "0"
type input "0469 0"
type input "0"
type input "0469 03"
type input "0"
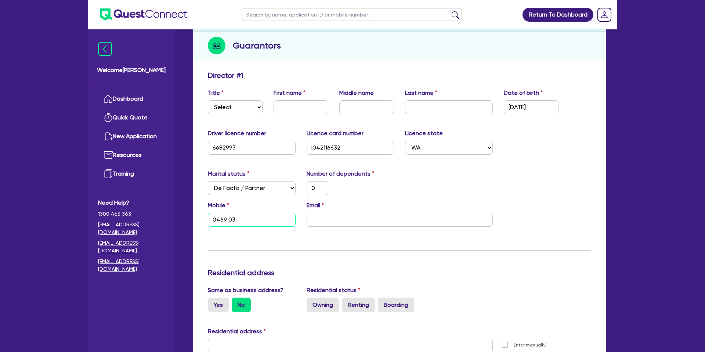
type input "0469 034"
type input "0"
type input "0469 034 3"
type input "0"
type input "0469 034 36"
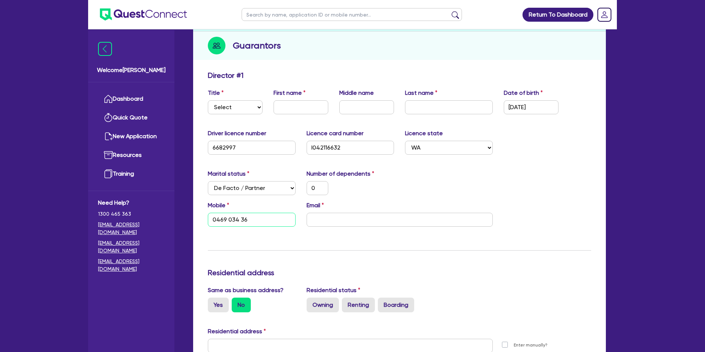
type input "0"
type input "0469 034 365"
click at [325, 219] on input "email" at bounding box center [400, 220] width 186 height 14
paste input "[EMAIL_ADDRESS][DOMAIN_NAME]"
type input "0"
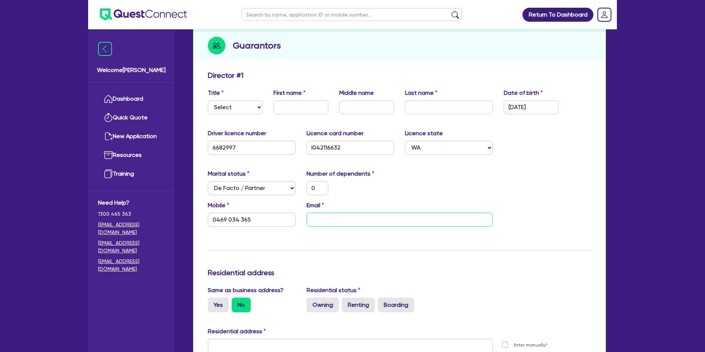
type input "0469 034 365"
type input "[EMAIL_ADDRESS][DOMAIN_NAME]"
drag, startPoint x: 331, startPoint y: 220, endPoint x: 349, endPoint y: 223, distance: 18.2
click at [334, 220] on input "[EMAIL_ADDRESS][DOMAIN_NAME]" at bounding box center [400, 220] width 186 height 14
type input "0"
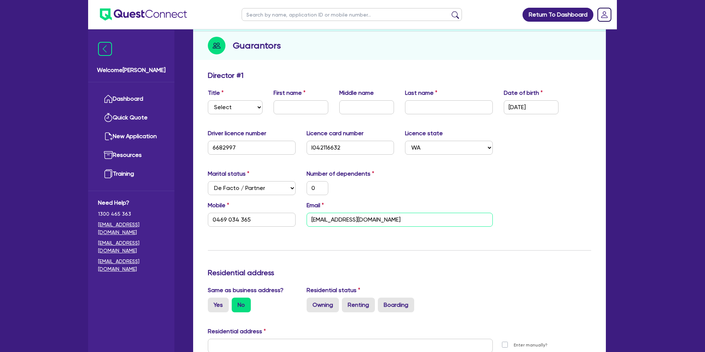
type input "0469 034 365"
type input "[EMAIL_ADDRESS][DOMAIN_NAME]"
type input "0"
type input "0469 034 365"
type input "[EMAIL_ADDRESS][DOMAIN_NAME]"
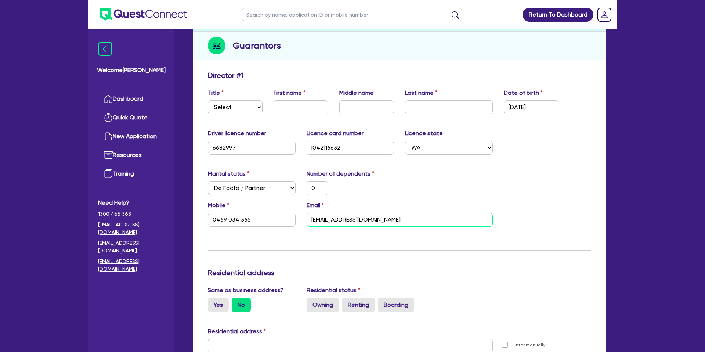
type input "0"
type input "0469 034 365"
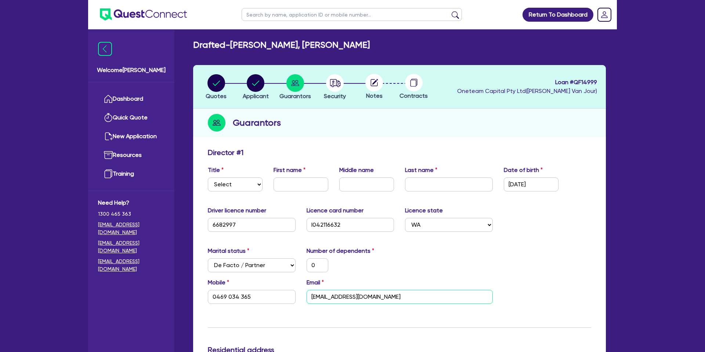
scroll to position [1, 0]
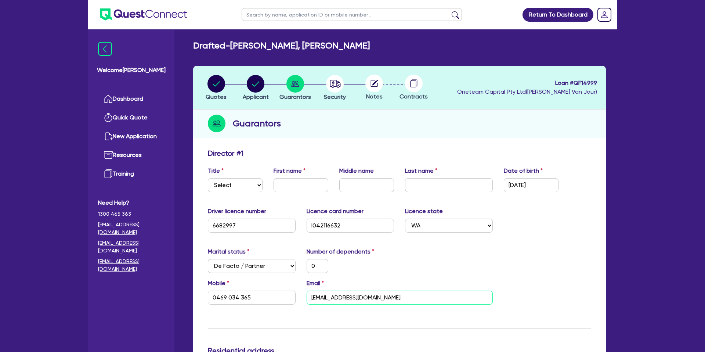
type input "[EMAIL_ADDRESS][DOMAIN_NAME]"
drag, startPoint x: 463, startPoint y: 262, endPoint x: 428, endPoint y: 261, distance: 35.6
click at [463, 262] on div "Marital status Select [DEMOGRAPHIC_DATA] Married De Facto / Partner Number of d…" at bounding box center [399, 263] width 394 height 32
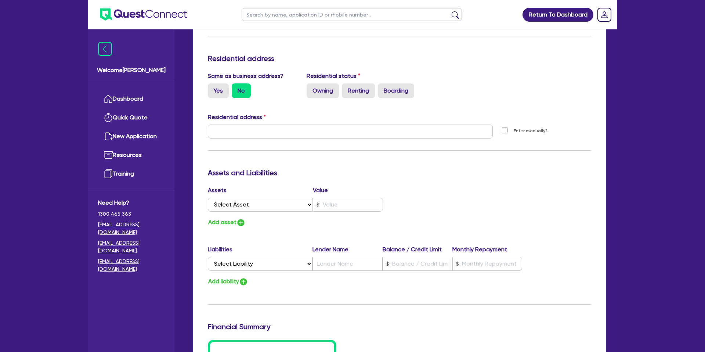
scroll to position [293, 0]
click at [223, 90] on label "Yes" at bounding box center [218, 90] width 21 height 15
click at [213, 87] on input "Yes" at bounding box center [210, 85] width 5 height 5
radio input "true"
type input "0"
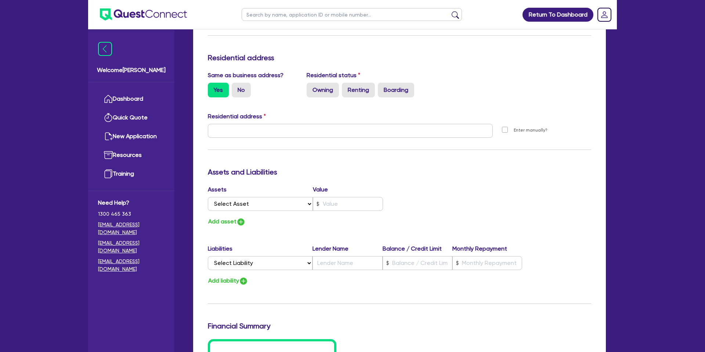
type input "0469 034 365"
type input "[STREET_ADDRESS]"
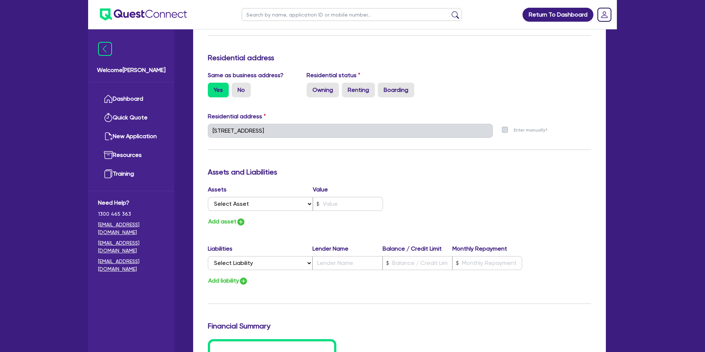
scroll to position [305, 0]
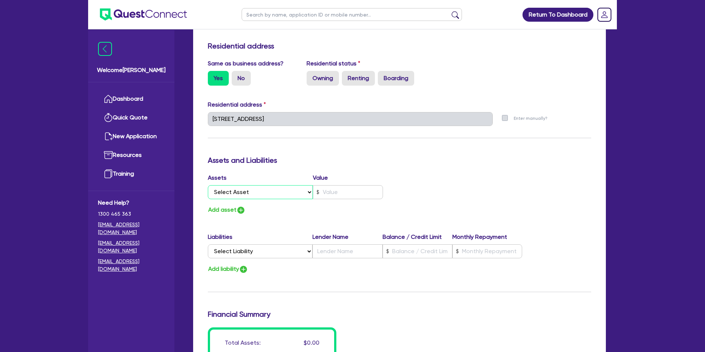
click at [260, 190] on select "Select Asset Cash Property Investment property Vehicle Truck Trailer Equipment …" at bounding box center [260, 192] width 105 height 14
select select "PROPERTY"
click at [208, 185] on select "Select Asset Cash Property Investment property Vehicle Truck Trailer Equipment …" at bounding box center [260, 192] width 105 height 14
type input "0"
type input "0469 034 365"
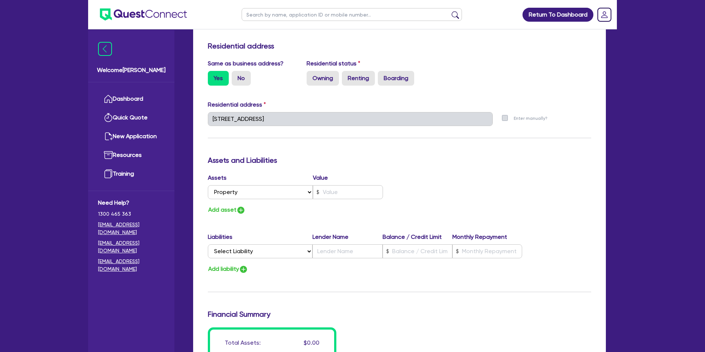
drag, startPoint x: 350, startPoint y: 184, endPoint x: 348, endPoint y: 187, distance: 3.8
click at [350, 184] on div "Assets Value" at bounding box center [295, 179] width 175 height 12
click at [338, 190] on input "text" at bounding box center [348, 192] width 70 height 14
type input "0"
type input "0469 034 365"
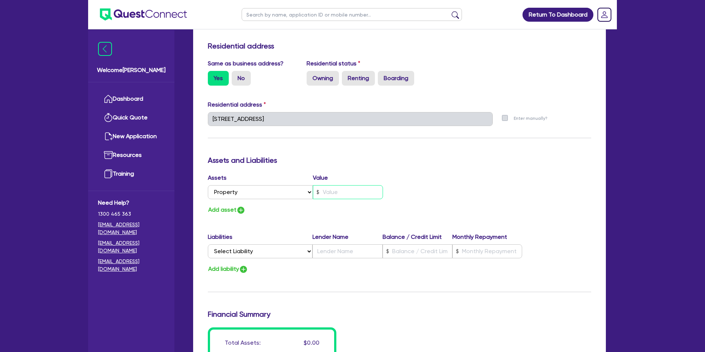
type input "1"
type input "0"
type input "0469 034 365"
type input "10"
type input "0"
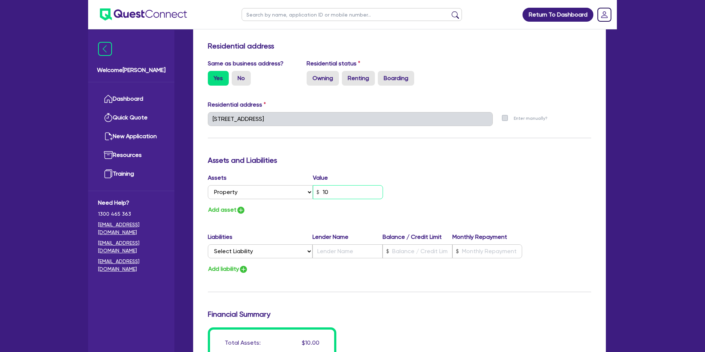
type input "0469 034 365"
type input "100"
type input "0"
type input "0469 034 365"
type input "1,000"
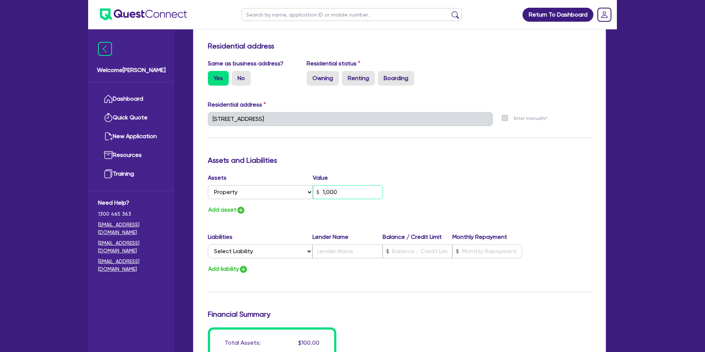
type input "0"
type input "0469 034 365"
type input "10,000"
type input "0"
type input "0469 034 365"
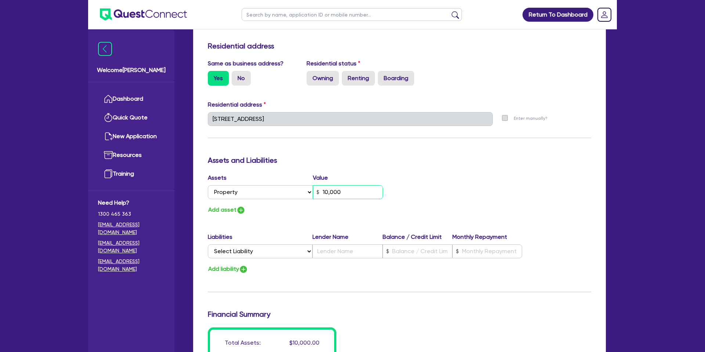
type input "100,000"
type input "0"
type input "0469 034 365"
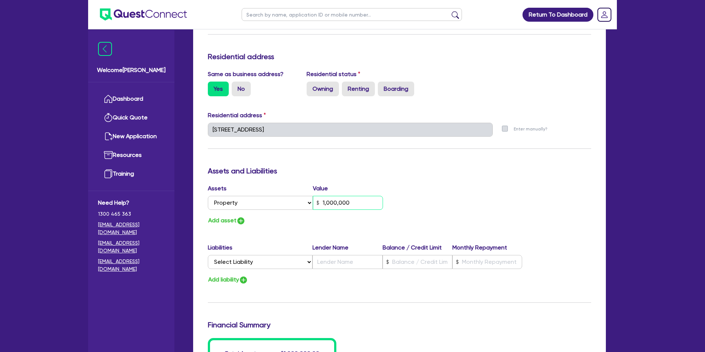
type input "1,000,000"
click at [315, 221] on div "Add asset" at bounding box center [300, 221] width 197 height 10
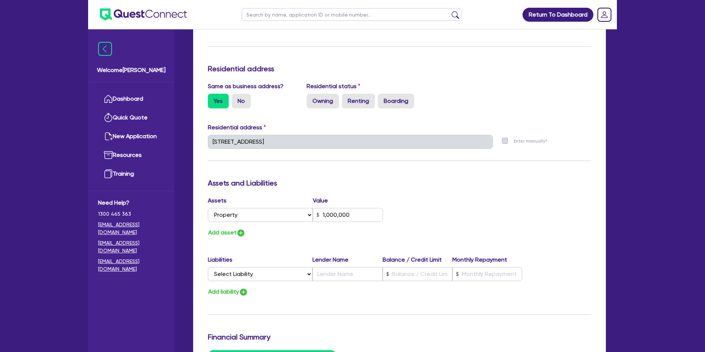
scroll to position [282, 0]
click at [328, 104] on label "Owning" at bounding box center [323, 101] width 32 height 15
click at [311, 99] on input "Owning" at bounding box center [309, 96] width 5 height 5
radio input "true"
type input "0"
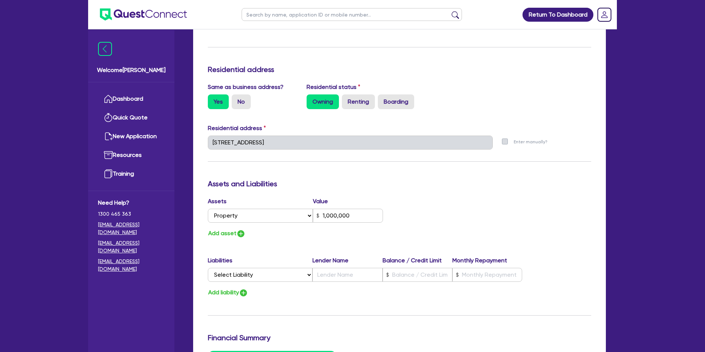
type input "0469 034 365"
type input "1,000,000"
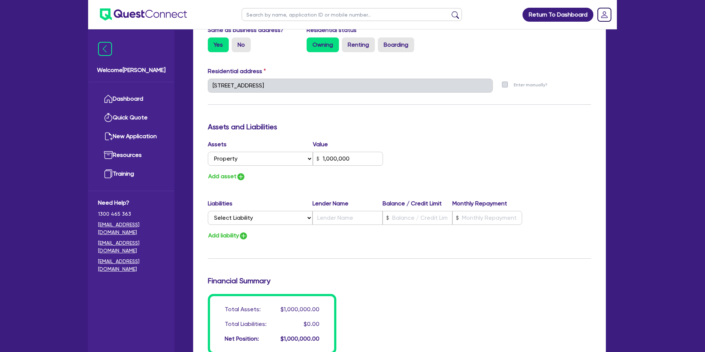
scroll to position [339, 0]
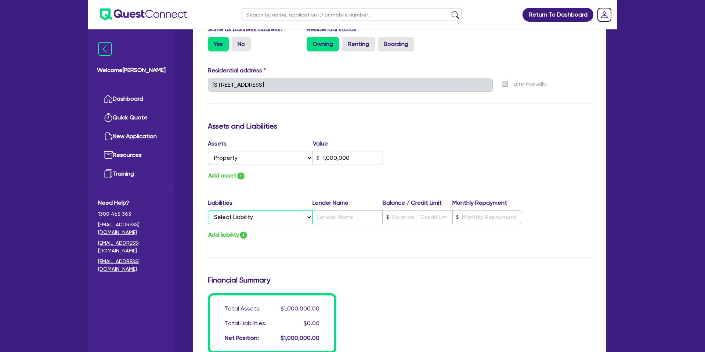
click at [283, 217] on select "Select Liability Credit card Mortgage Investment property loan Vehicle loan Tru…" at bounding box center [260, 217] width 105 height 14
click at [209, 174] on button "Add asset" at bounding box center [227, 176] width 38 height 10
type input "0"
type input "0469 034 365"
type input "1,000,000"
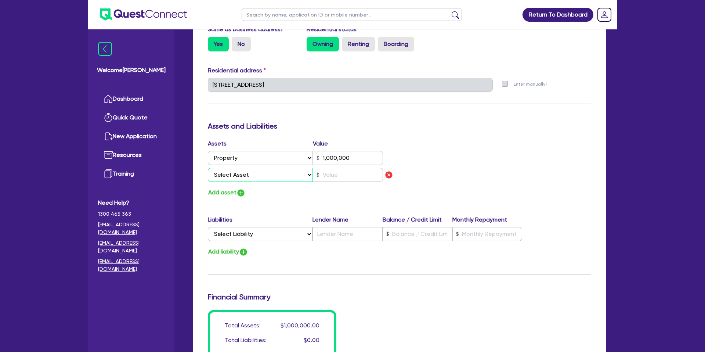
click at [228, 173] on select "Select Asset Cash Property Investment property Vehicle Truck Trailer Equipment …" at bounding box center [260, 175] width 105 height 14
select select "CASH"
click at [208, 168] on select "Select Asset Cash Property Investment property Vehicle Truck Trailer Equipment …" at bounding box center [260, 175] width 105 height 14
type input "0"
type input "0469 034 365"
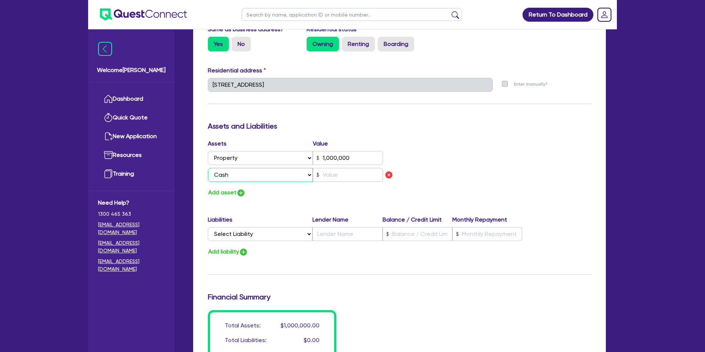
type input "1,000,000"
click at [329, 177] on input "text" at bounding box center [348, 175] width 70 height 14
type input "0"
type input "0469 034 365"
type input "1,000,000"
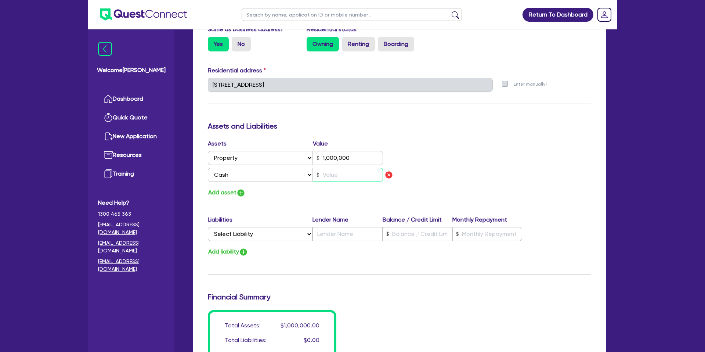
type input "7"
type input "0"
type input "0469 034 365"
type input "1,000,000"
type input "70"
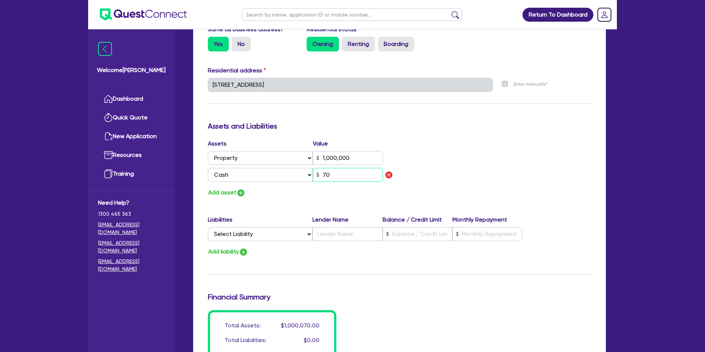
type input "0"
type input "0469 034 365"
type input "1,000,000"
type input "700"
type input "0"
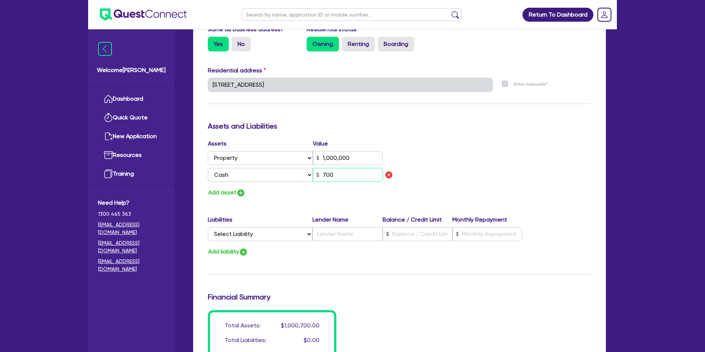
type input "0469 034 365"
type input "1,000,000"
type input "7,000"
click at [326, 188] on div "Add asset" at bounding box center [300, 193] width 197 height 10
click at [489, 161] on div "Assets Value Select Asset Cash Property Investment property Vehicle Truck Trail…" at bounding box center [399, 168] width 394 height 58
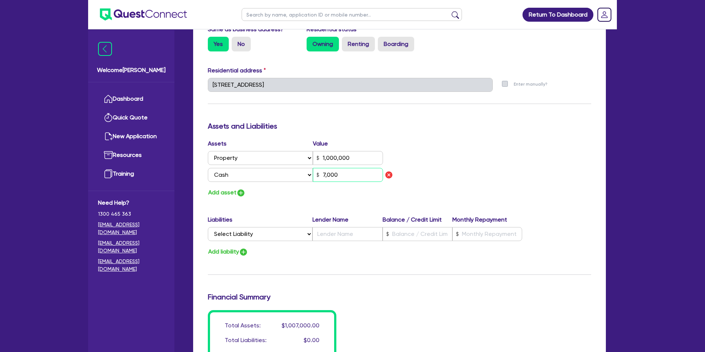
click at [340, 173] on input "7,000" at bounding box center [348, 175] width 70 height 14
type input "0"
type input "0469 034 365"
type input "1,000,000"
type input "700"
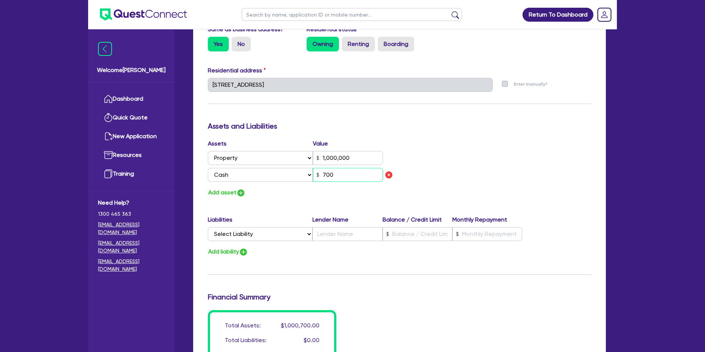
type input "0"
type input "0469 034 365"
type input "1,000,000"
type input "70"
type input "0"
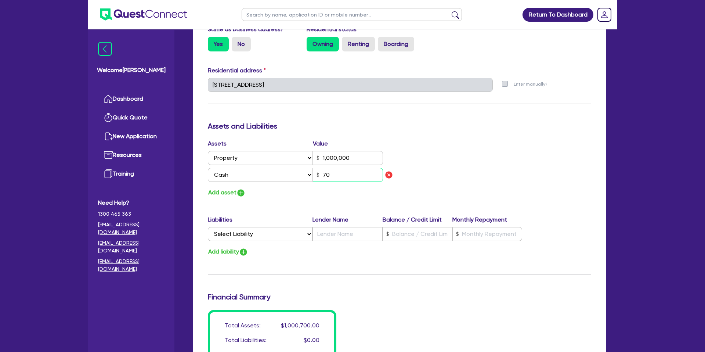
type input "0469 034 365"
type input "1,000,000"
type input "7"
type input "0"
type input "0469 034 365"
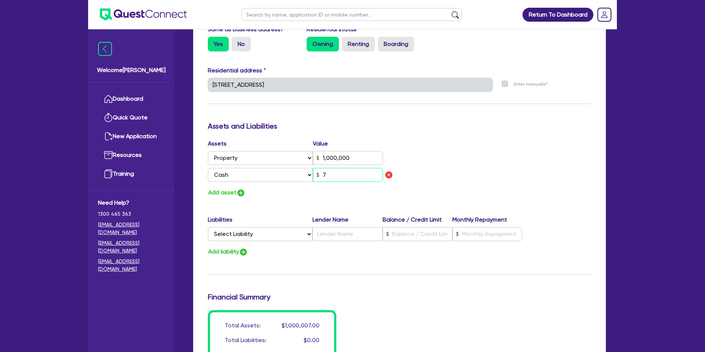
type input "1,000,000"
type input "0"
type input "0469 034 365"
type input "1,000,000"
type input "2"
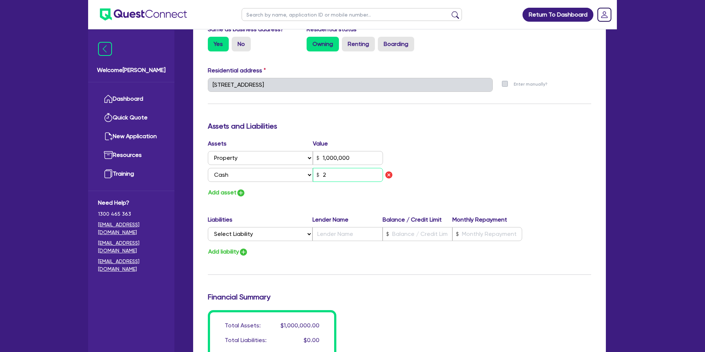
type input "0"
type input "0469 034 365"
type input "1,000,000"
type input "25"
type input "0"
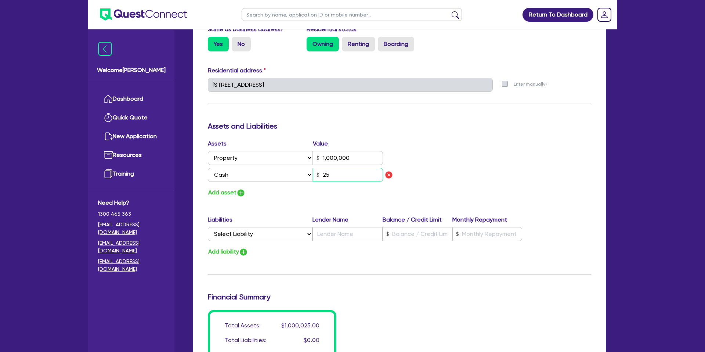
type input "0469 034 365"
type input "1,000,000"
type input "250"
type input "0"
type input "0469 034 365"
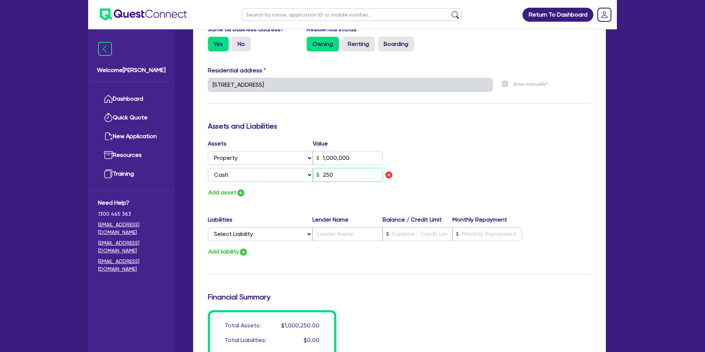
type input "1,000,000"
type input "2,500"
type input "0"
type input "0469 034 365"
type input "1,000,000"
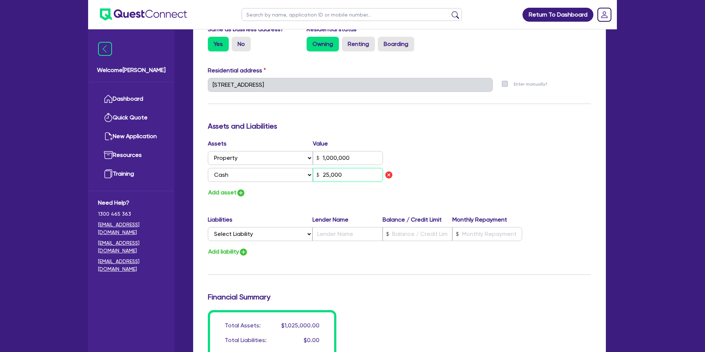
type input "25,000"
click at [295, 195] on div "Add asset" at bounding box center [300, 193] width 197 height 10
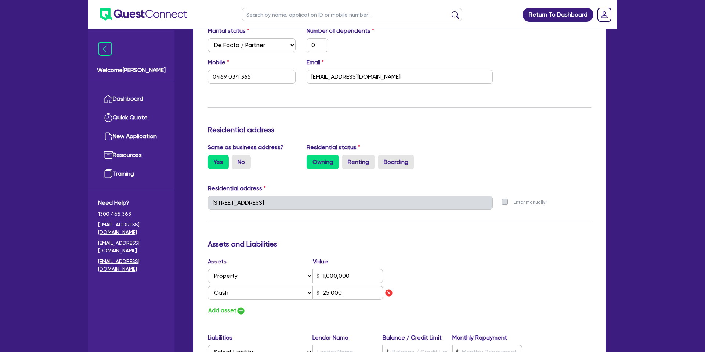
scroll to position [177, 0]
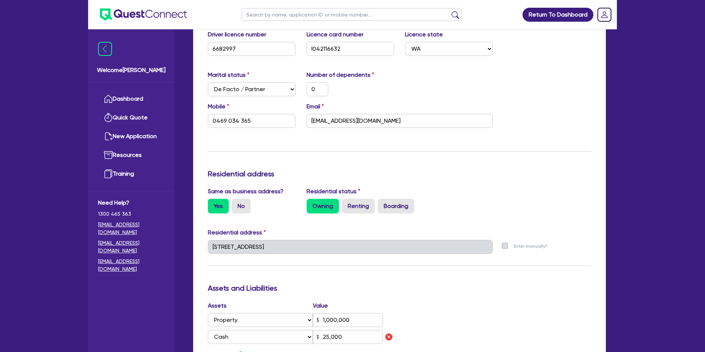
click at [404, 206] on label "Boarding" at bounding box center [396, 206] width 36 height 15
click at [383, 203] on input "Boarding" at bounding box center [380, 201] width 5 height 5
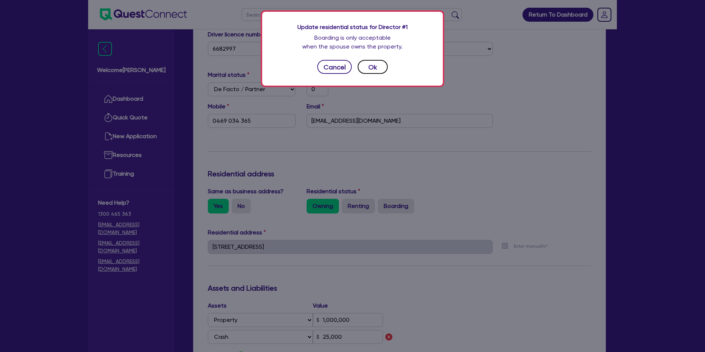
click at [368, 64] on button "Ok" at bounding box center [373, 67] width 30 height 14
type input "0"
type input "0469 034 365"
radio input "false"
radio input "true"
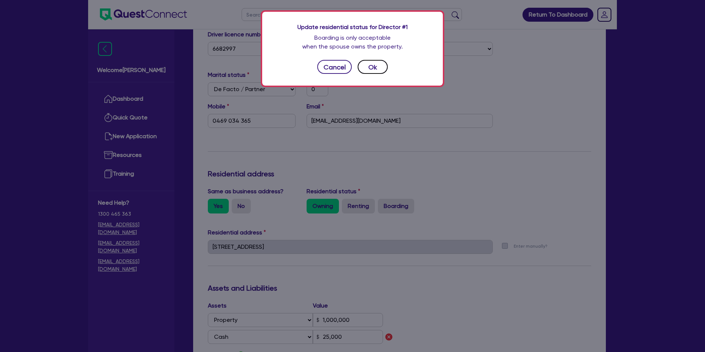
type input "1,000,000"
type input "25,000"
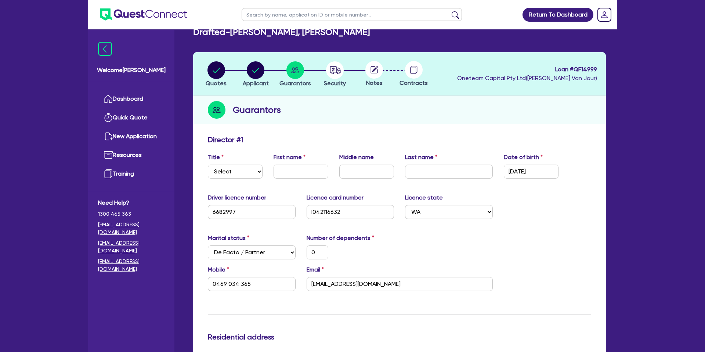
scroll to position [0, 0]
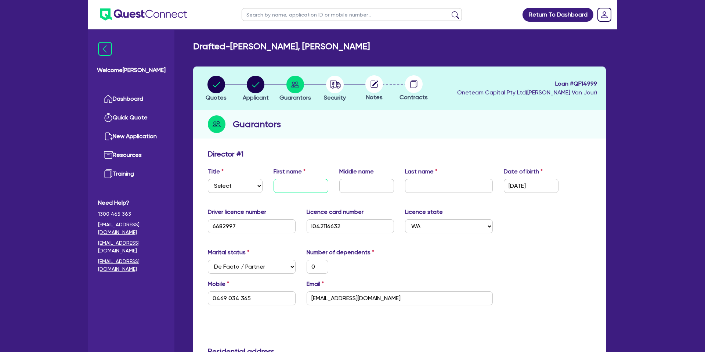
click at [305, 184] on input "text" at bounding box center [301, 186] width 55 height 14
type input "A"
type input "0"
type input "0469 034 365"
type input "1,000,000"
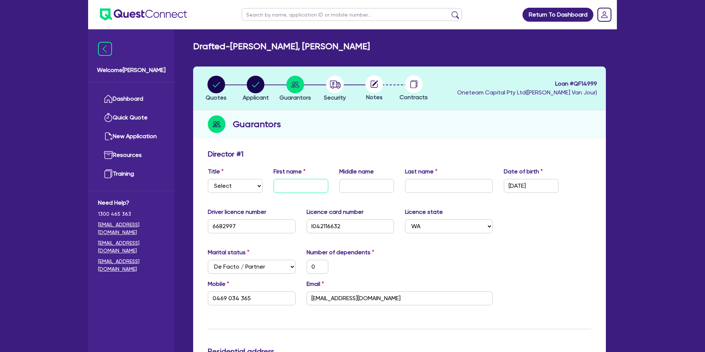
type input "25,000"
type input "An"
type input "0"
type input "0469 034 365"
type input "1,000,000"
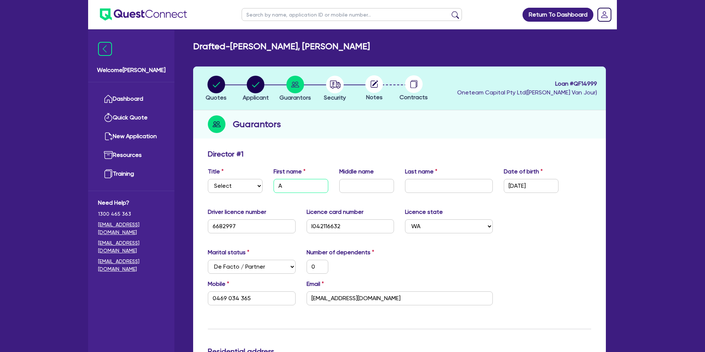
type input "25,000"
type input "And"
type input "0"
type input "0469 034 365"
type input "1,000,000"
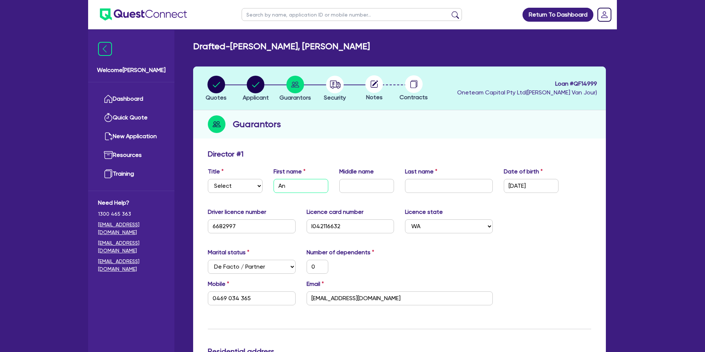
type input "25,000"
type input "Andr"
type input "0"
type input "0469 034 365"
type input "1,000,000"
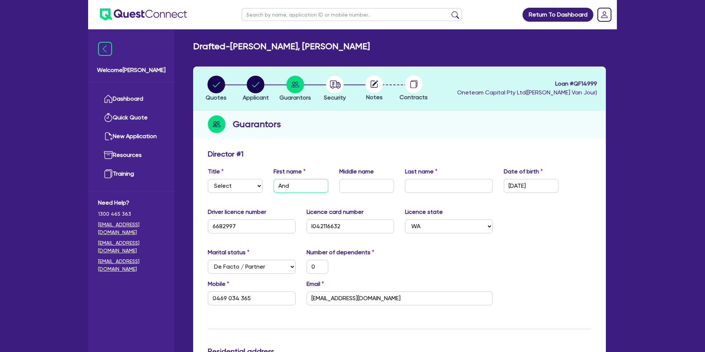
type input "25,000"
type input "[PERSON_NAME]"
type input "0"
type input "0469 034 365"
type input "1,000,000"
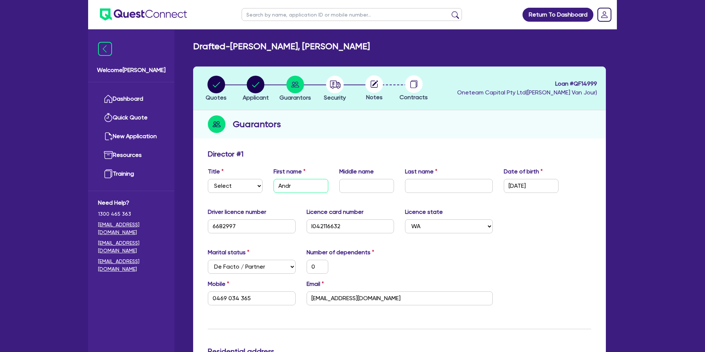
type input "25,000"
type input "[PERSON_NAME]"
type input "0"
type input "0469 034 365"
type input "1,000,000"
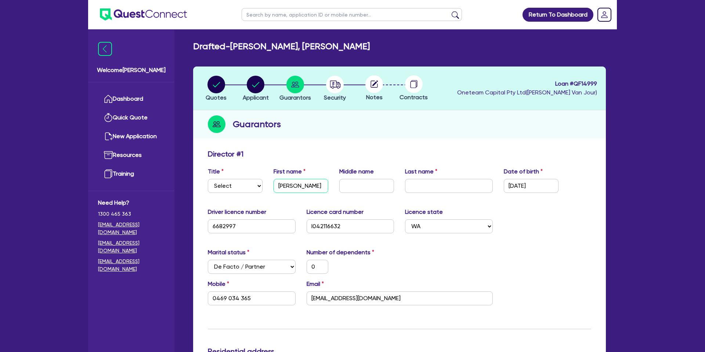
type input "25,000"
type input "[PERSON_NAME]"
type input "D"
type input "0"
type input "0469 034 365"
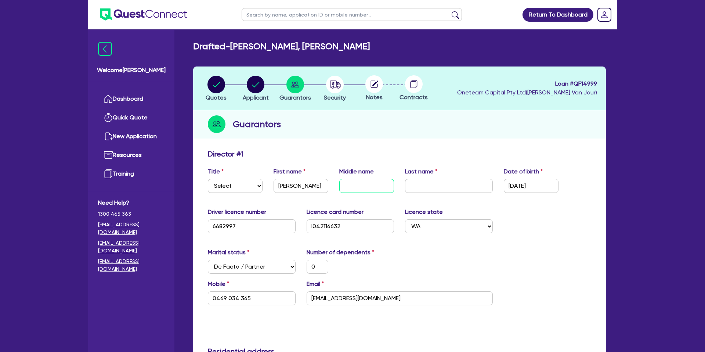
type input "1,000,000"
type input "25,000"
type input "Du"
type input "0"
type input "0469 034 365"
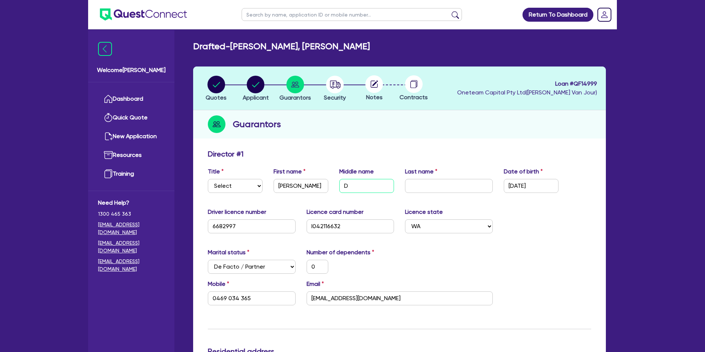
type input "1,000,000"
type input "25,000"
type input "Dun"
type input "0"
type input "0469 034 365"
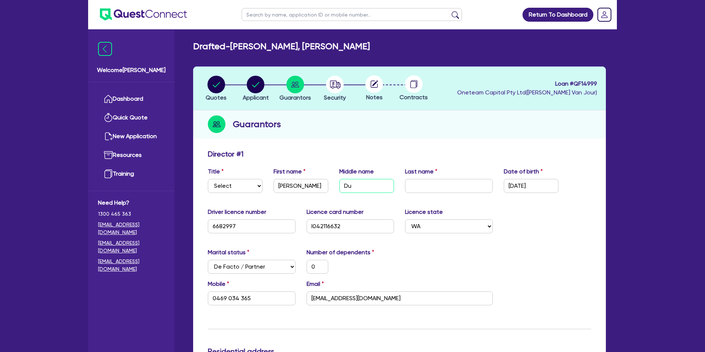
type input "1,000,000"
type input "25,000"
click at [517, 211] on div "Driver licence number [DRIVERS_LICENSE_NUMBER] Licence card number l042116632 L…" at bounding box center [399, 223] width 394 height 32
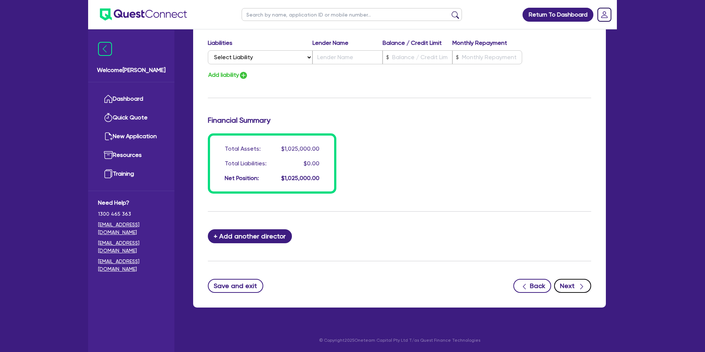
click at [575, 284] on button "Next" at bounding box center [572, 286] width 37 height 14
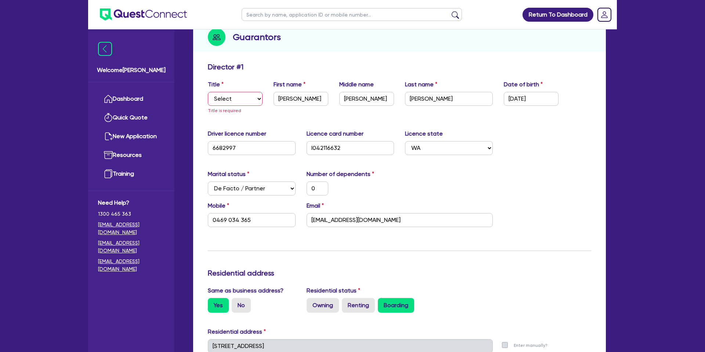
scroll to position [87, 0]
click at [224, 100] on select "Select Mr Mrs Ms Miss Dr" at bounding box center [235, 99] width 55 height 14
click at [208, 92] on select "Select Mr Mrs Ms Miss Dr" at bounding box center [235, 99] width 55 height 14
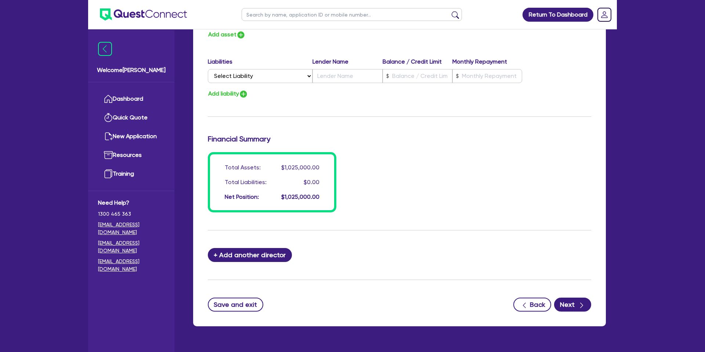
scroll to position [516, 0]
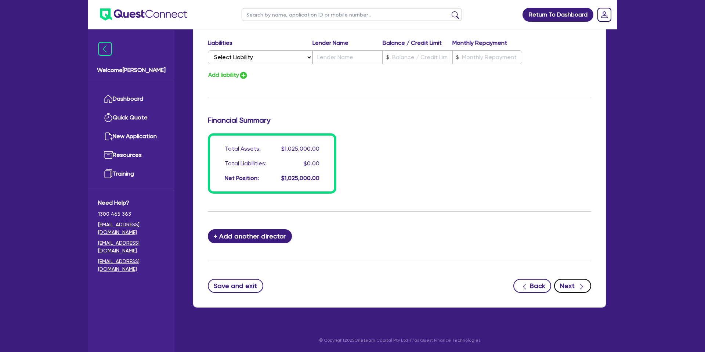
click at [583, 284] on icon "button" at bounding box center [581, 286] width 7 height 7
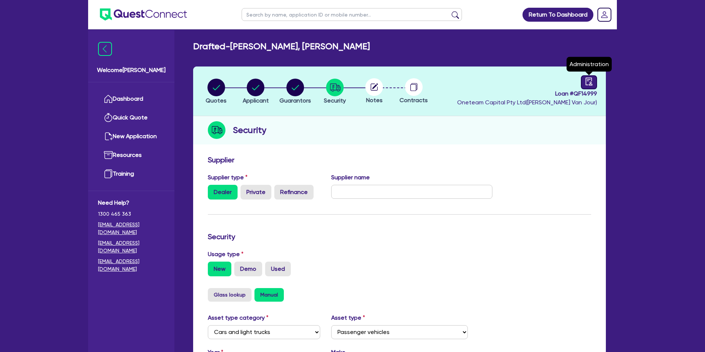
click at [586, 78] on icon "audit" at bounding box center [589, 81] width 8 height 8
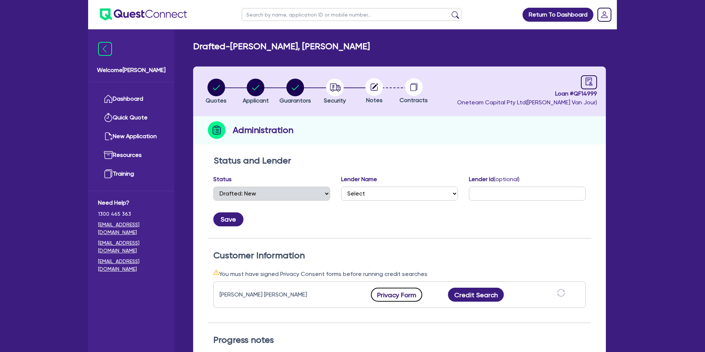
click at [388, 296] on button "Privacy Form" at bounding box center [396, 294] width 51 height 14
click at [332, 49] on h2 "Drafted - [PERSON_NAME], [PERSON_NAME]" at bounding box center [281, 46] width 177 height 11
click at [329, 88] on circle "button" at bounding box center [335, 88] width 18 height 18
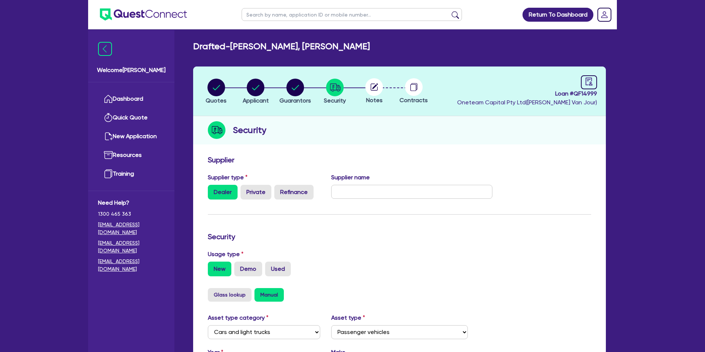
click at [384, 87] on div at bounding box center [374, 87] width 40 height 18
click at [379, 86] on circle at bounding box center [374, 87] width 18 height 18
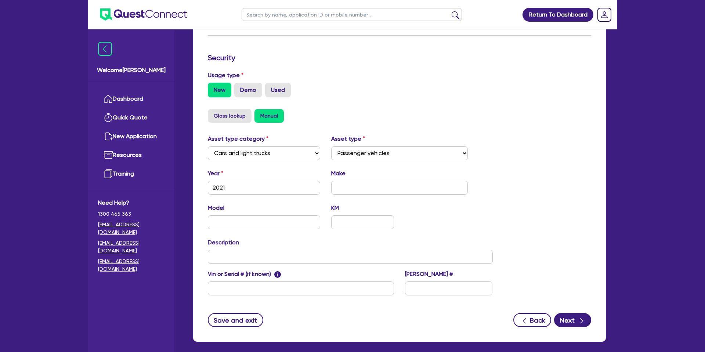
scroll to position [213, 0]
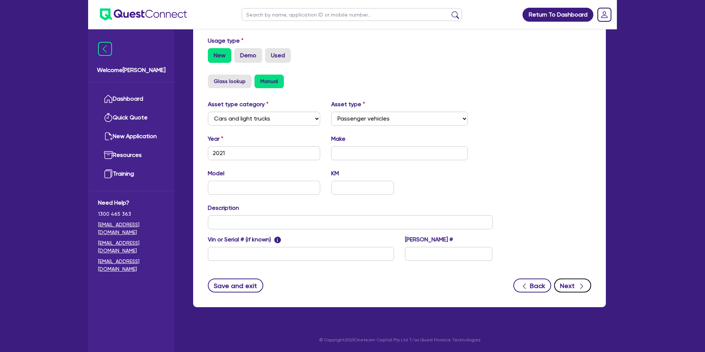
click at [572, 282] on button "Next" at bounding box center [572, 285] width 37 height 14
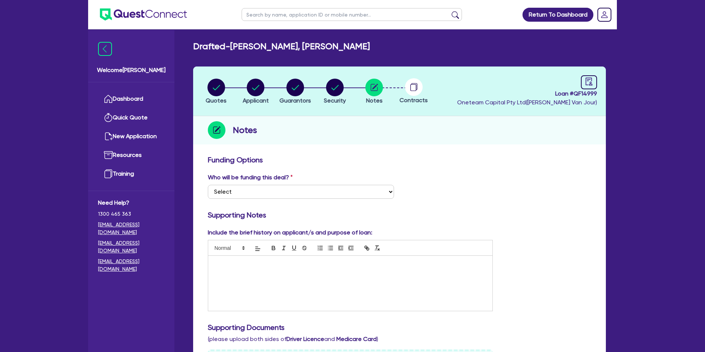
click at [241, 264] on p at bounding box center [350, 263] width 273 height 7
click at [345, 86] on div "button" at bounding box center [335, 88] width 22 height 18
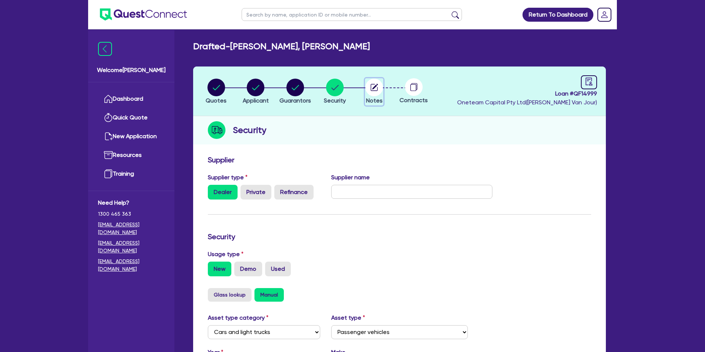
click at [368, 84] on circle "button" at bounding box center [374, 88] width 18 height 18
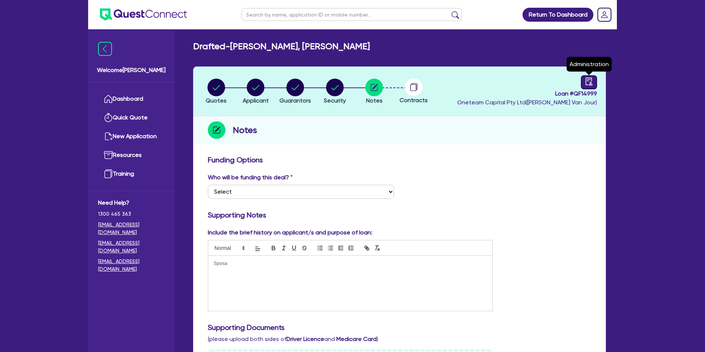
click at [585, 84] on icon "audit" at bounding box center [589, 81] width 8 height 8
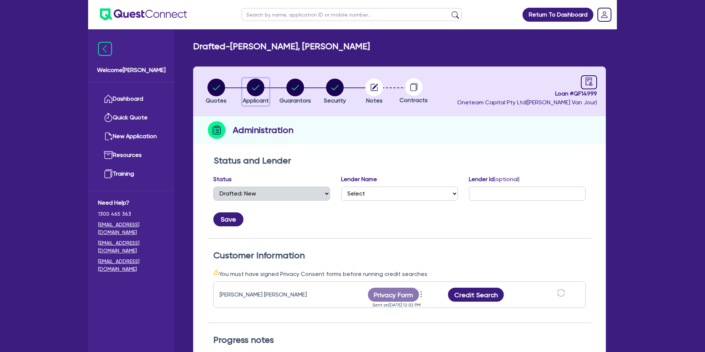
click at [250, 83] on circle "button" at bounding box center [256, 88] width 18 height 18
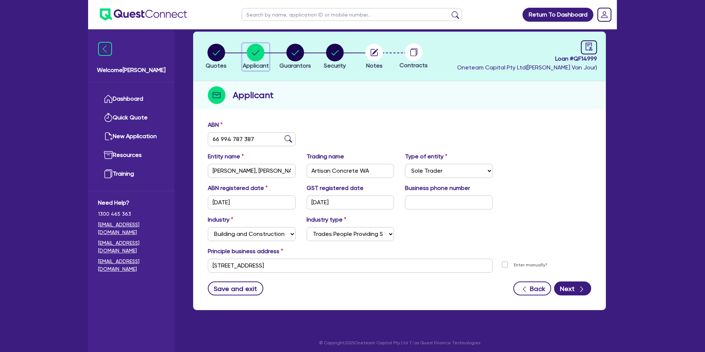
scroll to position [38, 0]
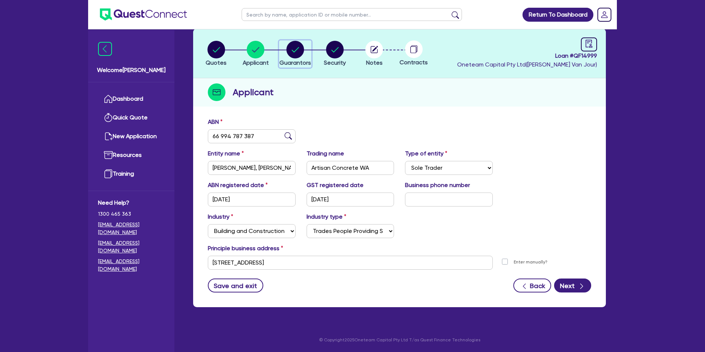
drag, startPoint x: 294, startPoint y: 45, endPoint x: 294, endPoint y: 51, distance: 5.5
click at [294, 45] on circle "button" at bounding box center [295, 50] width 18 height 18
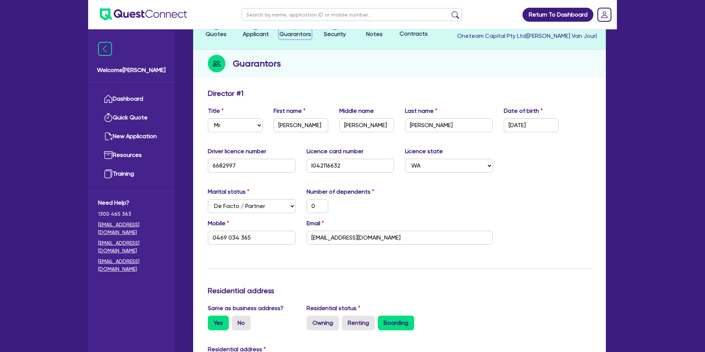
scroll to position [67, 0]
click at [334, 250] on div "Mobile [PHONE_NUMBER] Email [EMAIL_ADDRESS][DOMAIN_NAME]" at bounding box center [399, 234] width 394 height 32
click at [311, 237] on input "[EMAIL_ADDRESS][DOMAIN_NAME]" at bounding box center [400, 237] width 186 height 14
click at [480, 192] on div "Marital status Select [DEMOGRAPHIC_DATA] Married De Facto / Partner Number of d…" at bounding box center [399, 203] width 394 height 32
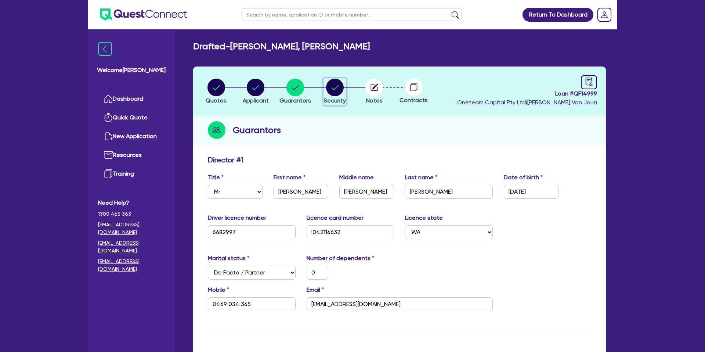
click at [330, 85] on circle "button" at bounding box center [335, 88] width 18 height 18
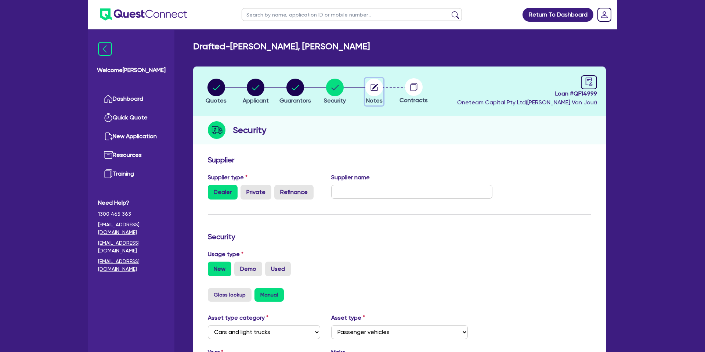
click at [374, 86] on icon "button" at bounding box center [375, 87] width 6 height 6
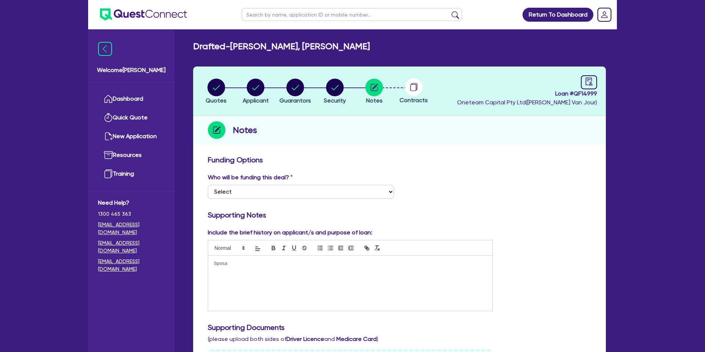
click at [412, 86] on circle at bounding box center [414, 87] width 18 height 18
click at [233, 267] on div "Sposa" at bounding box center [350, 283] width 284 height 55
click at [596, 90] on span "Loan # QF14999" at bounding box center [527, 93] width 140 height 9
click at [581, 83] on link at bounding box center [589, 82] width 16 height 14
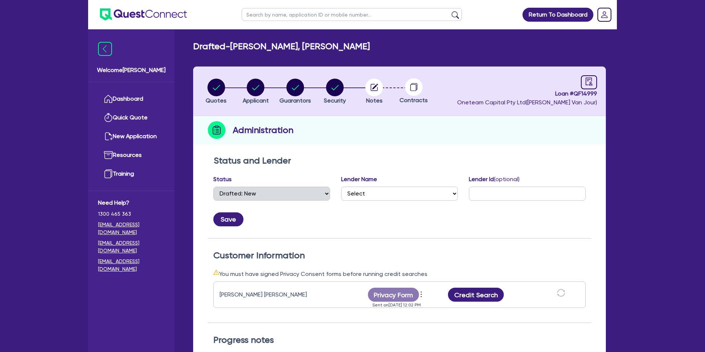
scroll to position [14, 0]
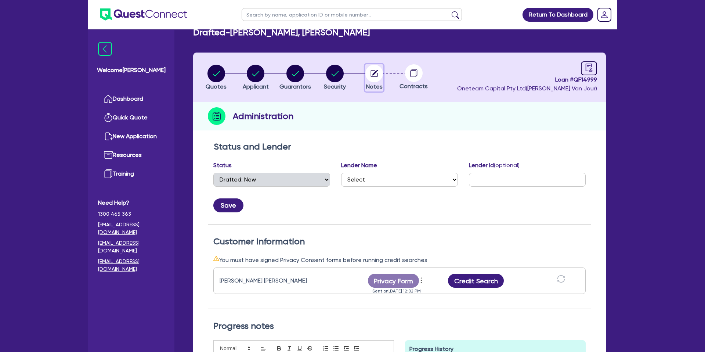
click at [372, 72] on circle "button" at bounding box center [374, 74] width 18 height 18
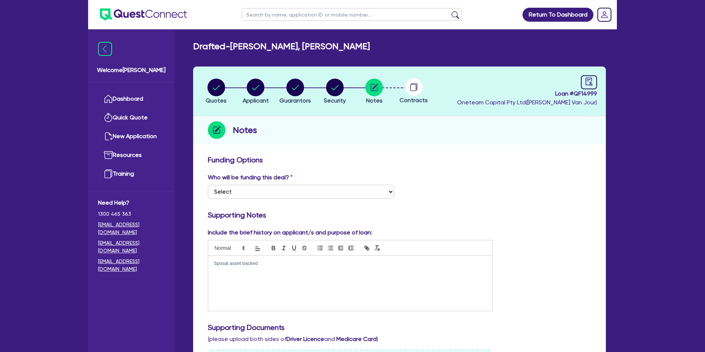
drag, startPoint x: 266, startPoint y: 264, endPoint x: 274, endPoint y: 235, distance: 29.9
click at [266, 263] on p "Sposal asset backed" at bounding box center [350, 263] width 273 height 7
click at [524, 178] on div "Who will be funding this deal? Select I want Quest to fund 100% I will fund 100…" at bounding box center [399, 189] width 394 height 32
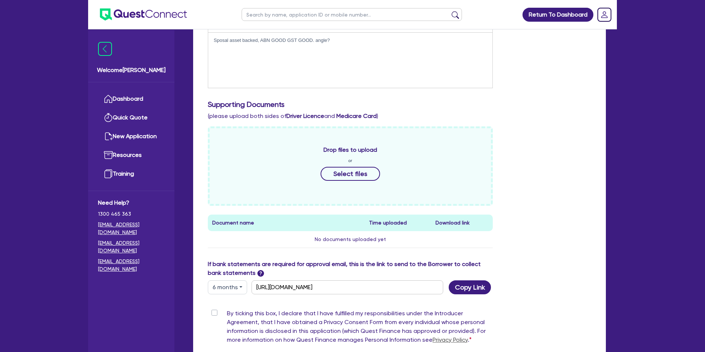
scroll to position [310, 0]
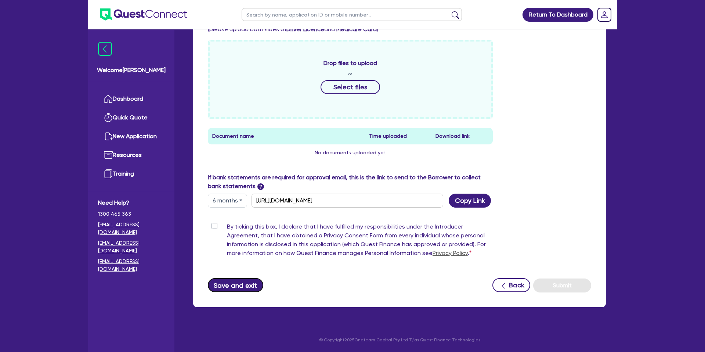
click at [234, 288] on button "Save and exit" at bounding box center [235, 285] width 55 height 14
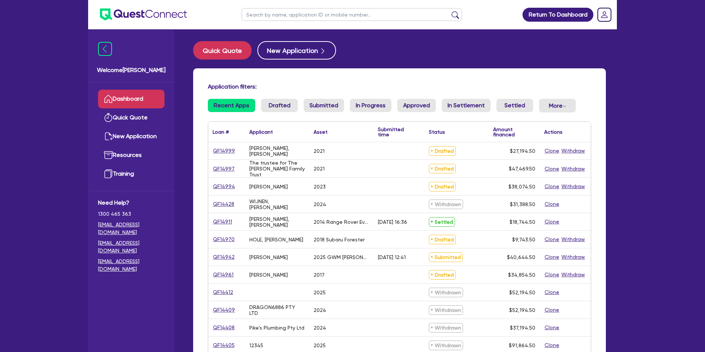
drag, startPoint x: 238, startPoint y: 151, endPoint x: 214, endPoint y: 151, distance: 24.2
click at [213, 151] on div "QF14999" at bounding box center [227, 150] width 28 height 8
